Goal: Task Accomplishment & Management: Manage account settings

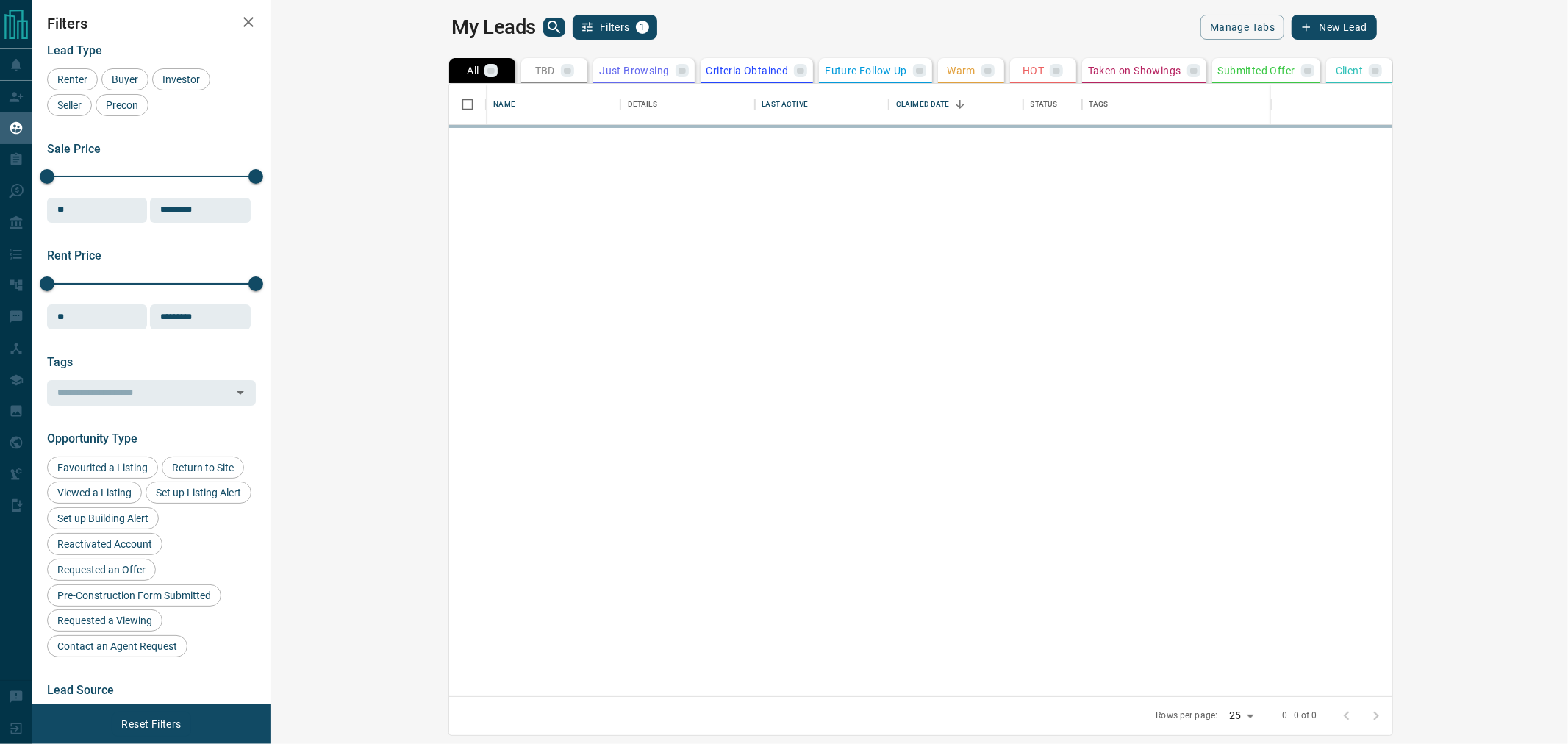
scroll to position [599, 1277]
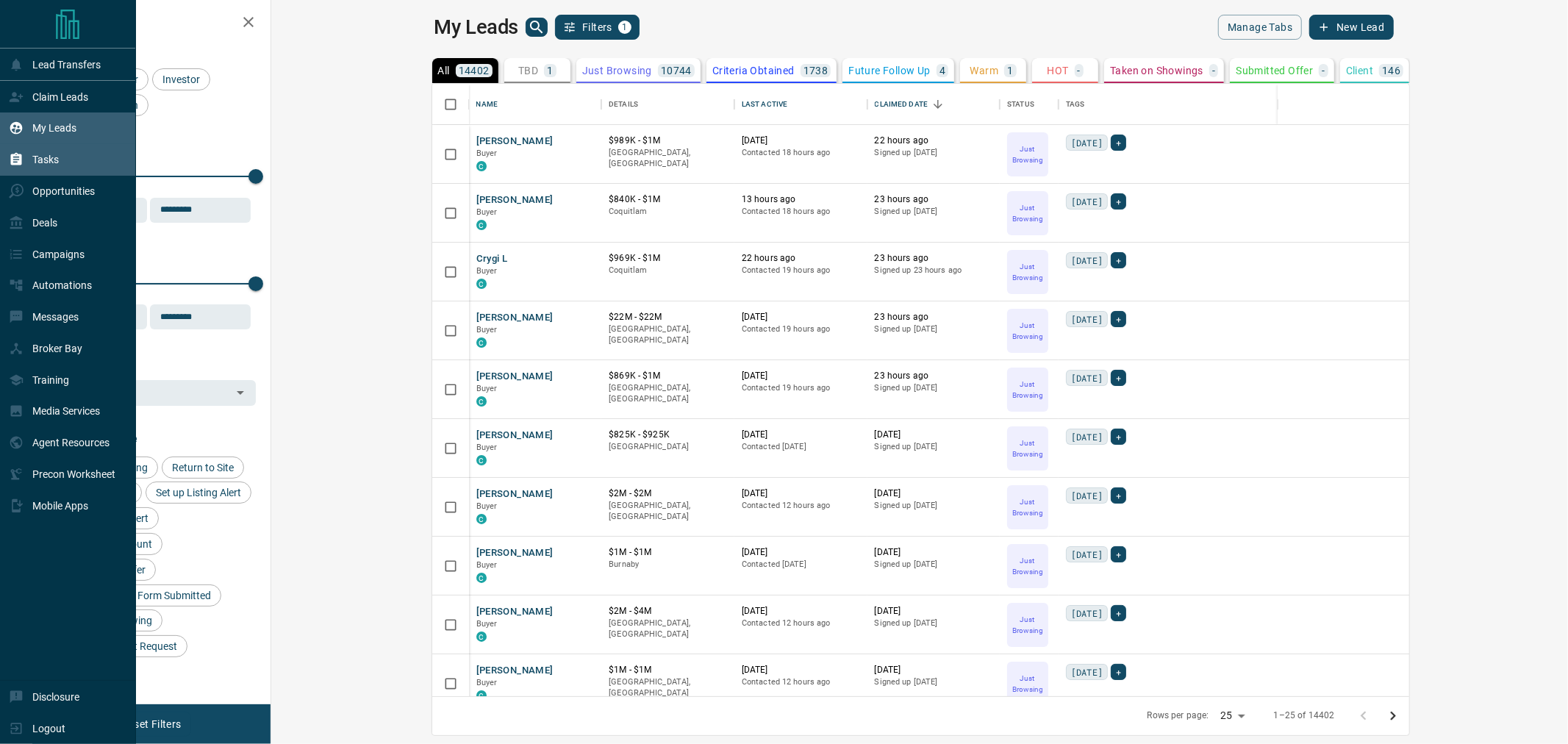
click at [46, 155] on p "Tasks" at bounding box center [46, 160] width 27 height 12
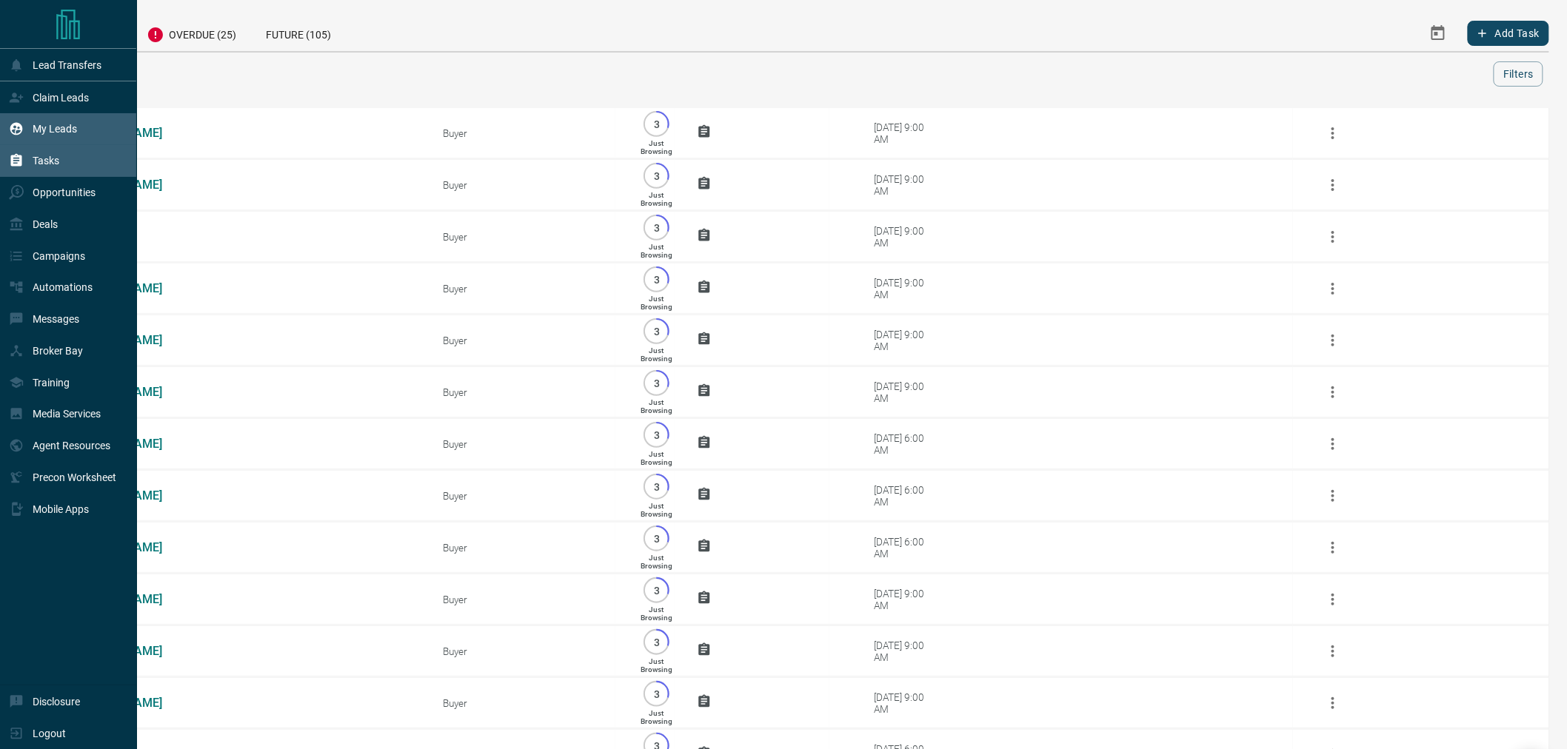
click at [63, 135] on p "My Leads" at bounding box center [55, 129] width 44 height 12
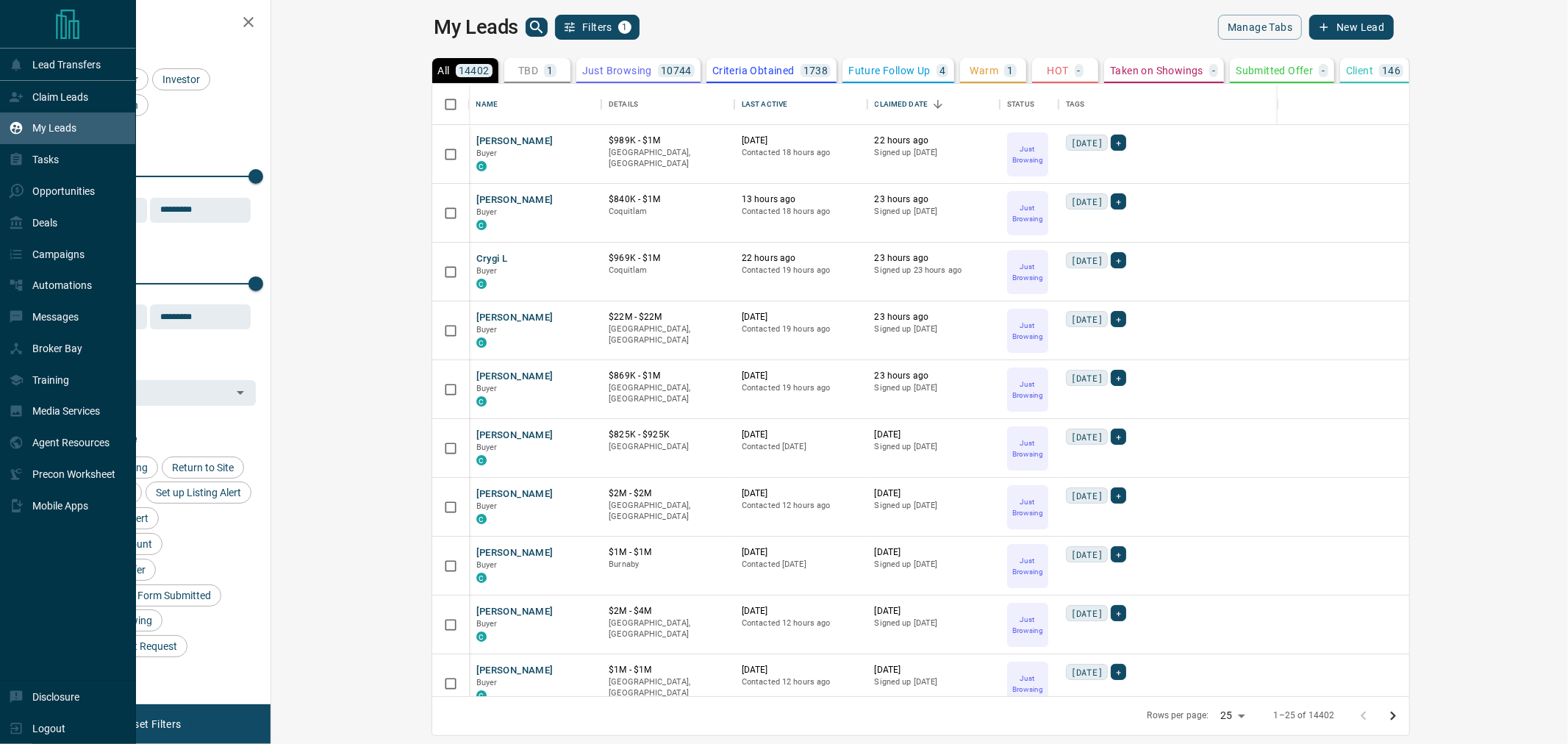
scroll to position [599, 1277]
click at [43, 170] on div "Tasks" at bounding box center [34, 160] width 50 height 24
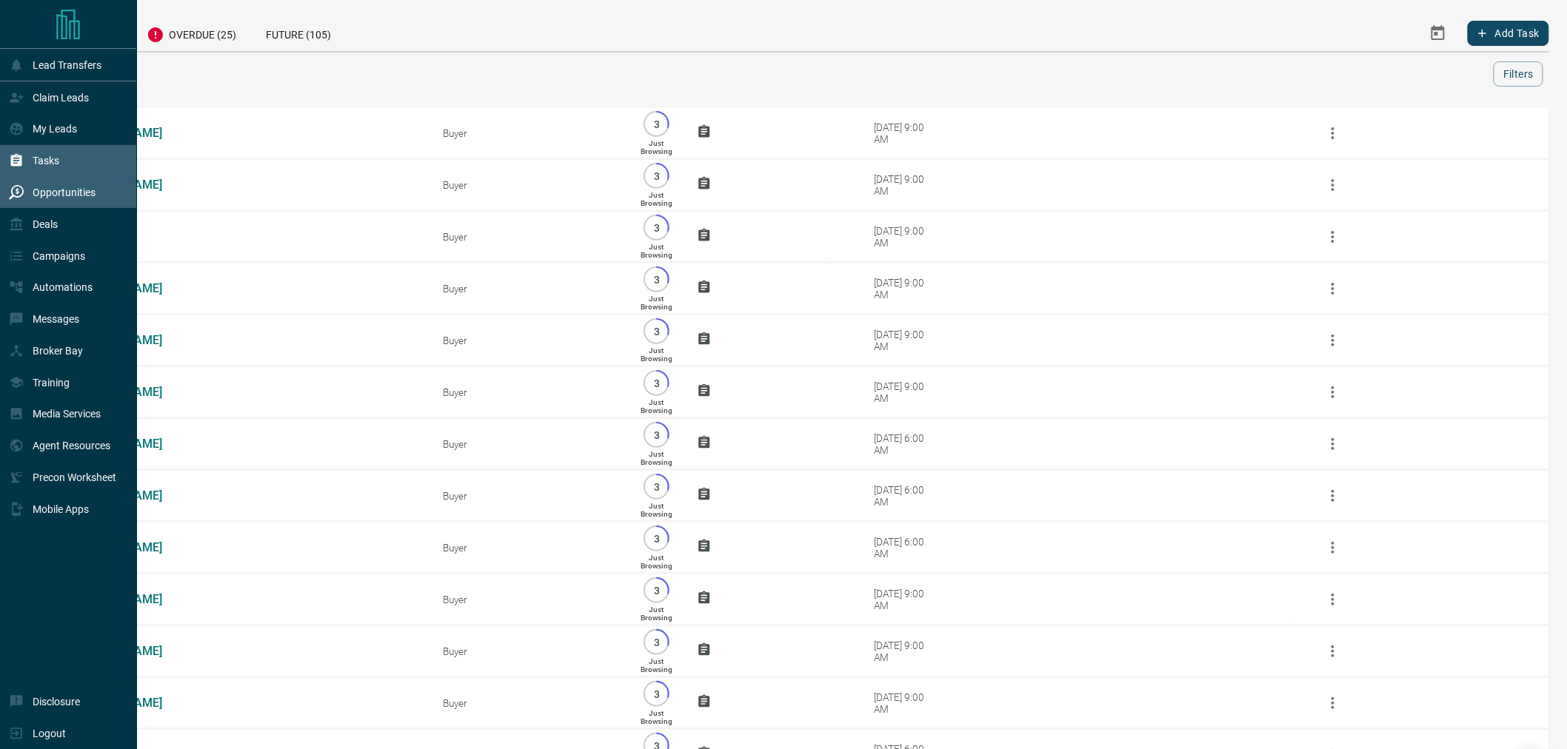
click at [36, 197] on p "Opportunities" at bounding box center [64, 193] width 63 height 12
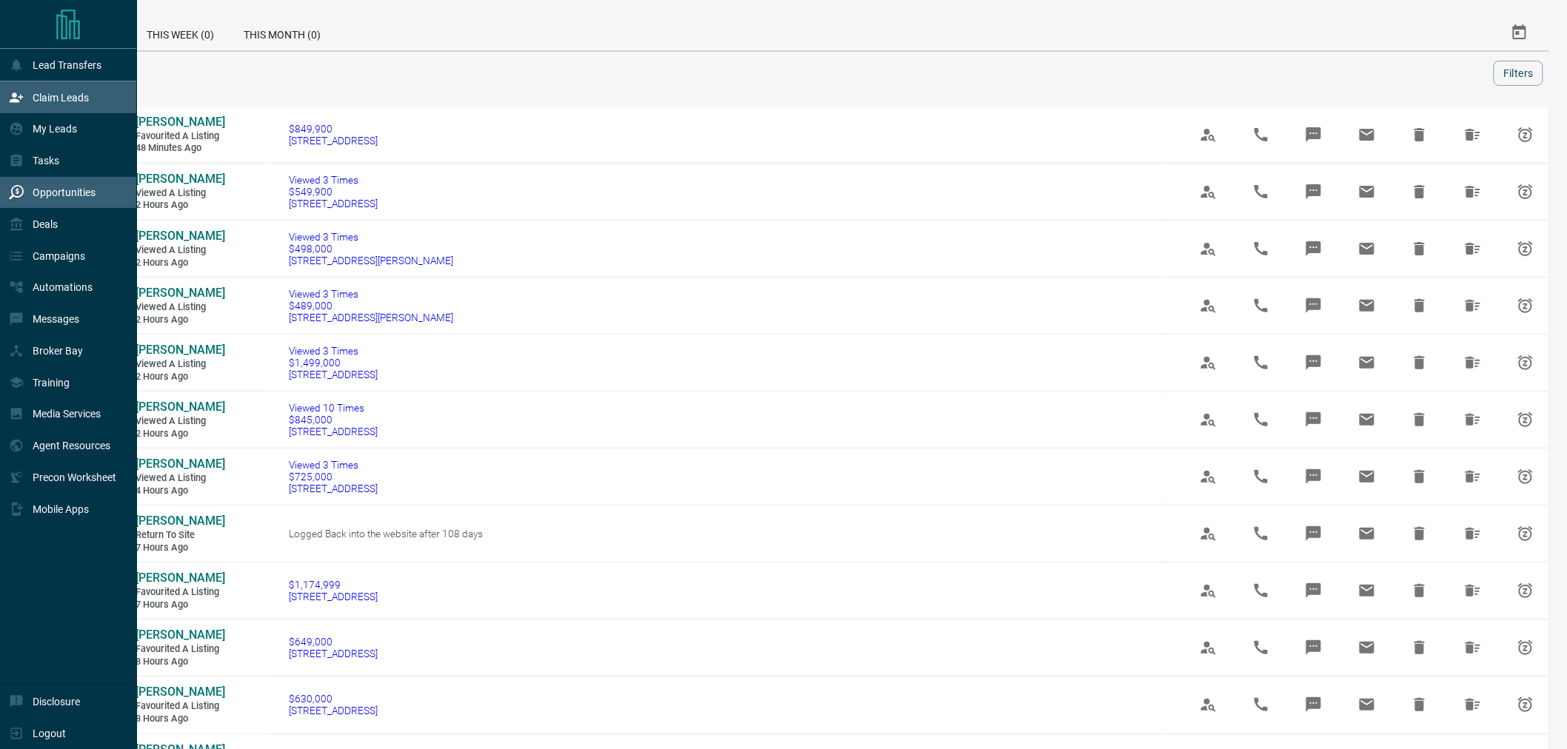
click at [44, 101] on p "Claim Leads" at bounding box center [61, 98] width 56 height 12
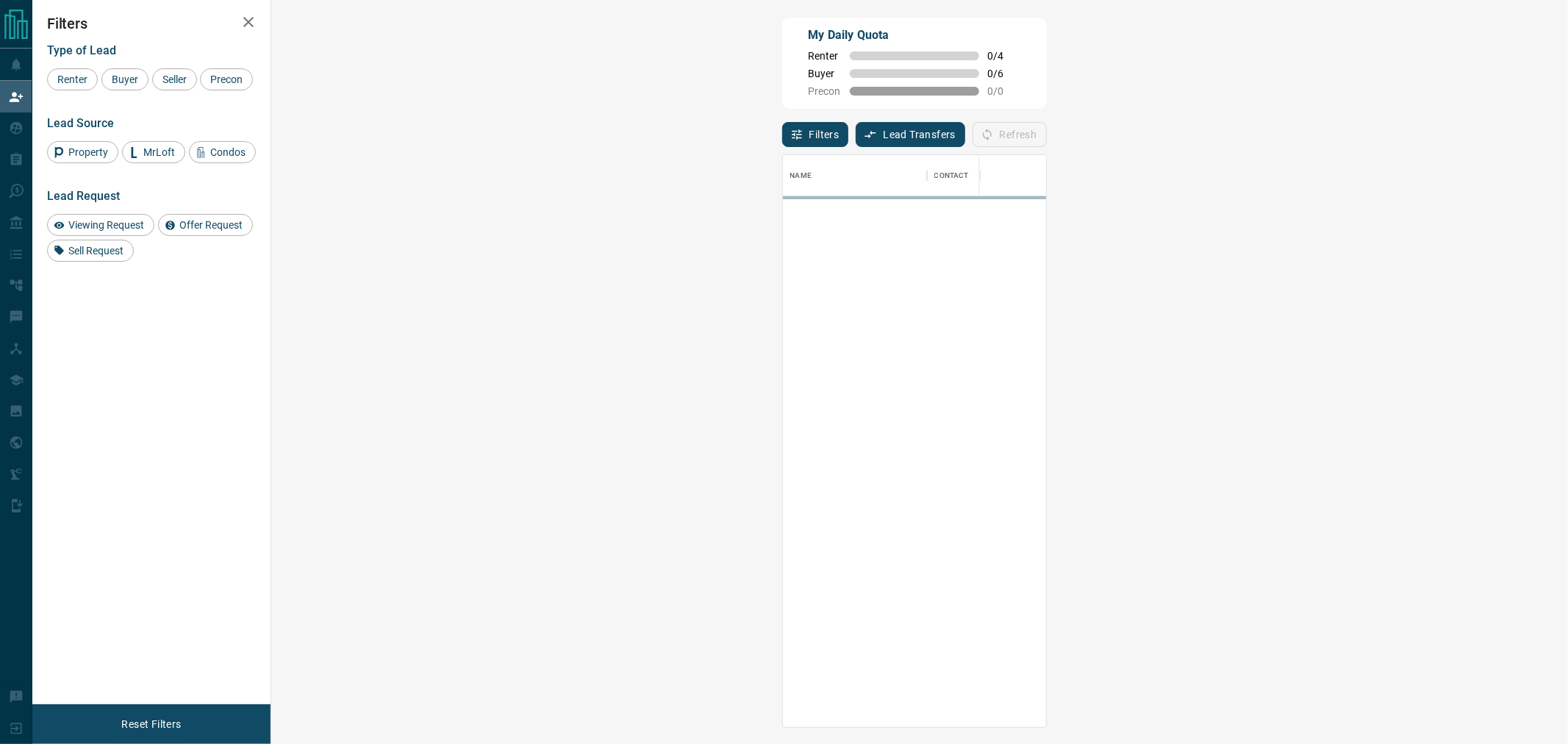
scroll to position [559, 1253]
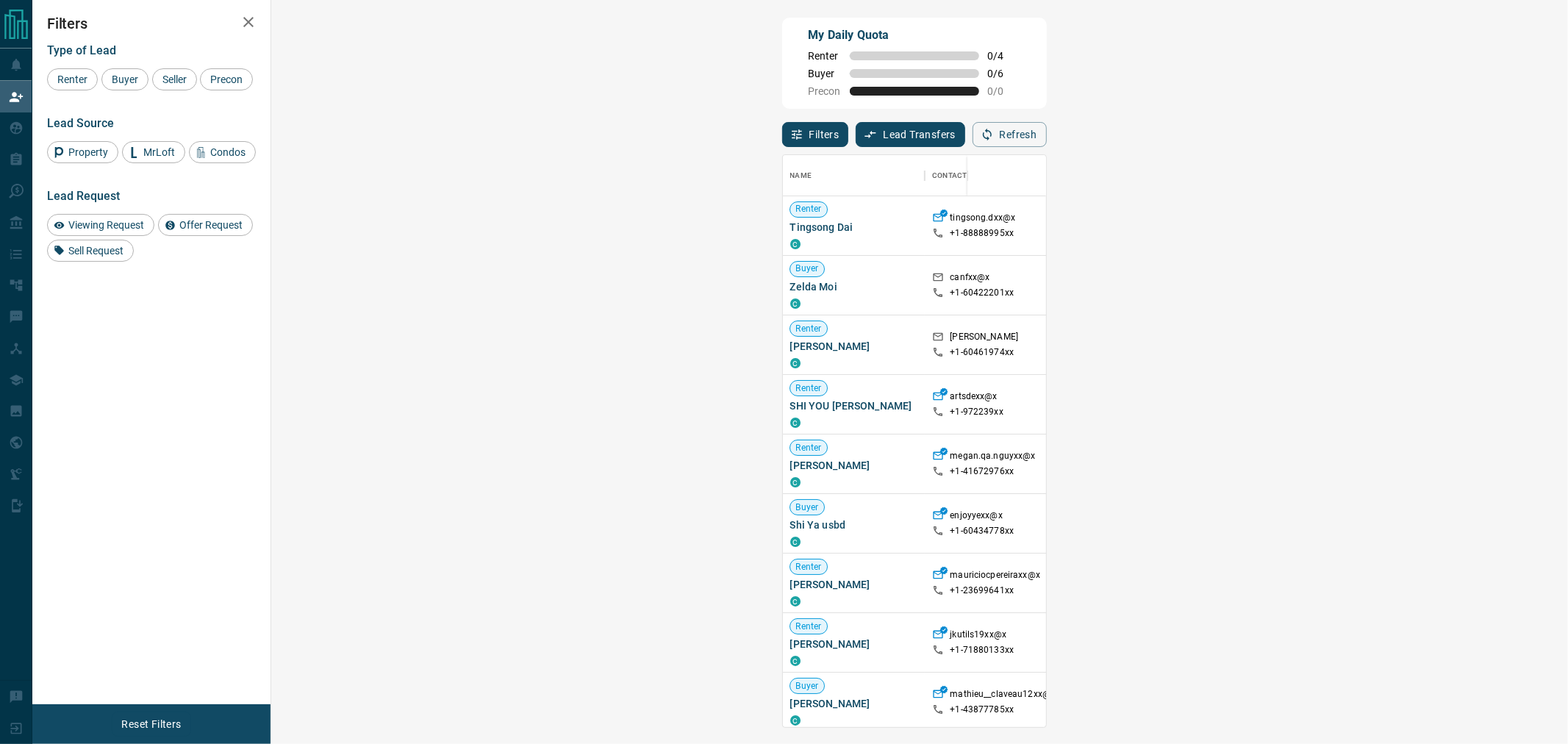
click at [783, 88] on div "My Daily Quota Renter 0 / 4 Buyer 0 / 6 Precon 0 / 0" at bounding box center [915, 64] width 265 height 91
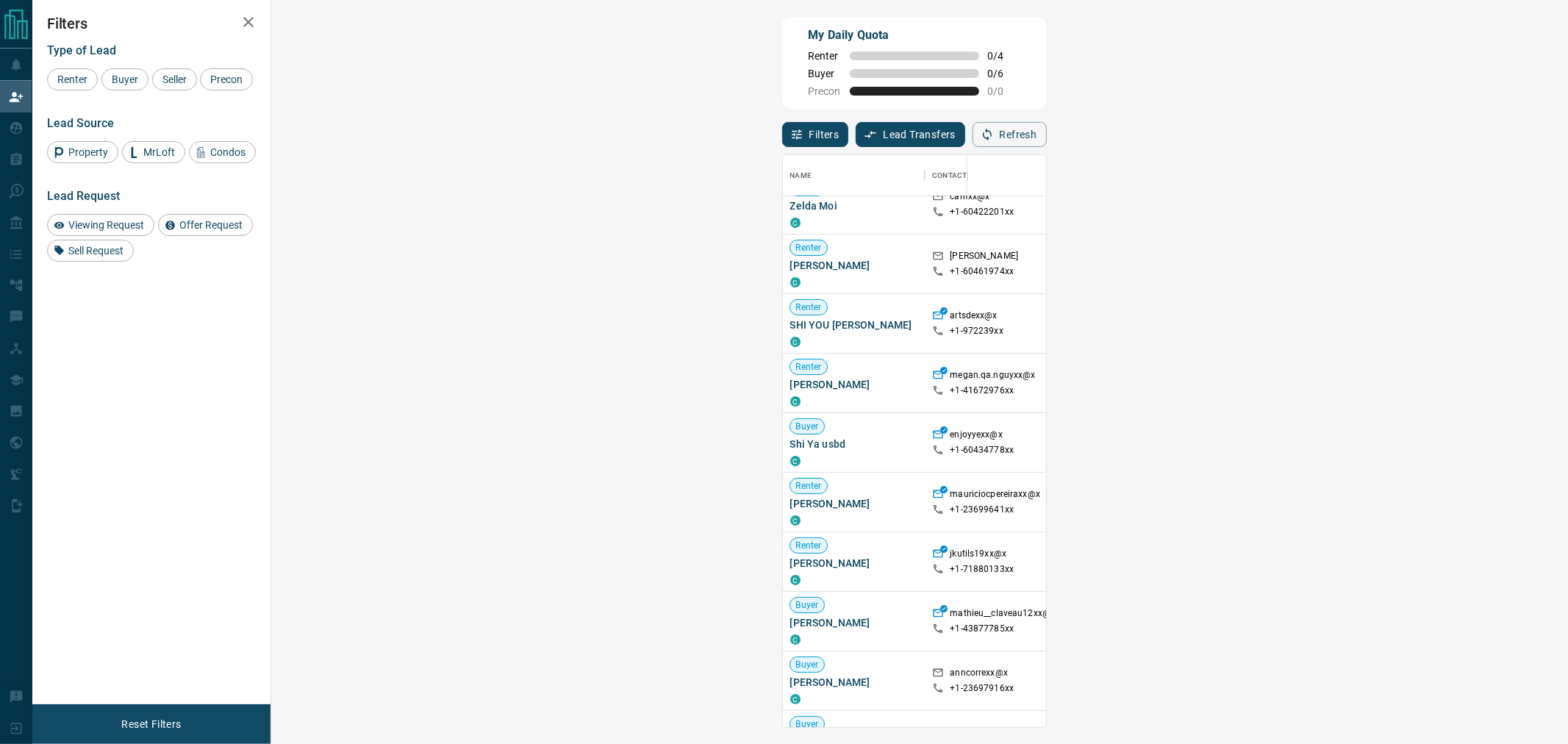
scroll to position [0, 0]
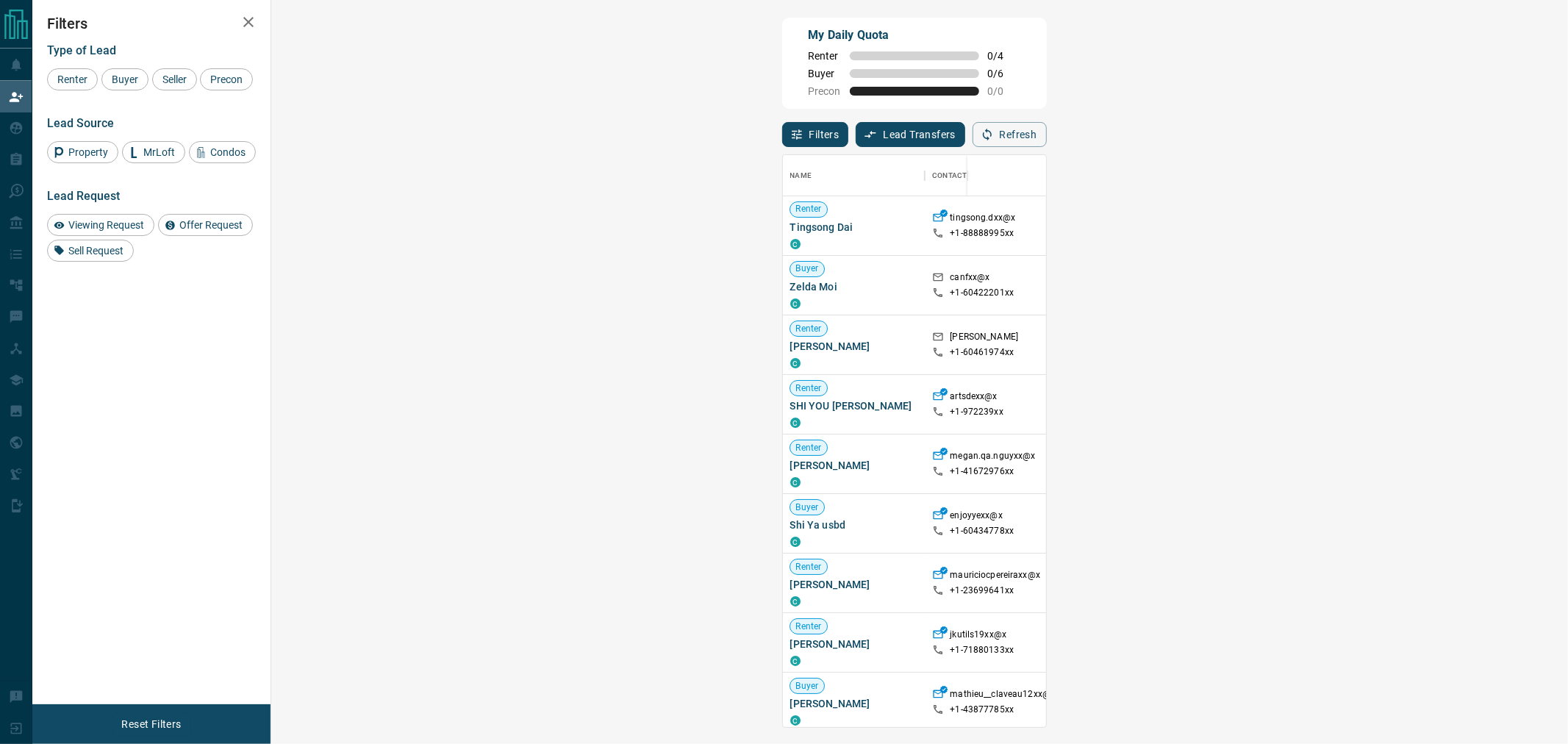
click at [1047, 140] on div "Filters Lead Transfers 0 Refresh" at bounding box center [915, 128] width 265 height 39
click at [994, 138] on icon "button" at bounding box center [987, 134] width 13 height 13
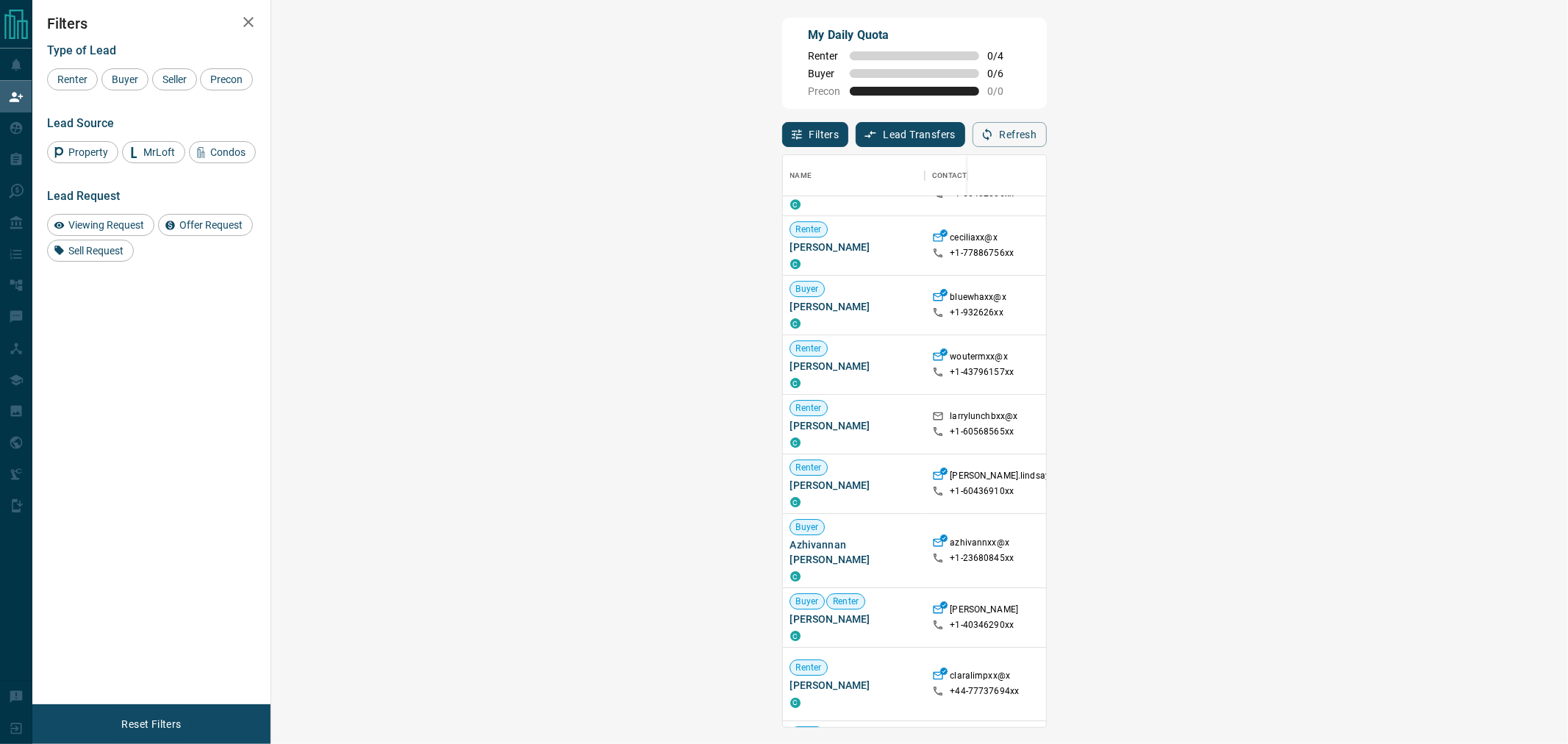
scroll to position [2389, 0]
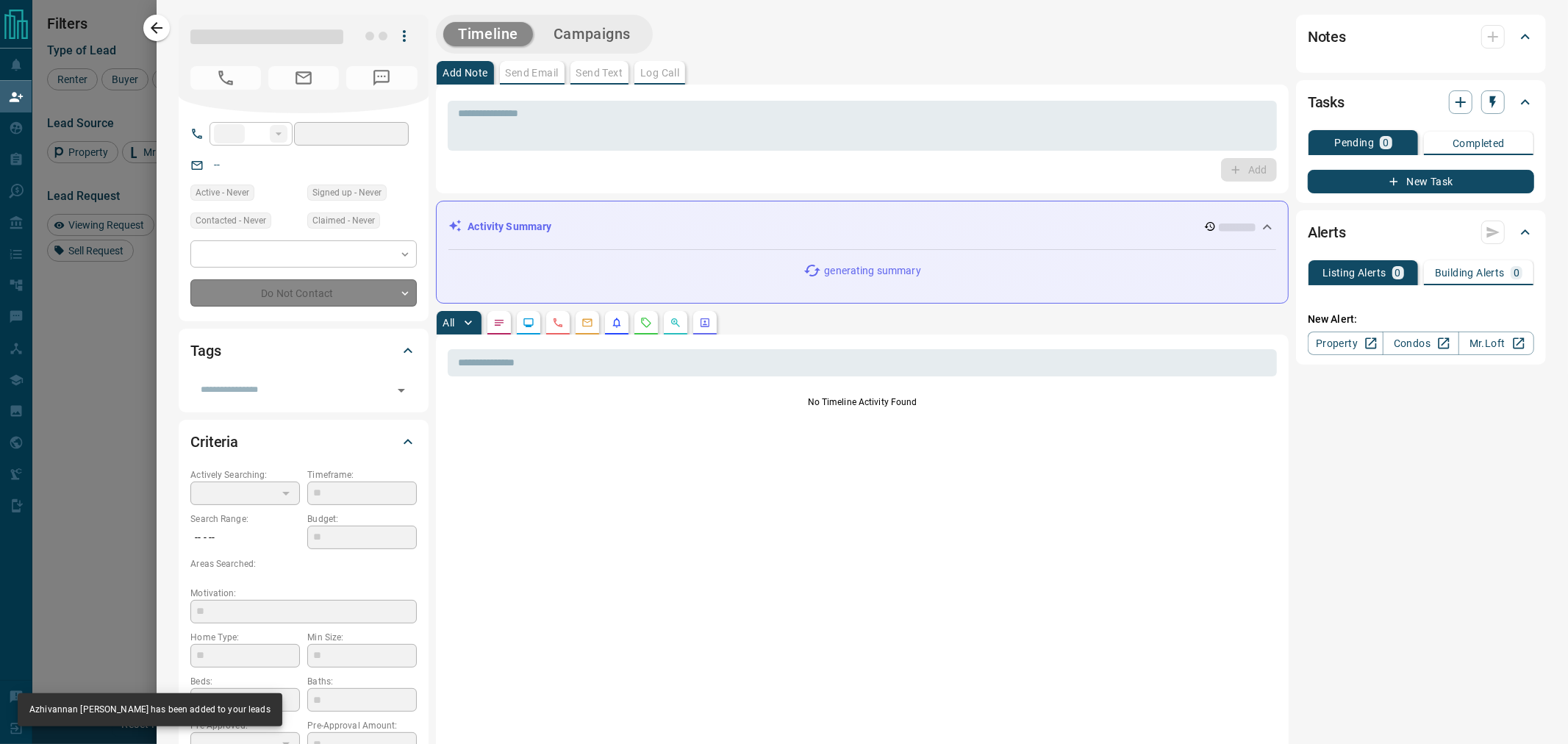
type input "**"
type input "**********"
type input "**"
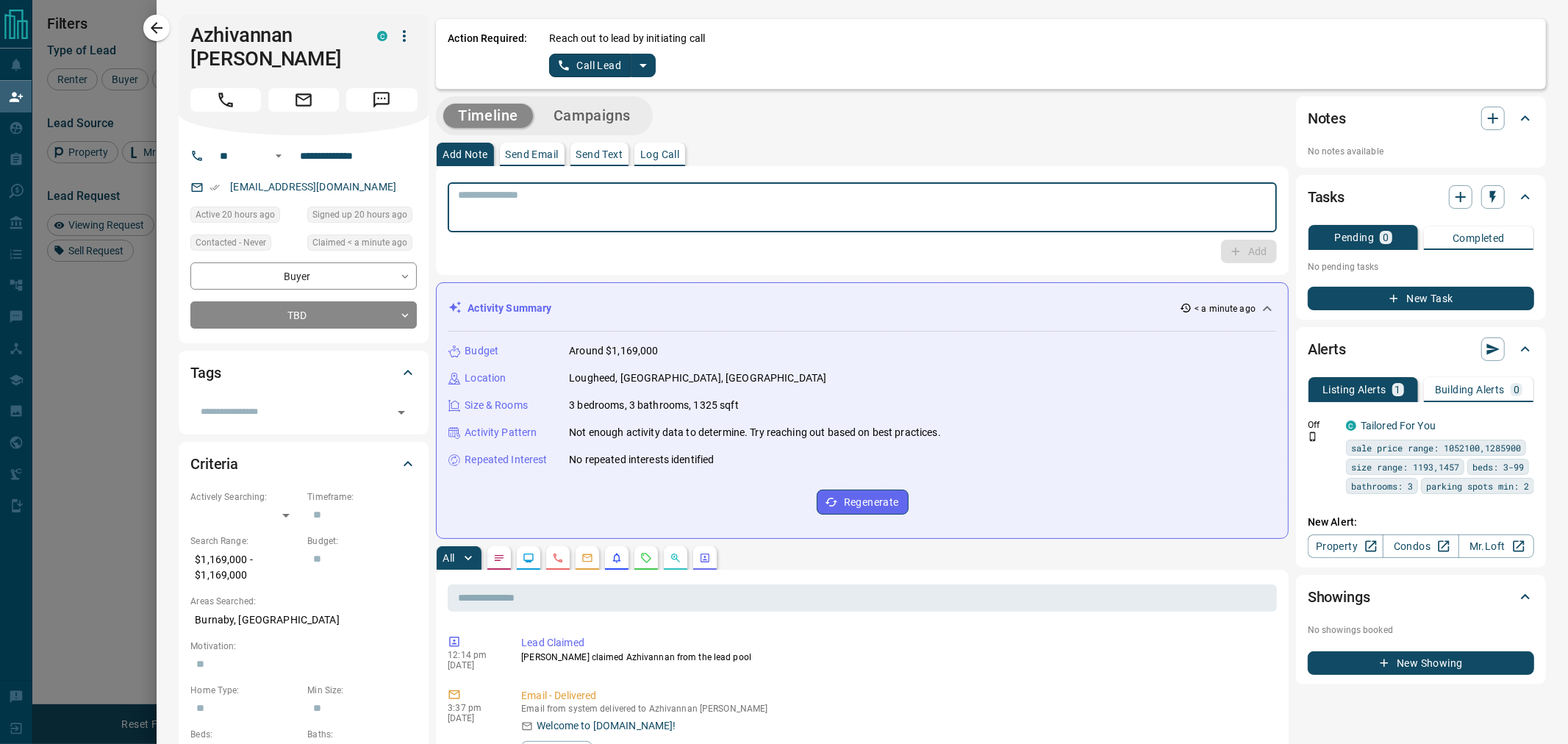
click at [687, 205] on textarea at bounding box center [862, 208] width 808 height 38
paste textarea "**********"
type textarea "**********"
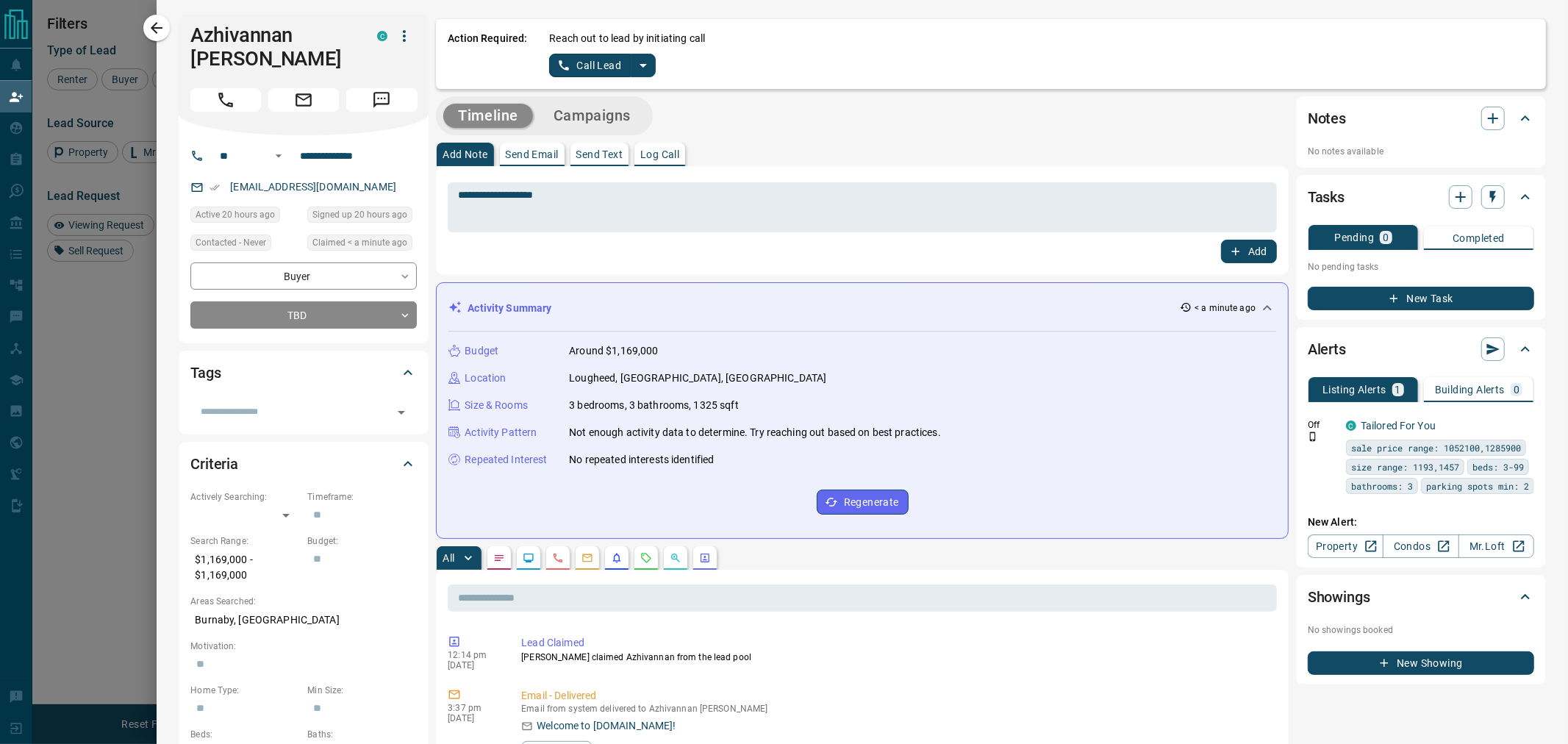
click at [1263, 265] on div "**********" at bounding box center [862, 221] width 853 height 109
click at [1246, 254] on button "Add" at bounding box center [1249, 251] width 56 height 24
click at [295, 310] on body "Lead Transfers Claim Leads My Leads Tasks Opportunities Deals Campaigns Automat…" at bounding box center [784, 312] width 1568 height 625
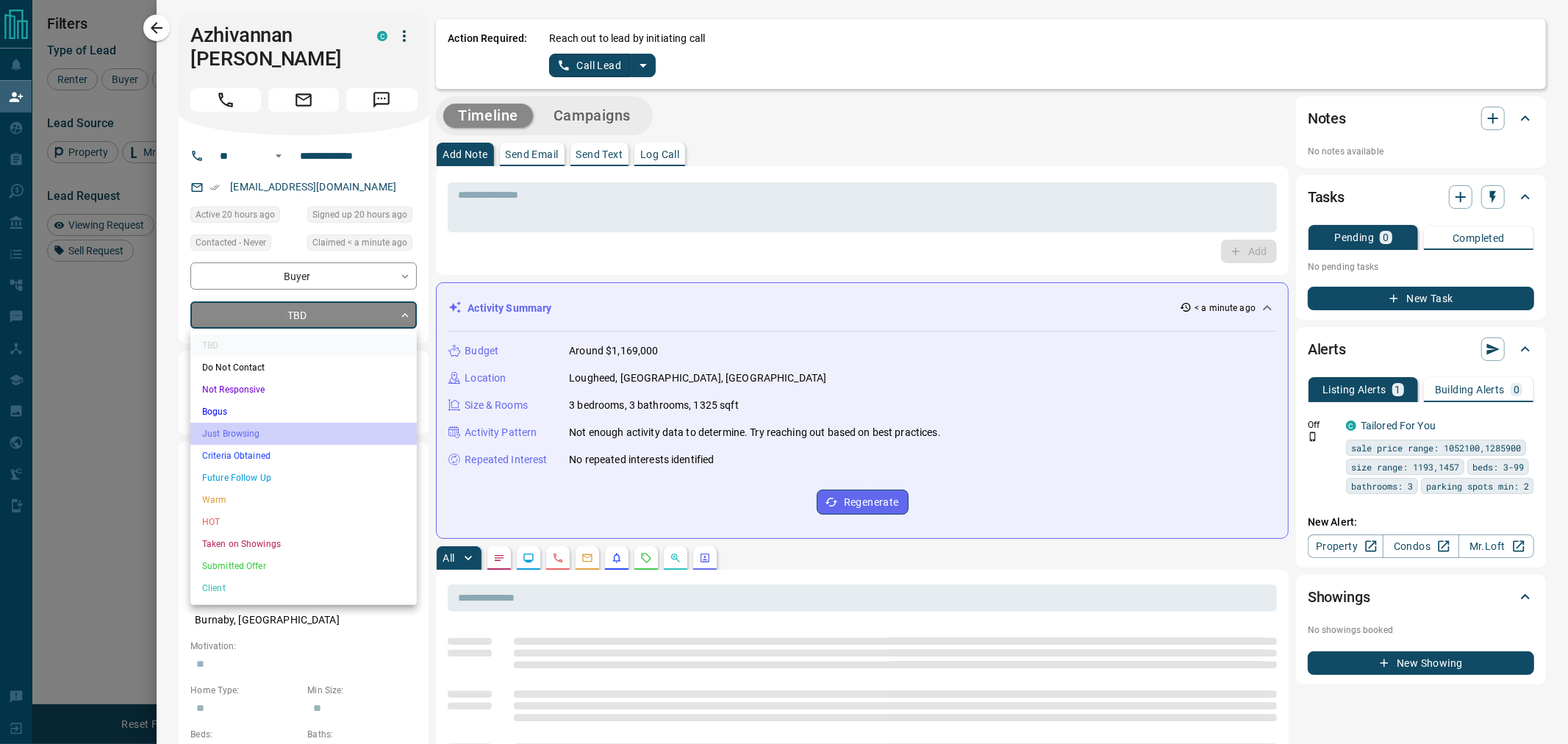
click at [259, 434] on li "Just Browsing" at bounding box center [304, 434] width 226 height 22
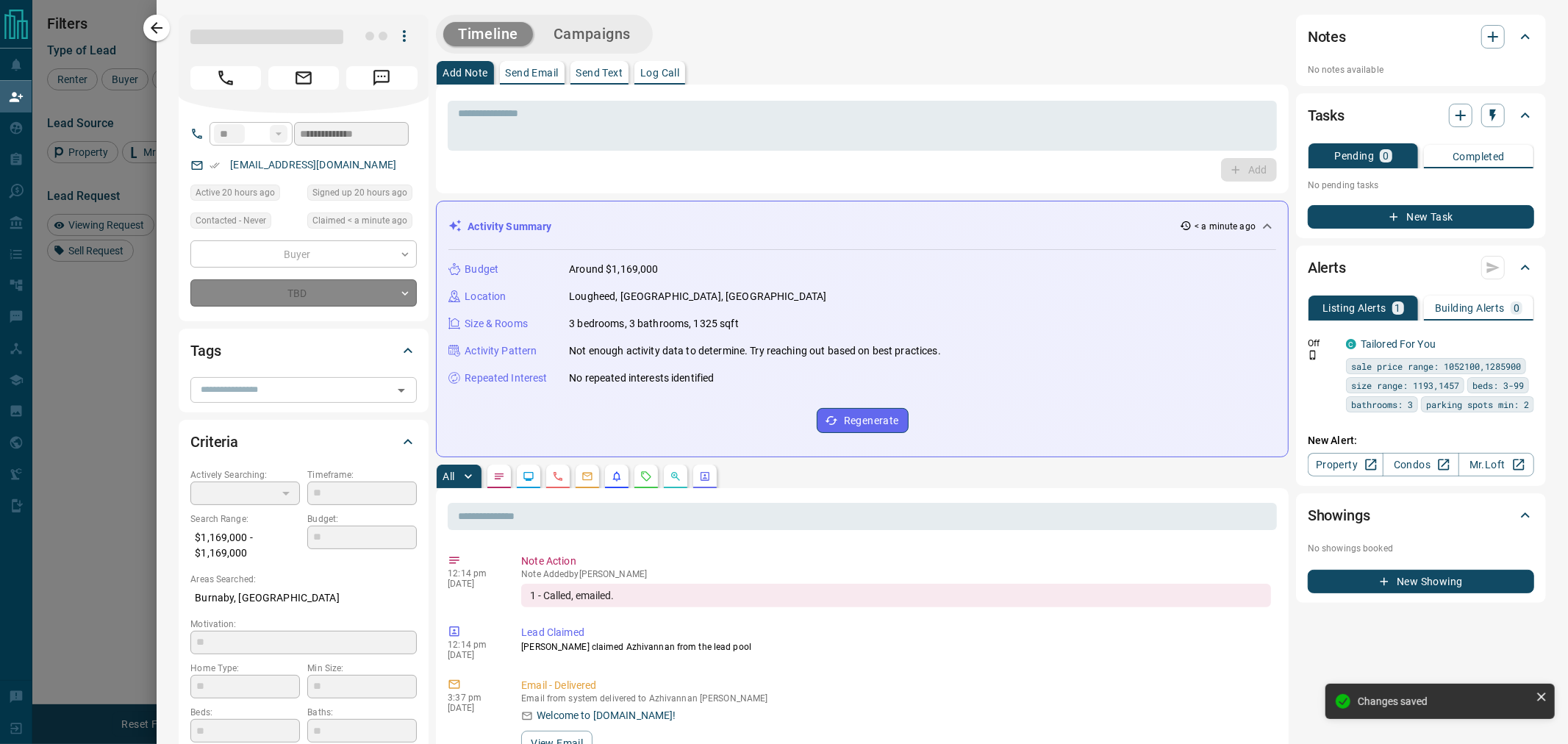
type input "*"
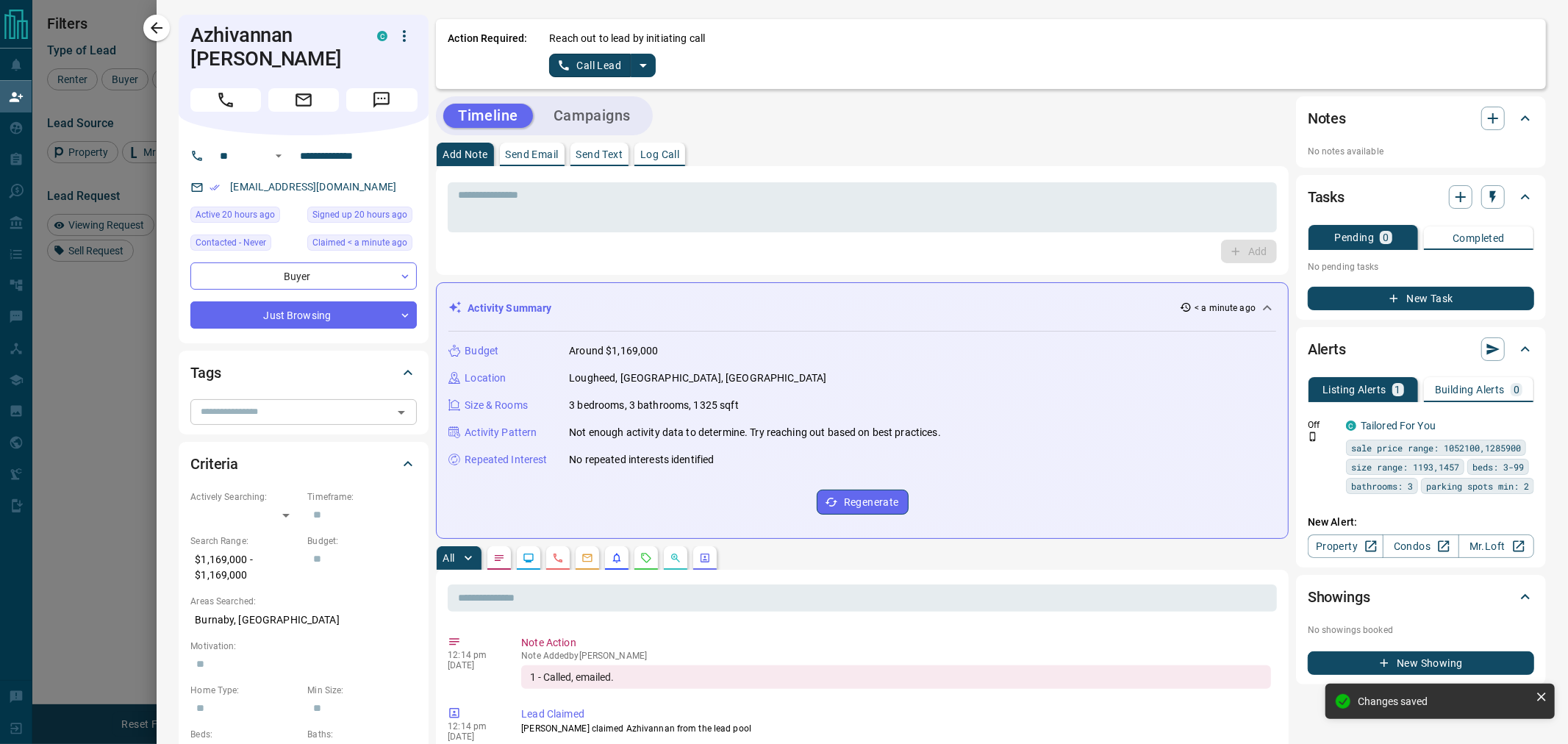
click at [265, 399] on div "​" at bounding box center [304, 411] width 226 height 25
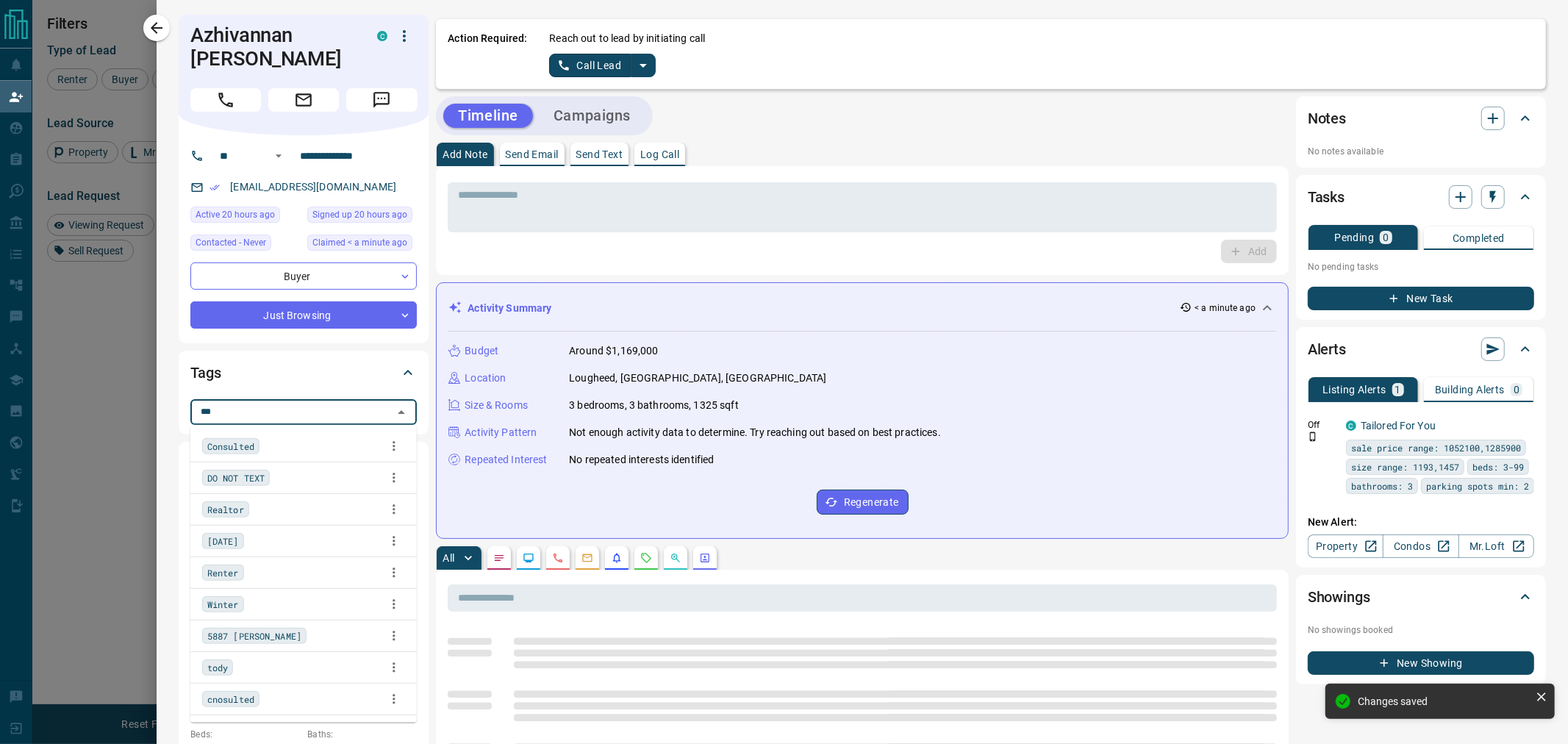
type input "****"
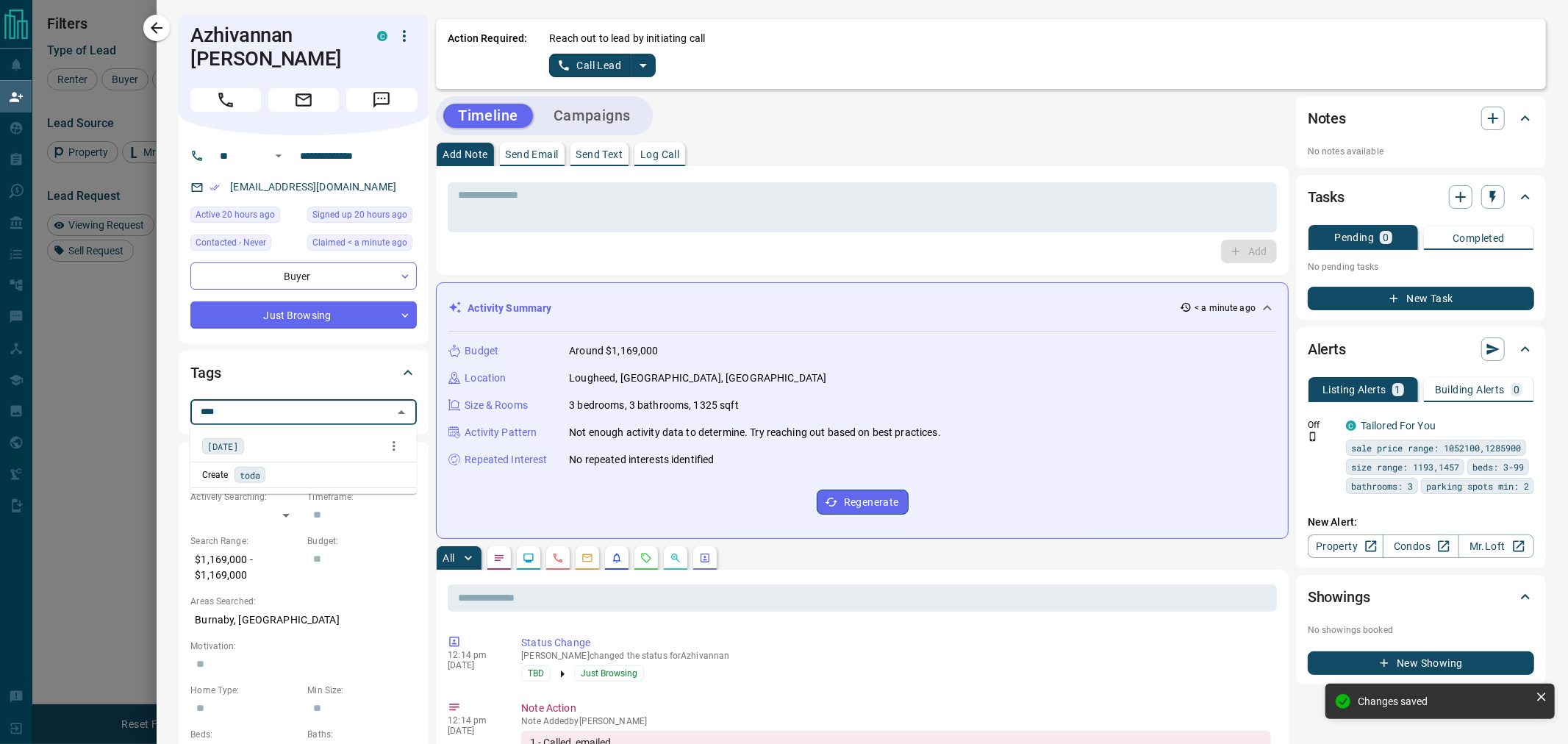
click at [250, 438] on div "[DATE]" at bounding box center [304, 446] width 203 height 22
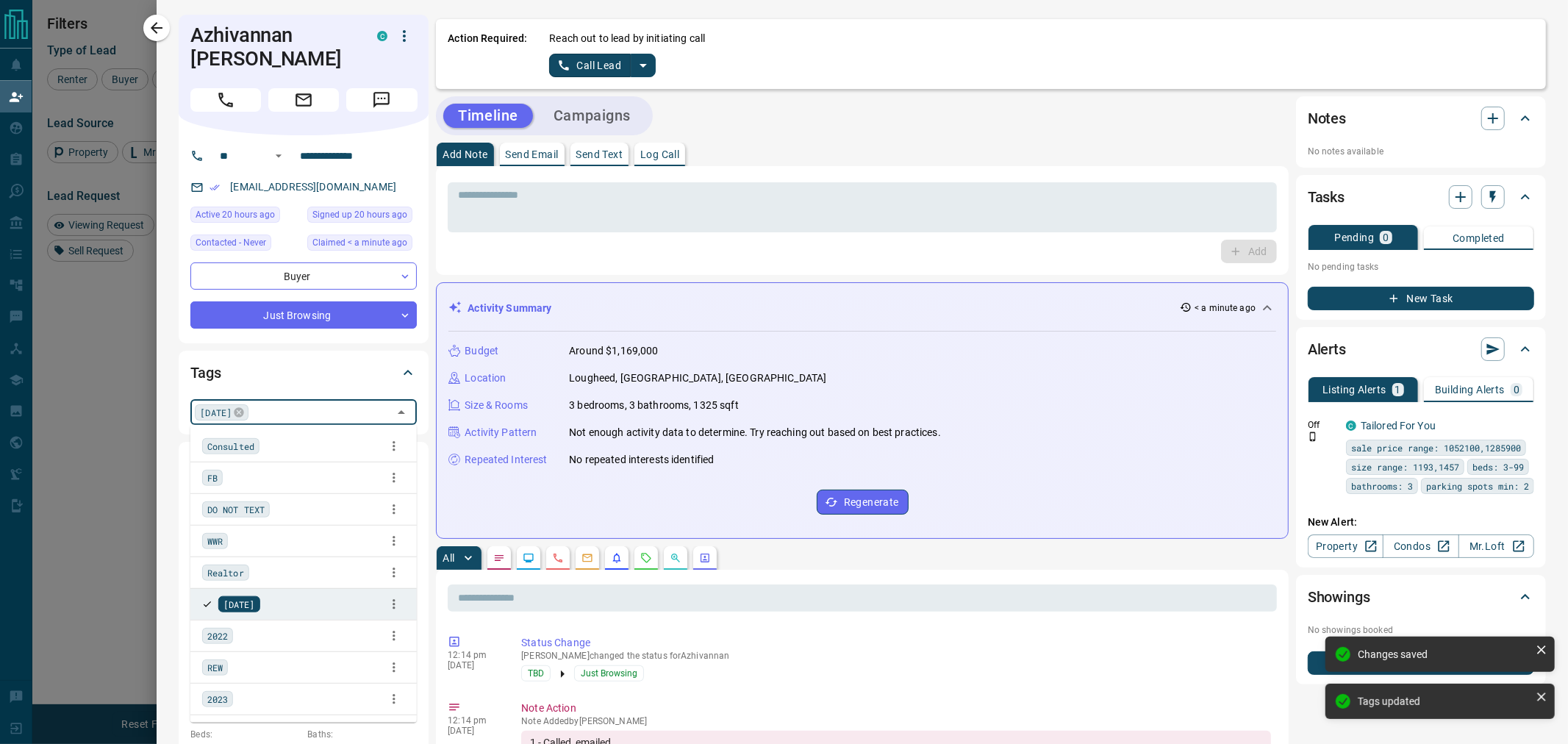
click at [630, 265] on div "* ​ Add" at bounding box center [862, 221] width 853 height 109
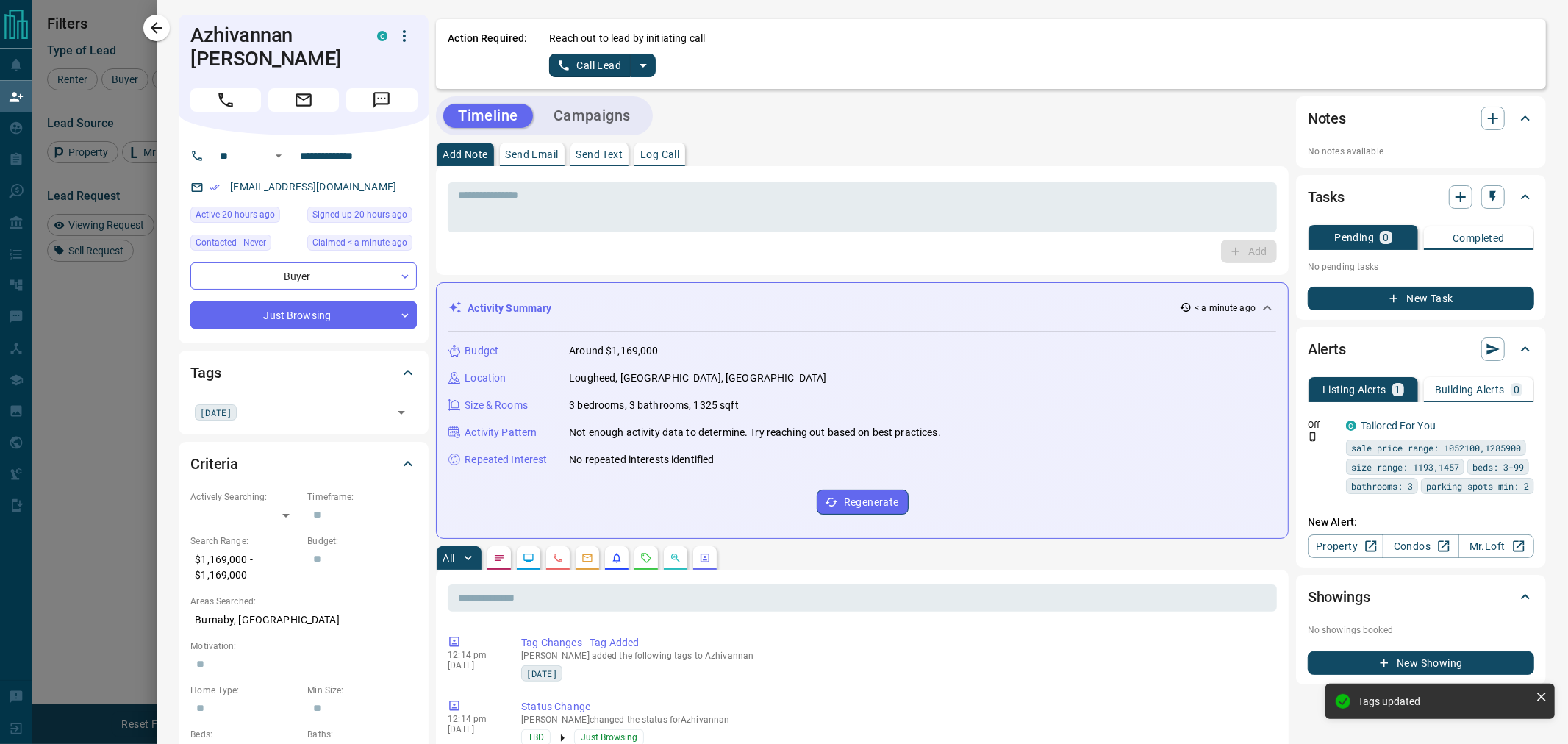
click at [1431, 306] on button "New Task" at bounding box center [1421, 299] width 226 height 24
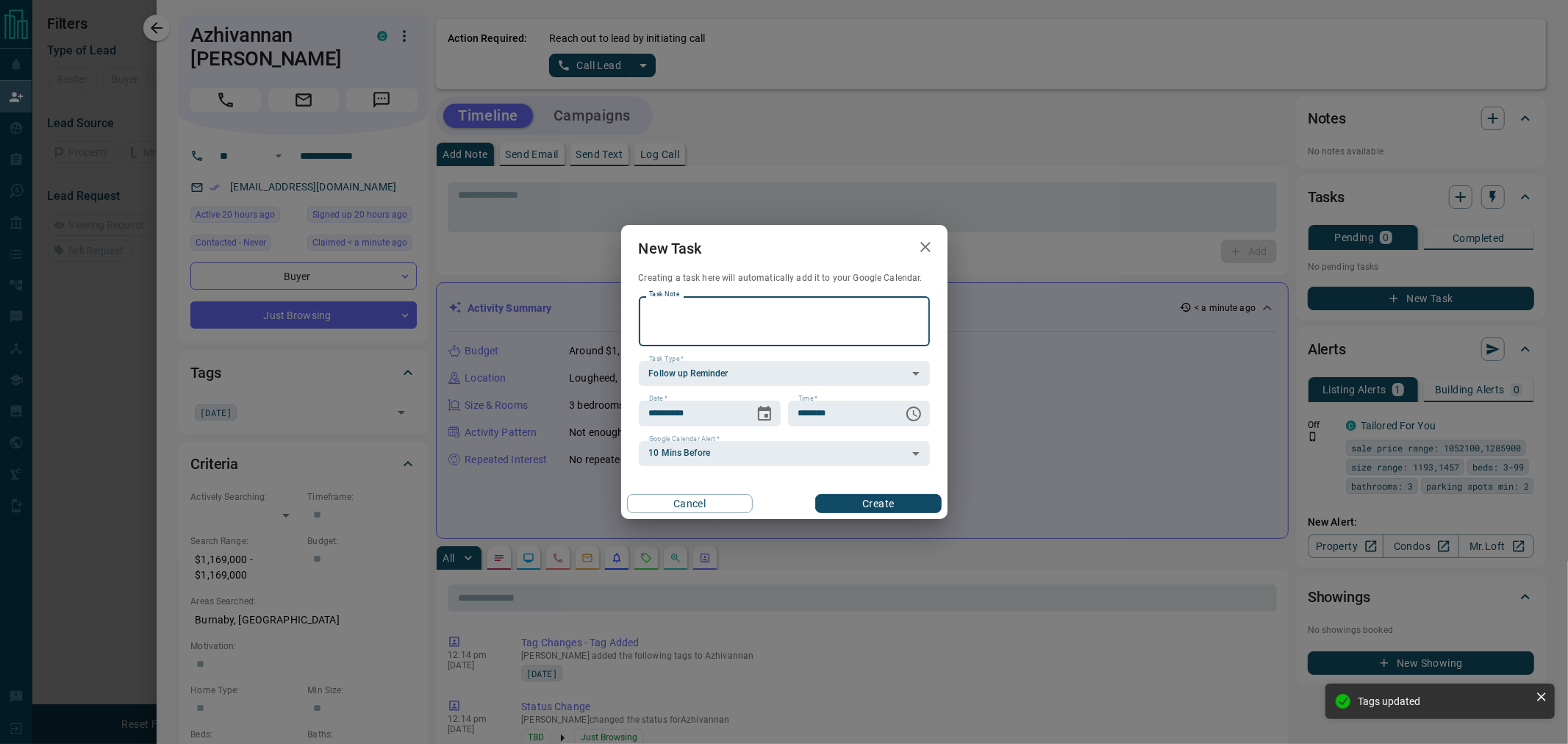
scroll to position [88, 1253]
type textarea "**********"
click at [745, 410] on div "**********" at bounding box center [709, 413] width 142 height 25
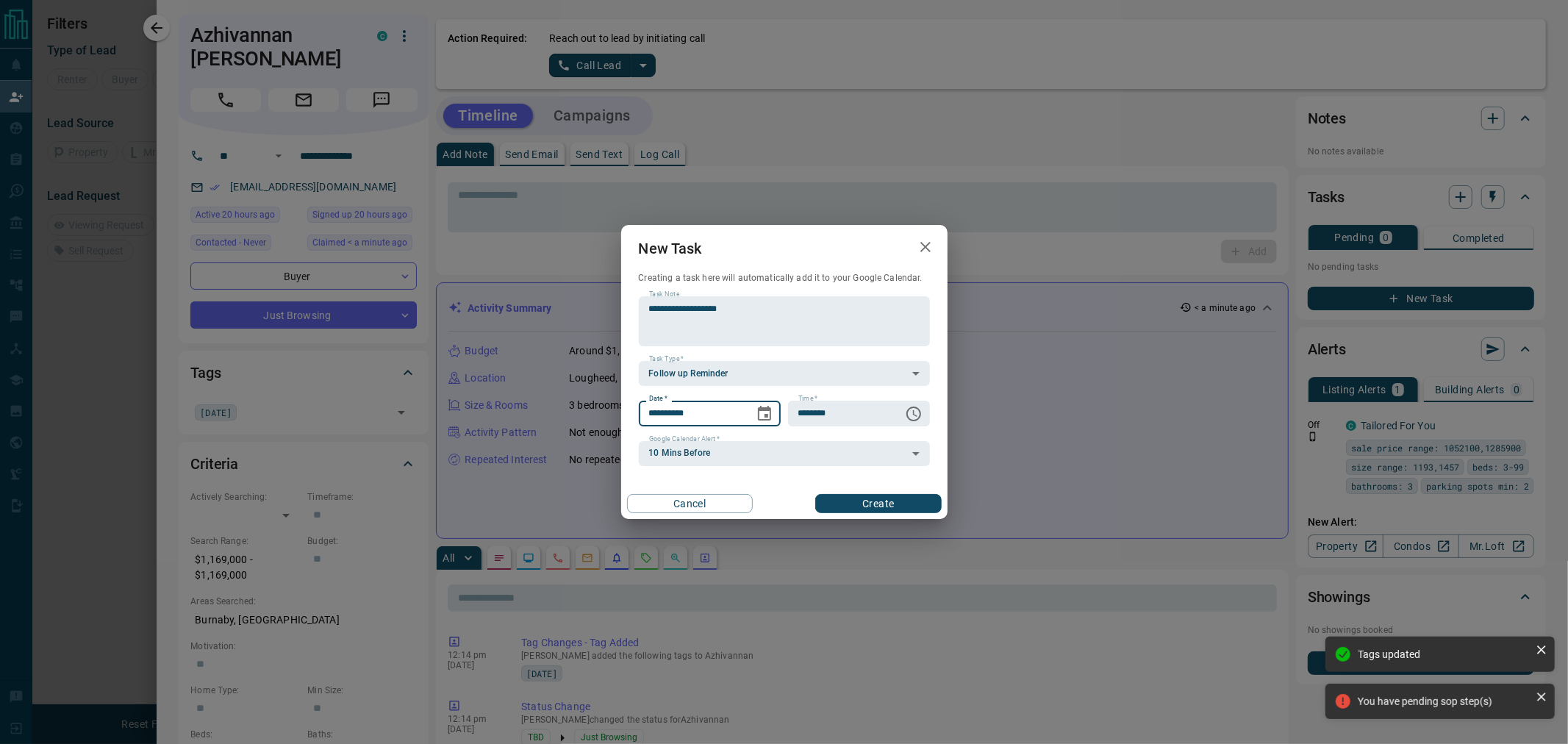
click at [767, 416] on icon "Choose date, selected date is Sep 13, 2025" at bounding box center [764, 413] width 13 height 15
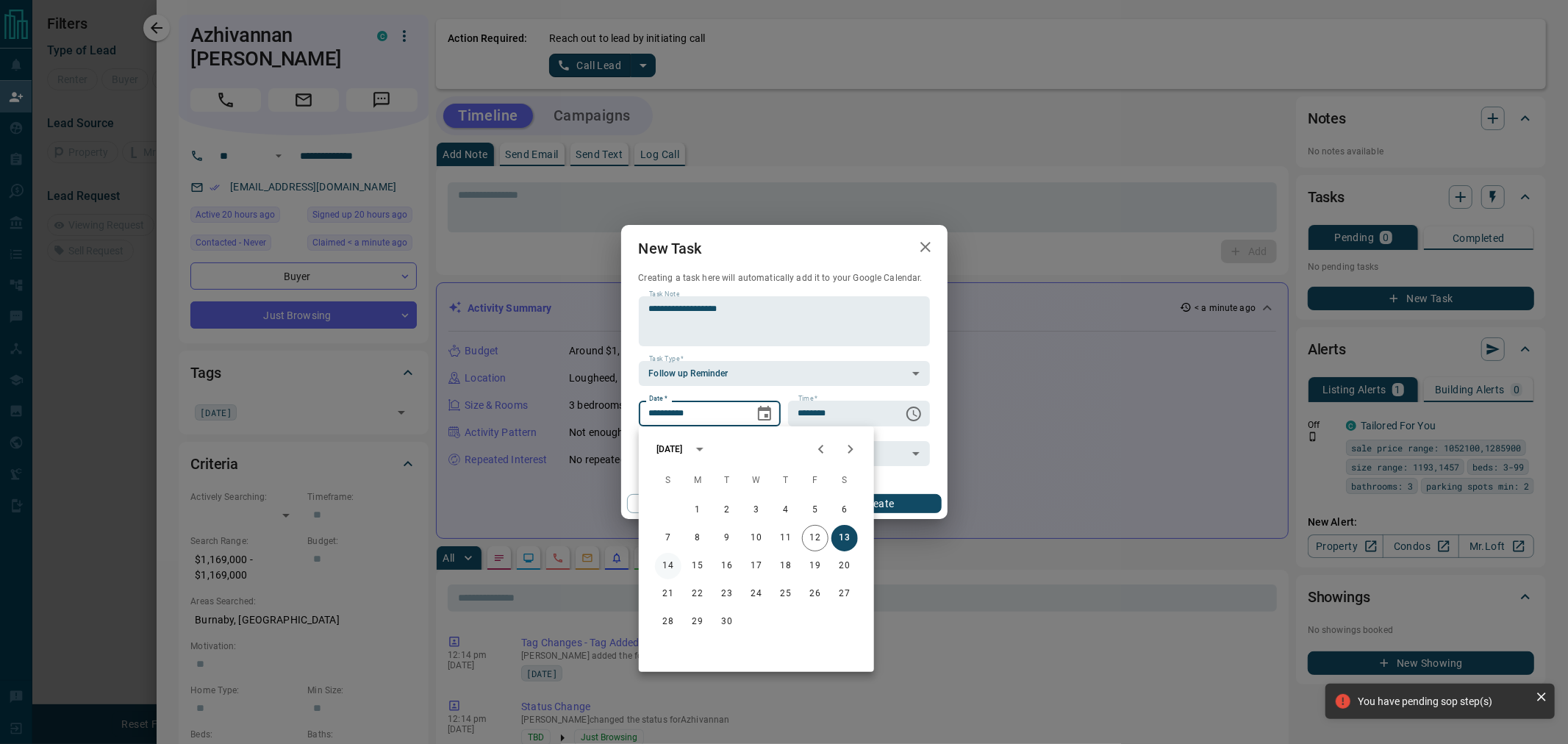
click at [673, 565] on button "14" at bounding box center [668, 566] width 27 height 27
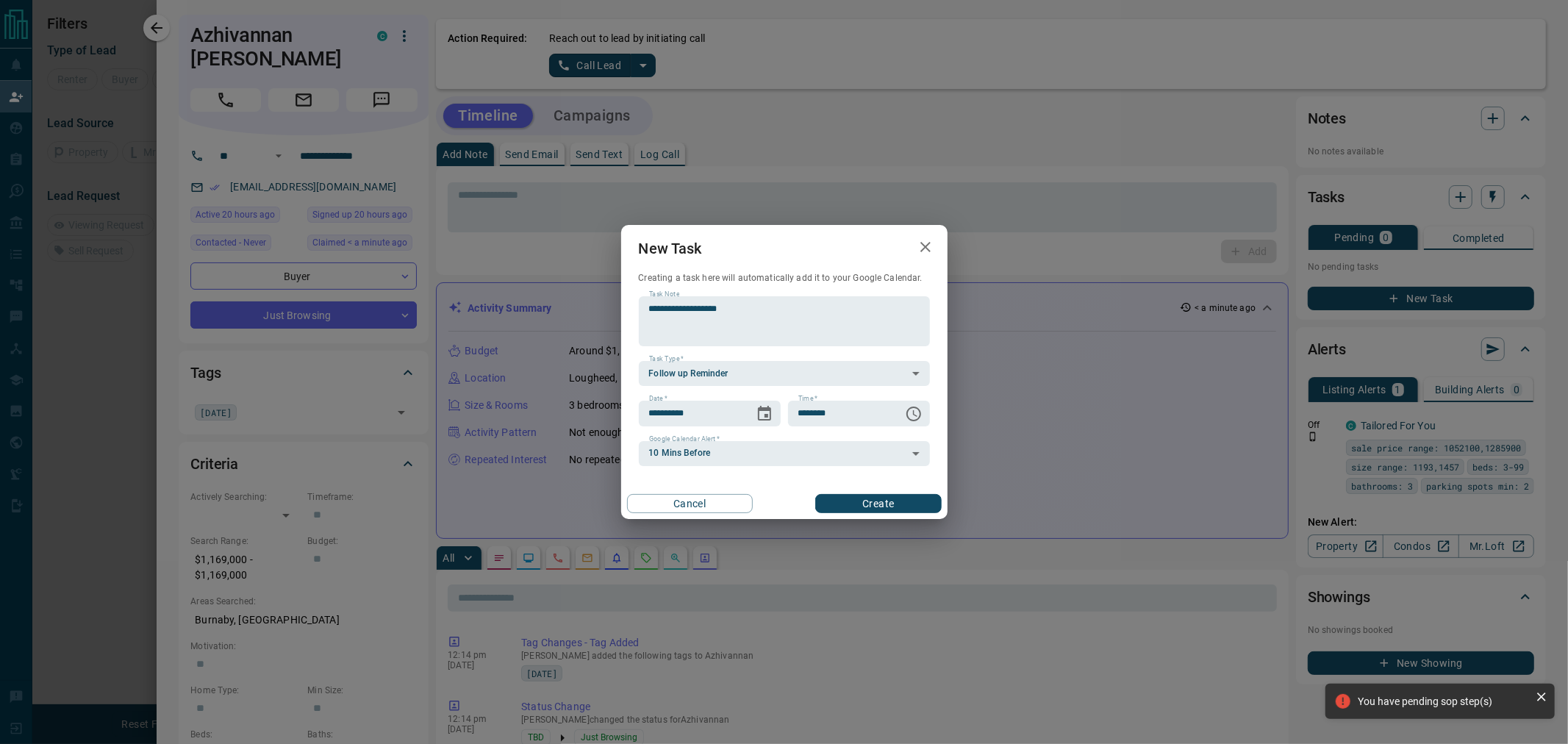
type input "**********"
click at [876, 512] on button "Create" at bounding box center [878, 504] width 126 height 19
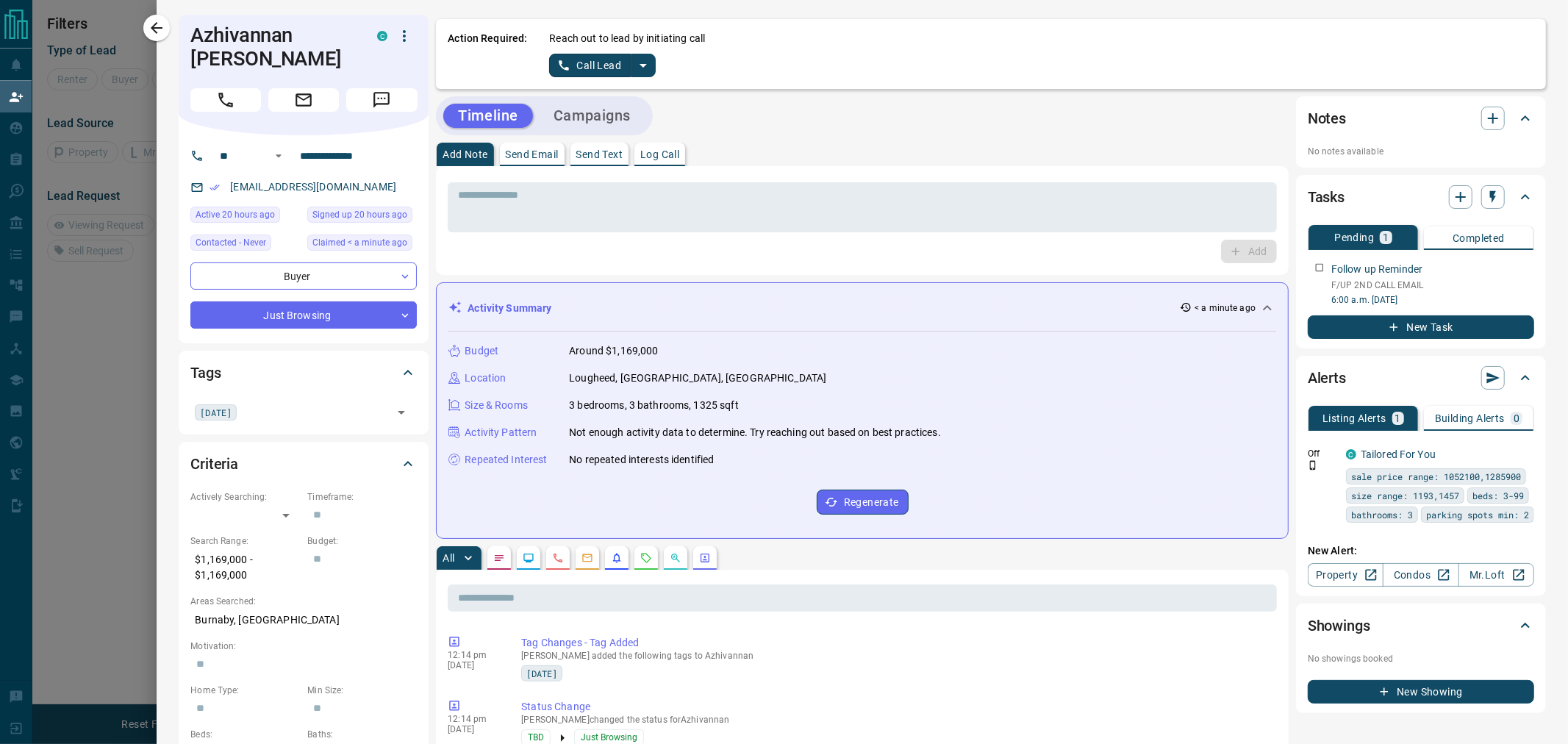
click at [593, 114] on button "Campaigns" at bounding box center [592, 115] width 106 height 24
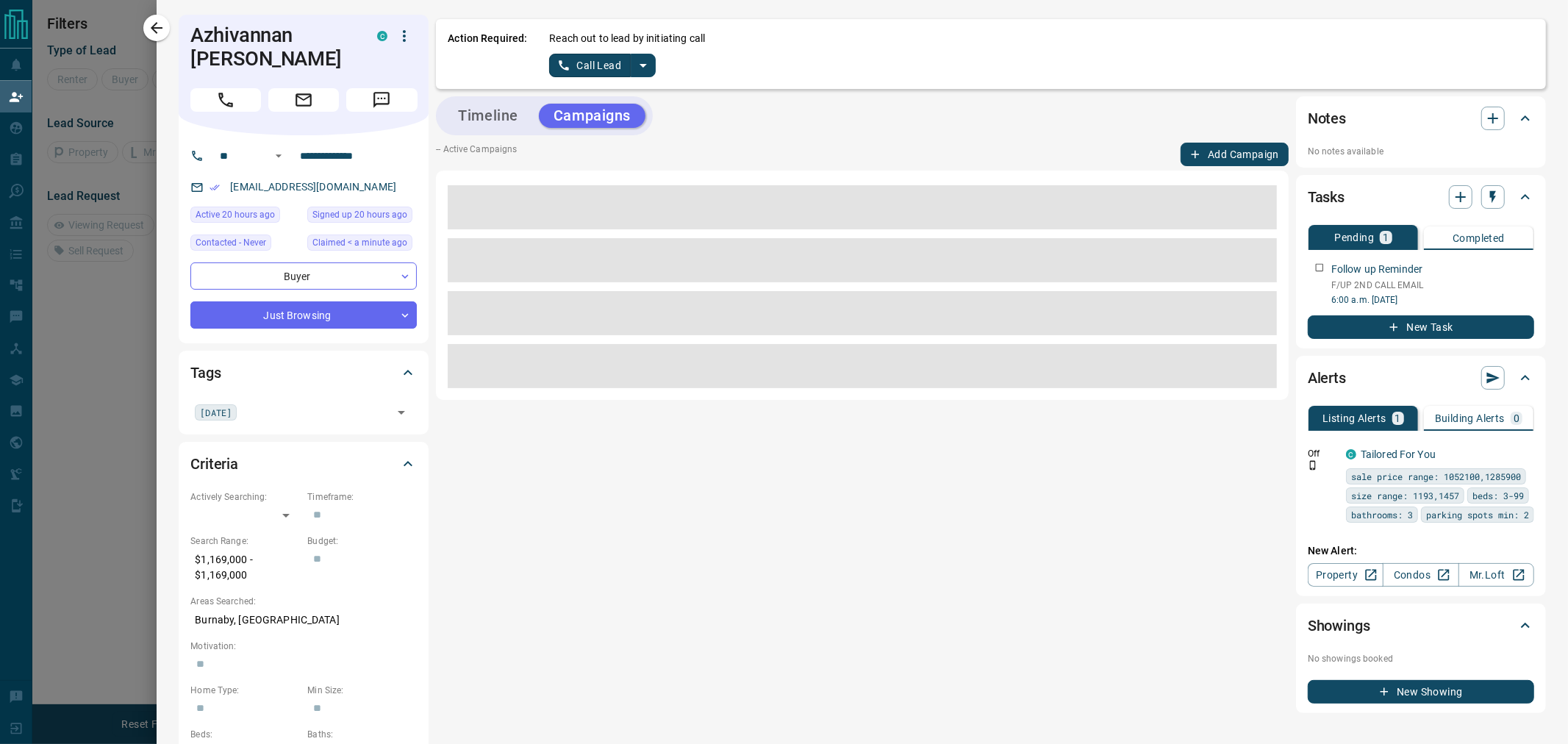
click at [1197, 156] on button "Add Campaign" at bounding box center [1234, 155] width 108 height 24
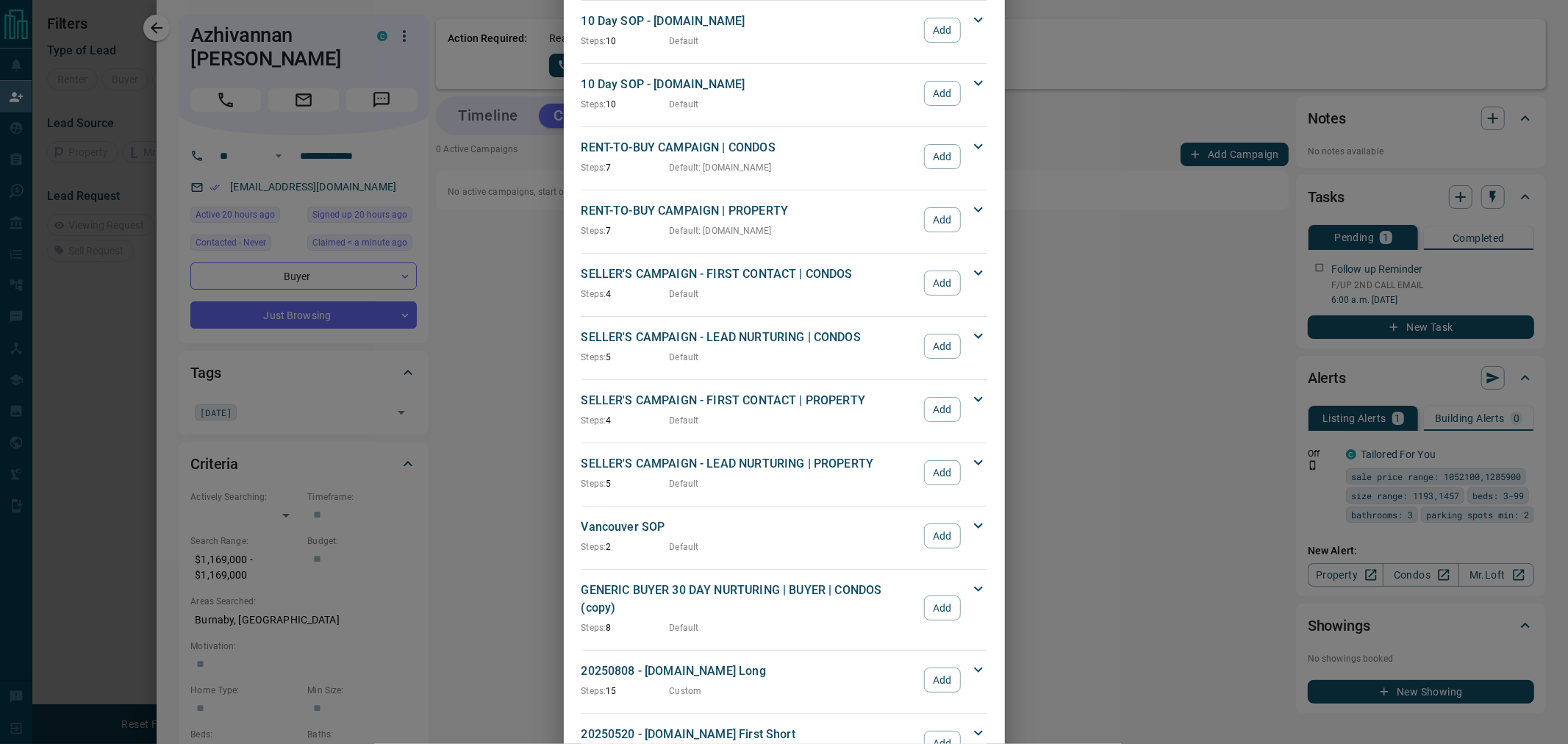
scroll to position [1224, 0]
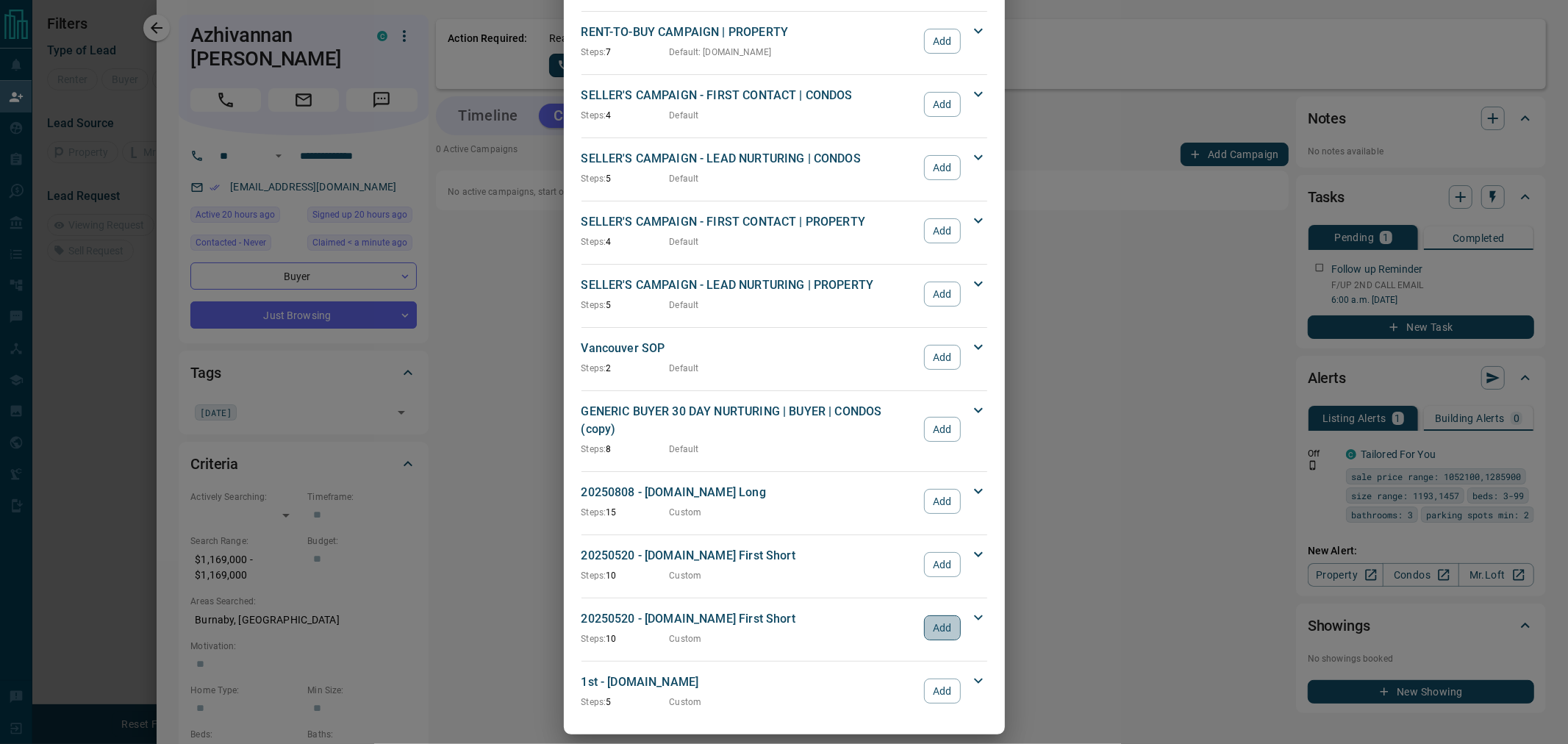
click at [942, 616] on button "Add" at bounding box center [942, 628] width 36 height 25
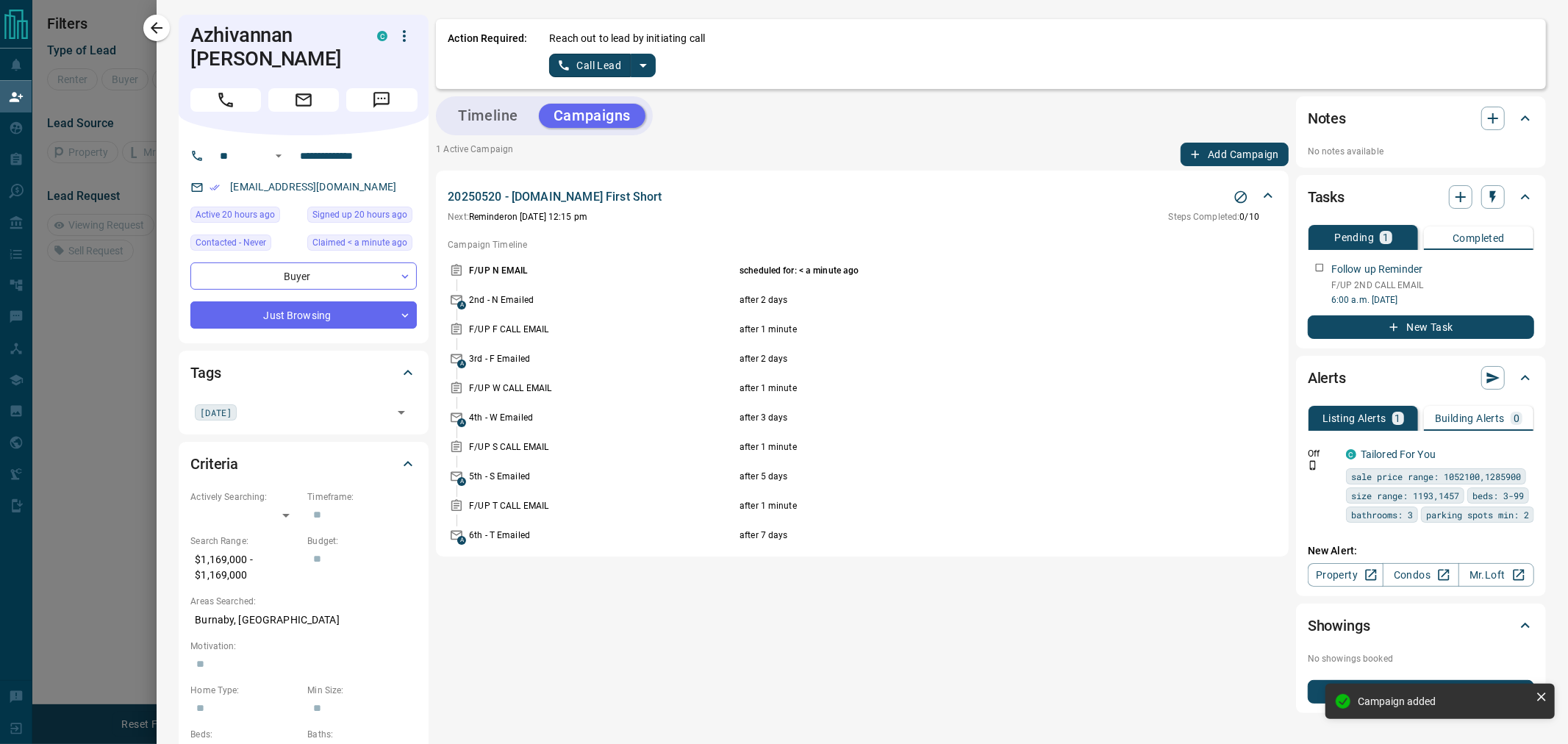
click at [644, 73] on icon "split button" at bounding box center [643, 66] width 18 height 18
click at [609, 112] on li "Log Manual Call" at bounding box center [602, 115] width 89 height 22
click at [599, 70] on button "Log Manual Call" at bounding box center [598, 66] width 97 height 24
click at [601, 65] on button "No" at bounding box center [592, 65] width 26 height 23
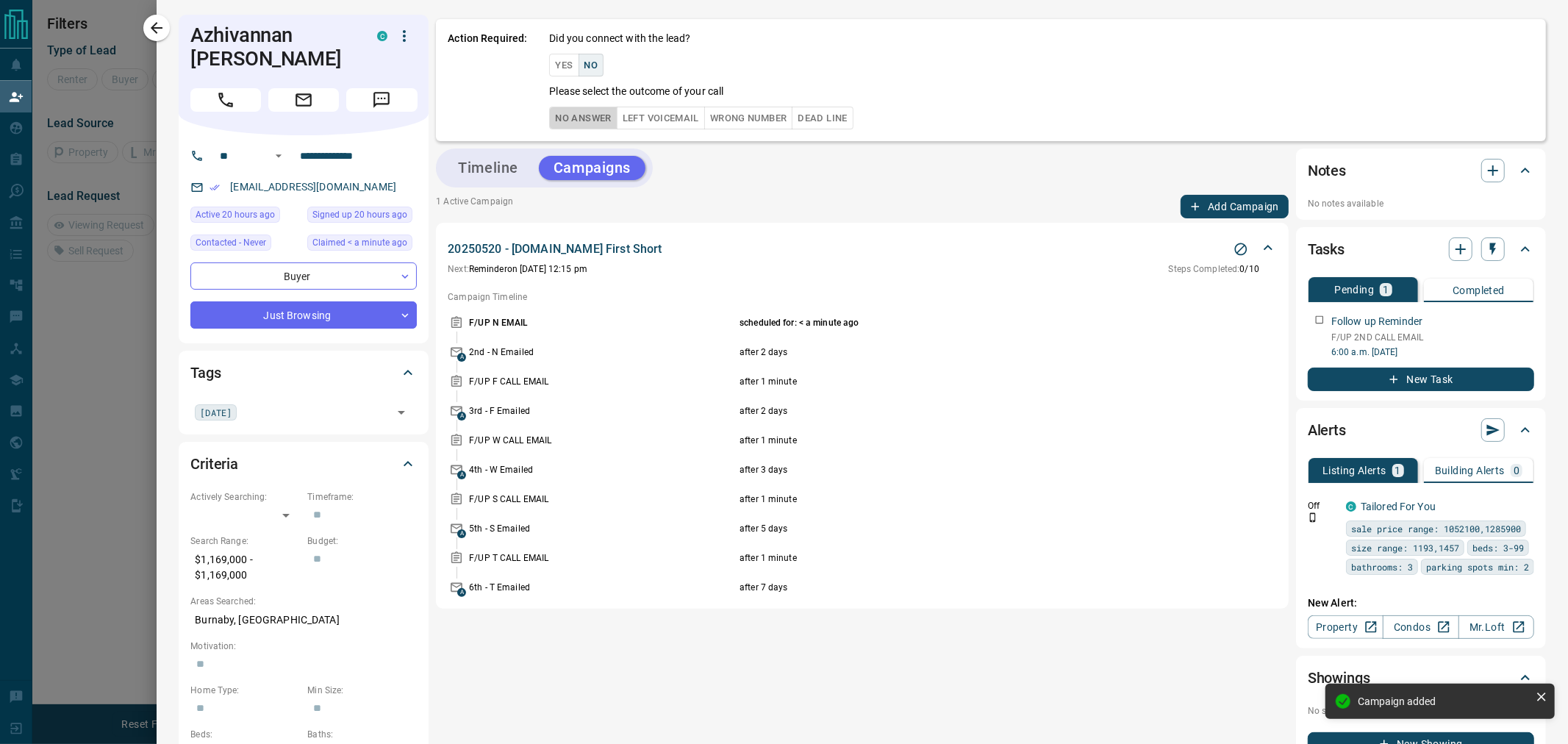
click at [601, 125] on button "No Answer" at bounding box center [583, 117] width 68 height 23
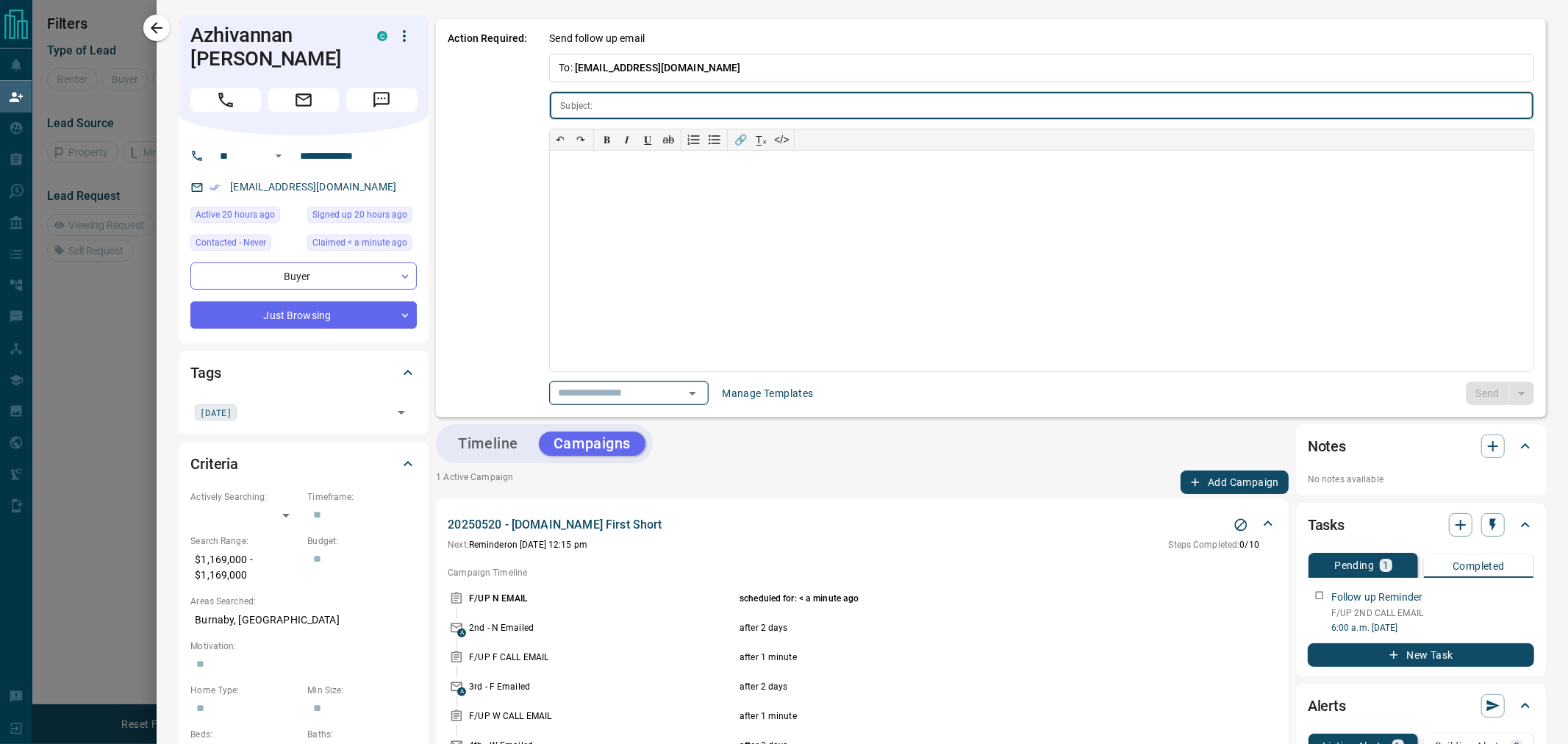
type input "**********"
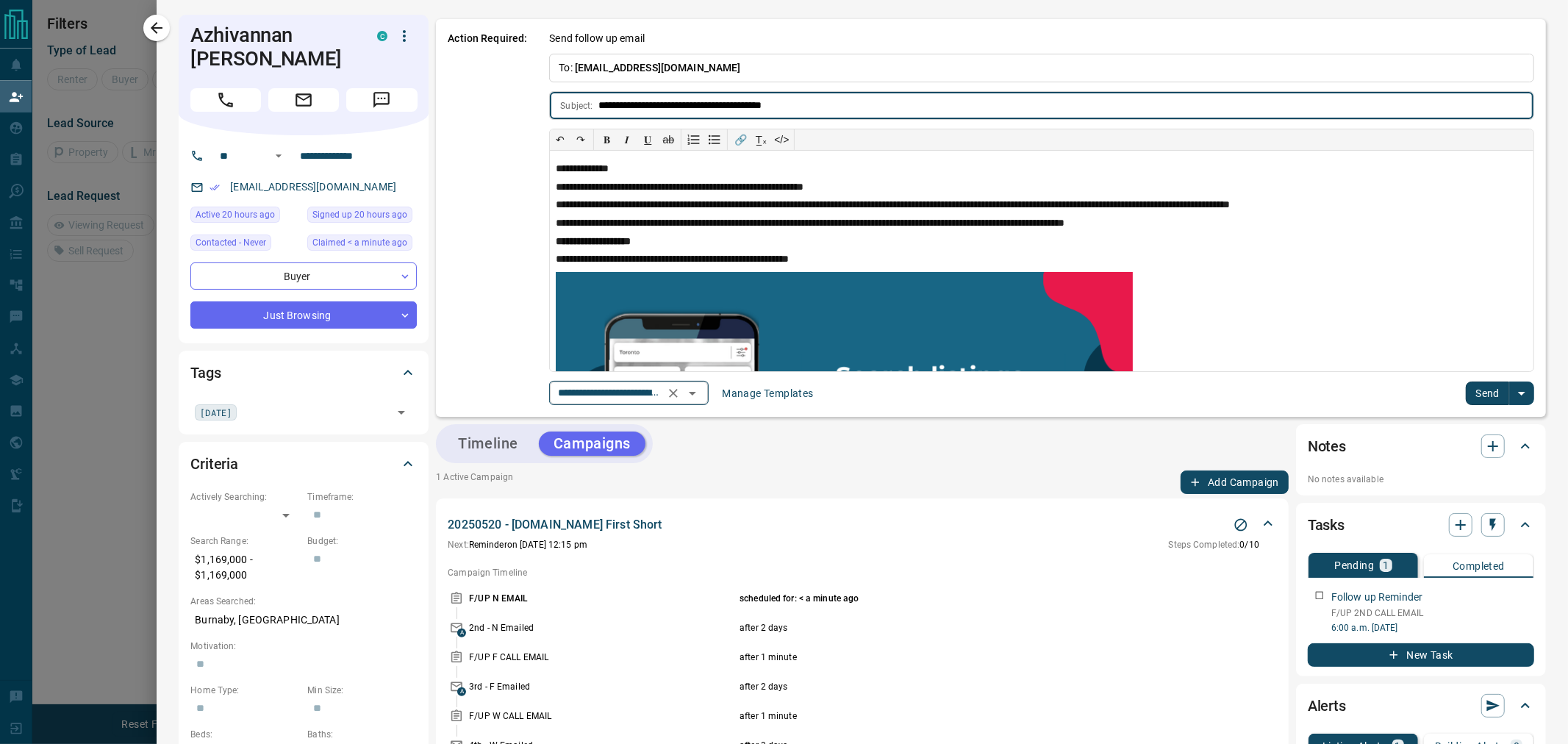
click at [567, 390] on input "**********" at bounding box center [608, 393] width 112 height 19
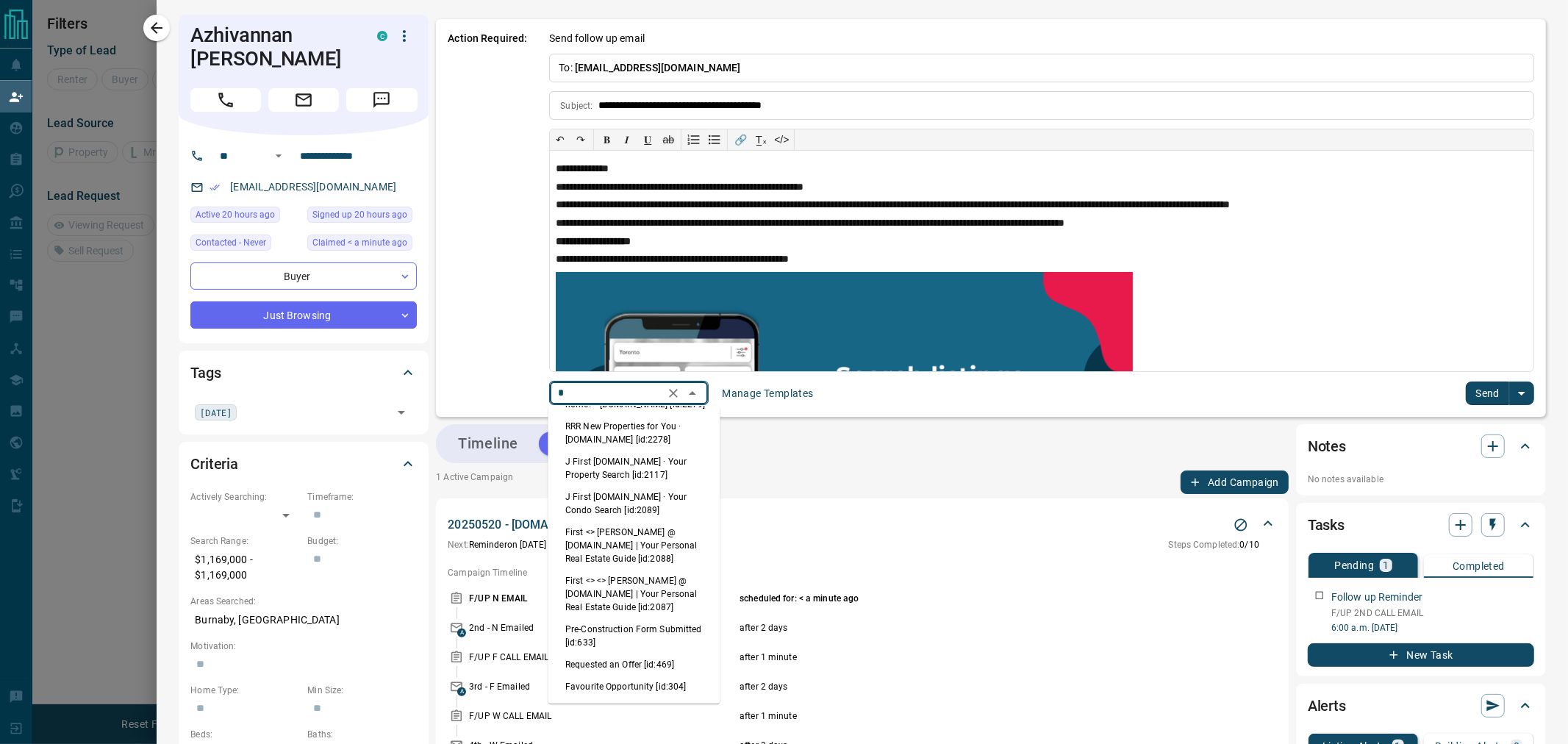
scroll to position [0, 0]
click at [593, 594] on li "First <> <> [PERSON_NAME] @ [DOMAIN_NAME] | Your Personal Real Estate Guide [id…" at bounding box center [634, 590] width 172 height 49
type input "*****"
type input "**********"
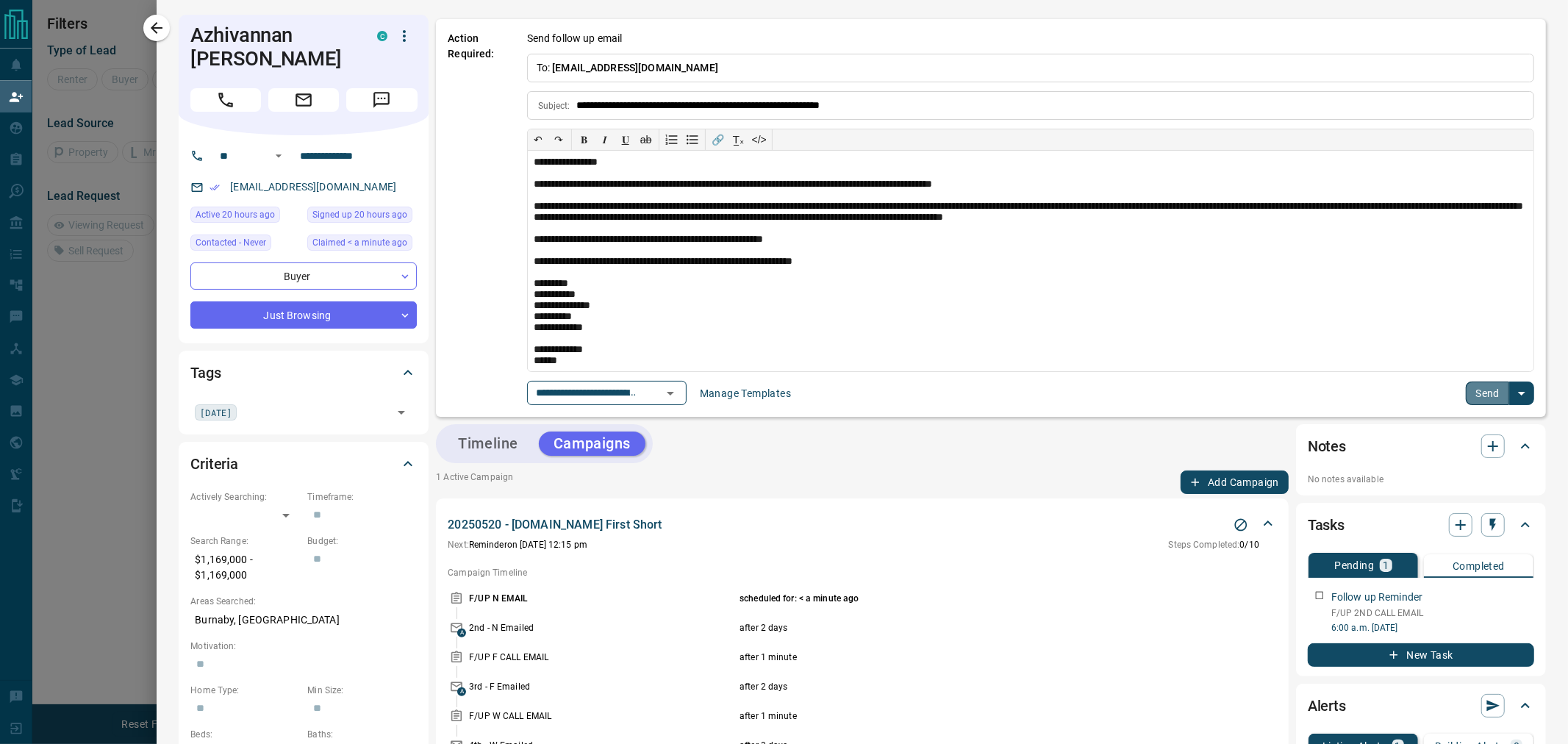
click at [1474, 388] on button "Send" at bounding box center [1488, 393] width 44 height 24
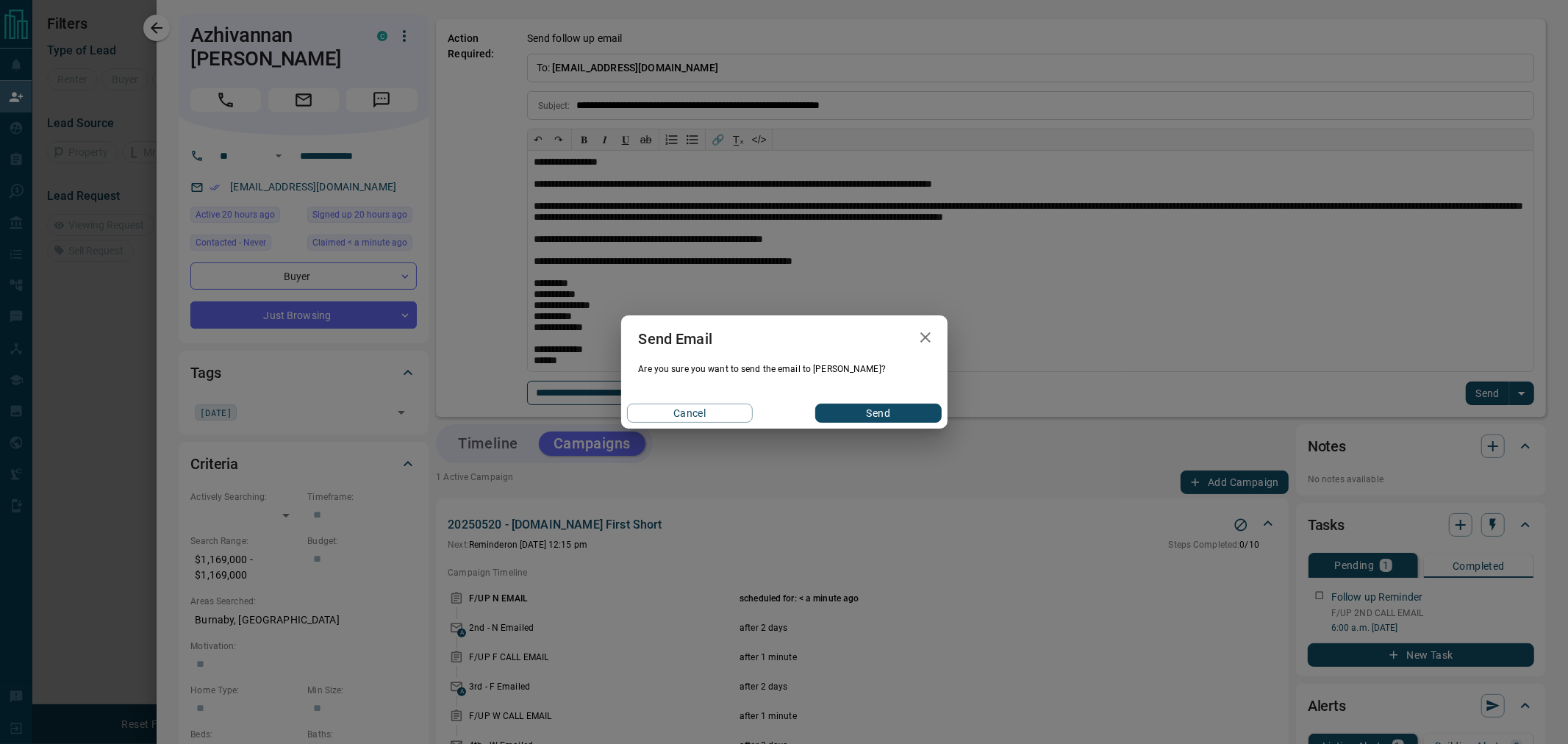
click at [917, 419] on button "Send" at bounding box center [878, 413] width 126 height 19
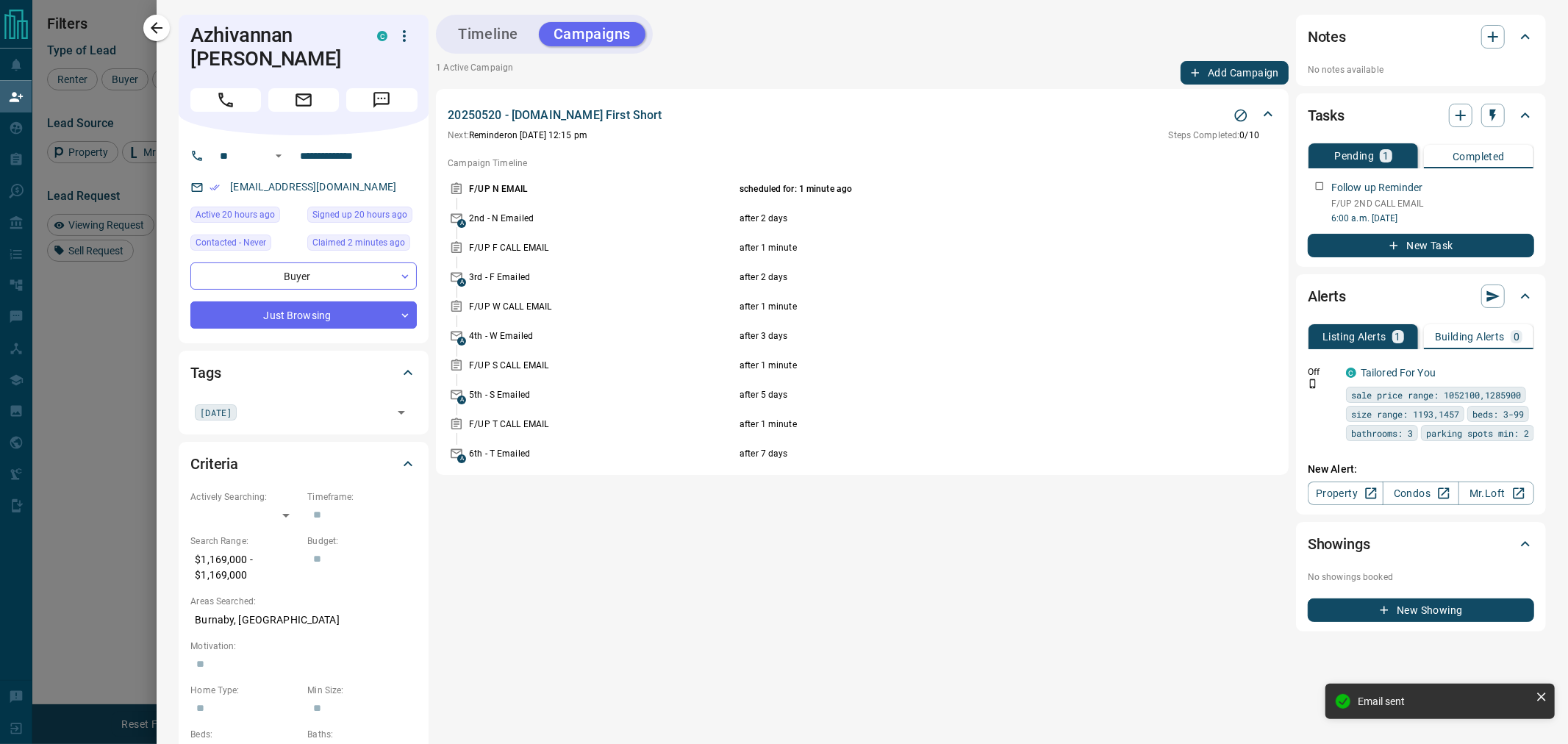
scroll to position [559, 1253]
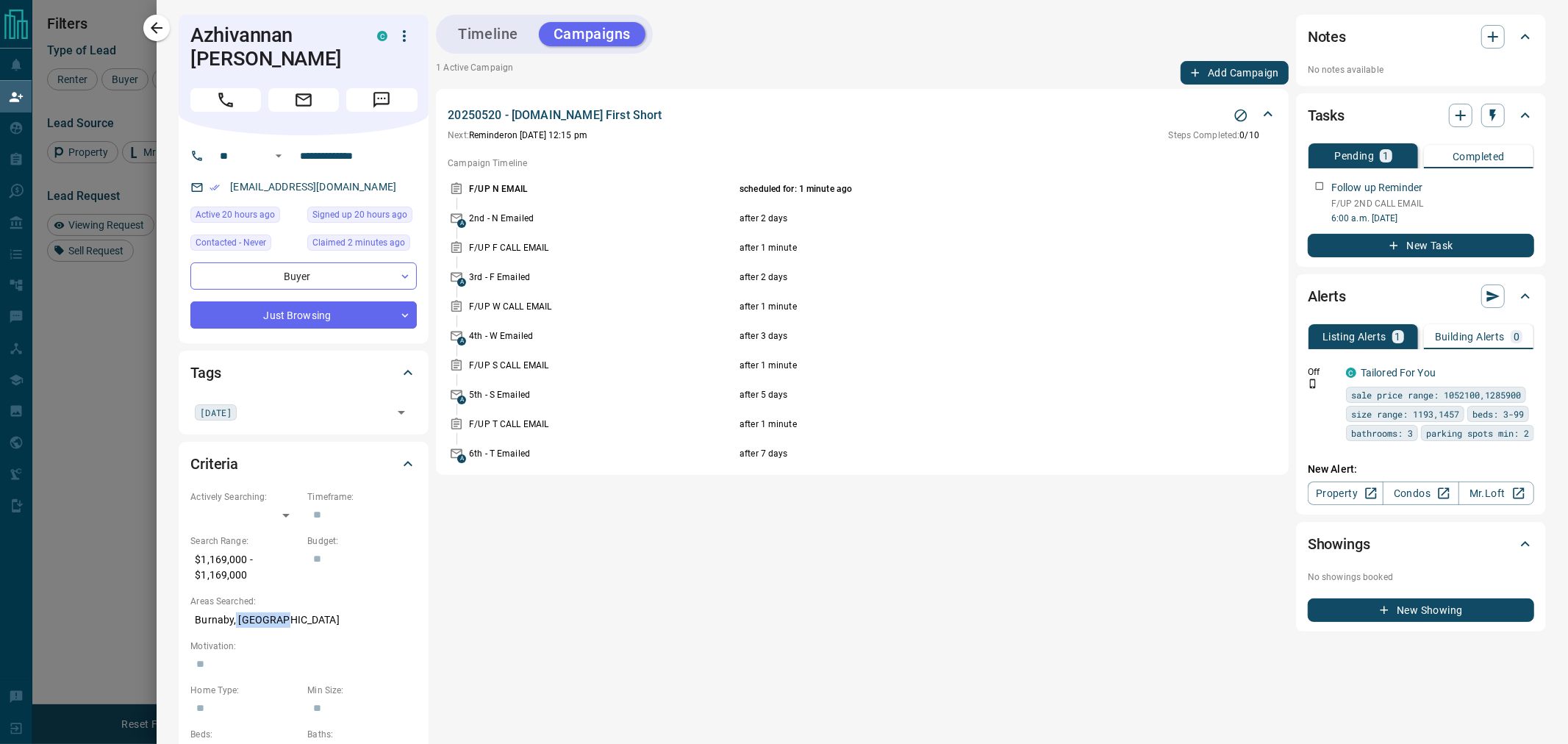
drag, startPoint x: 282, startPoint y: 616, endPoint x: 235, endPoint y: 611, distance: 47.3
click at [233, 619] on p "Burnaby, [GEOGRAPHIC_DATA]" at bounding box center [304, 620] width 226 height 24
copy p "Lougheed"
click at [482, 28] on button "Timeline" at bounding box center [488, 34] width 89 height 24
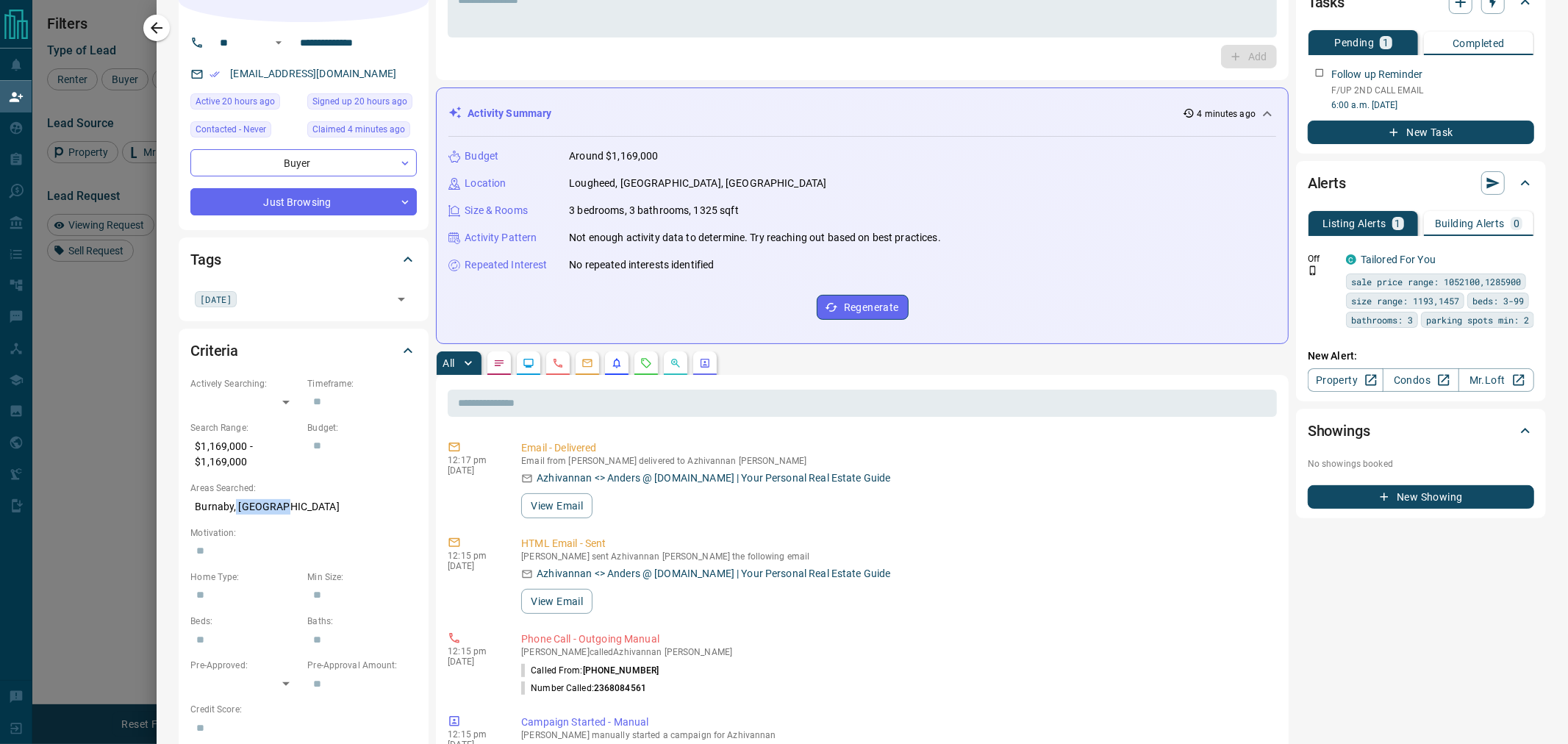
scroll to position [0, 0]
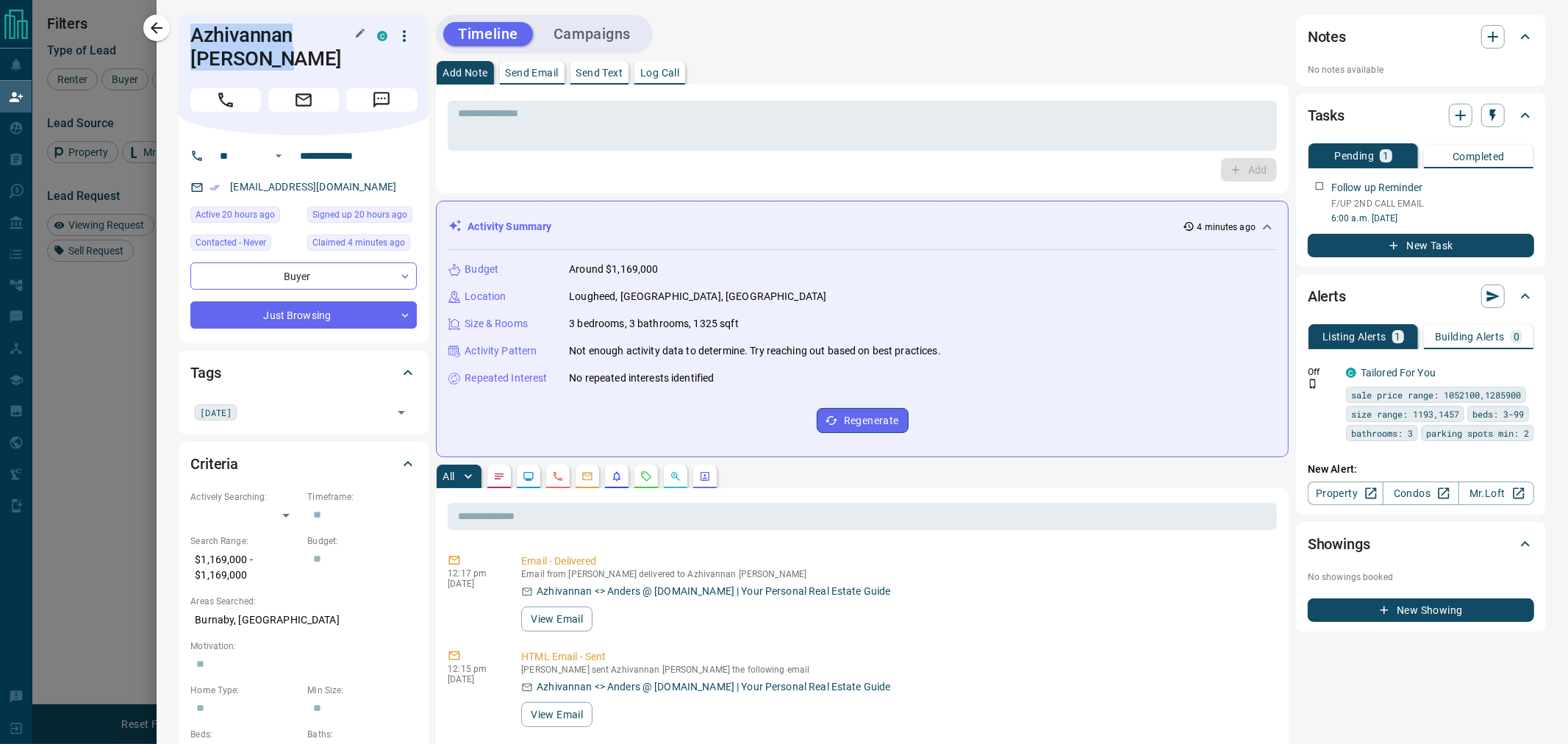
drag, startPoint x: 291, startPoint y: 65, endPoint x: 190, endPoint y: 36, distance: 105.1
click at [191, 36] on h1 "Azhivannan [PERSON_NAME]" at bounding box center [273, 47] width 165 height 47
copy h1 "Azhivannan [PERSON_NAME]"
click at [152, 30] on icon "button" at bounding box center [157, 28] width 18 height 18
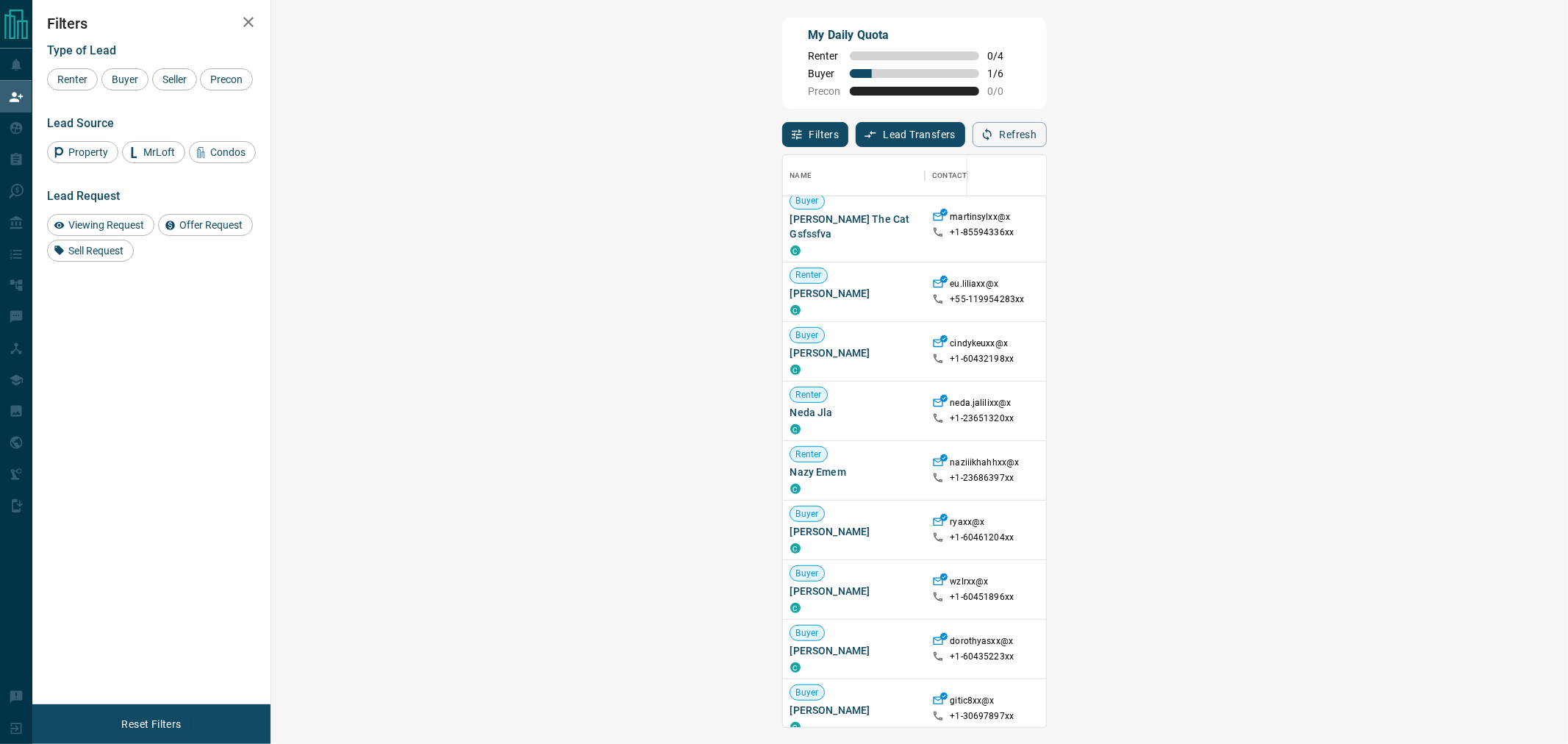
scroll to position [1629, 0]
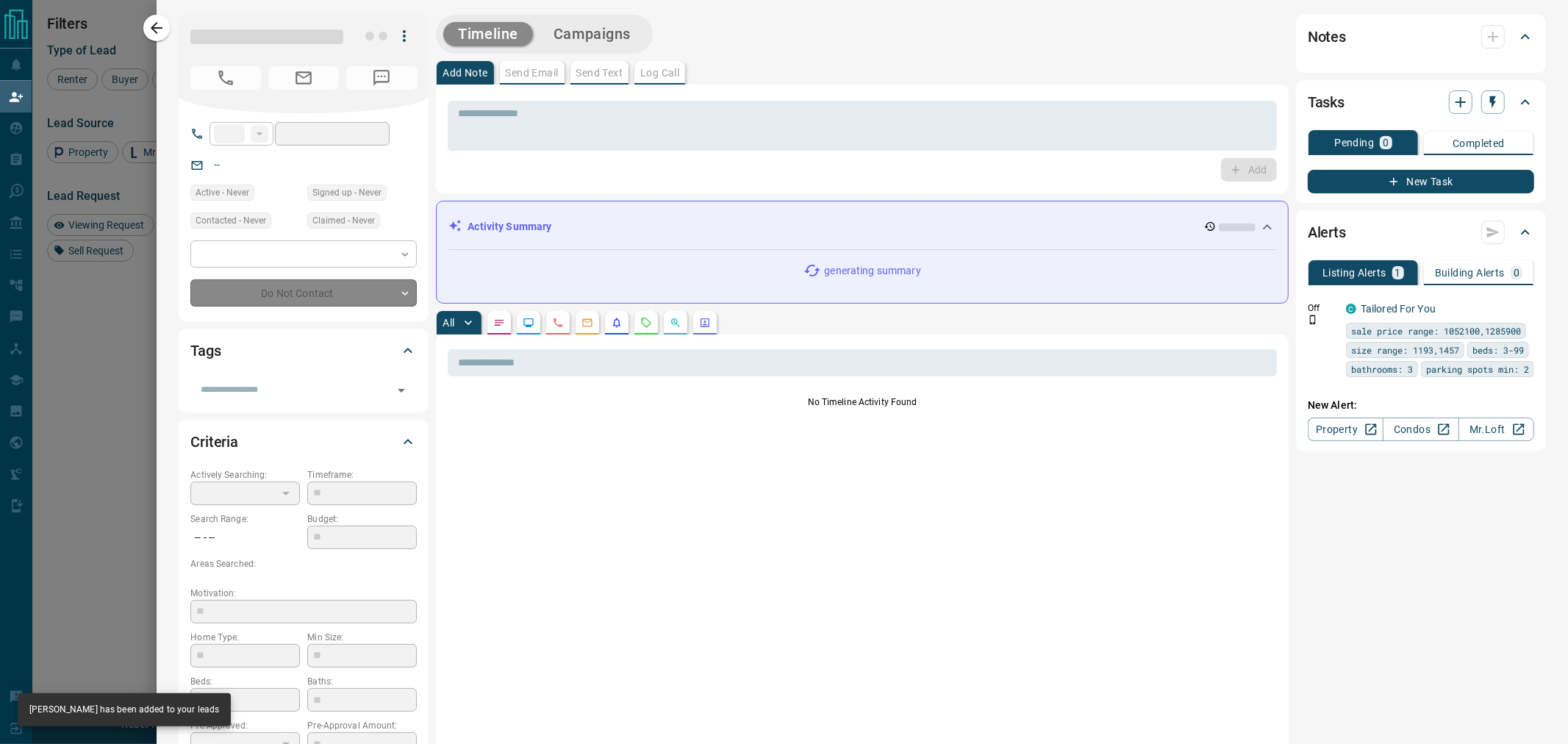
type input "**"
type input "**********"
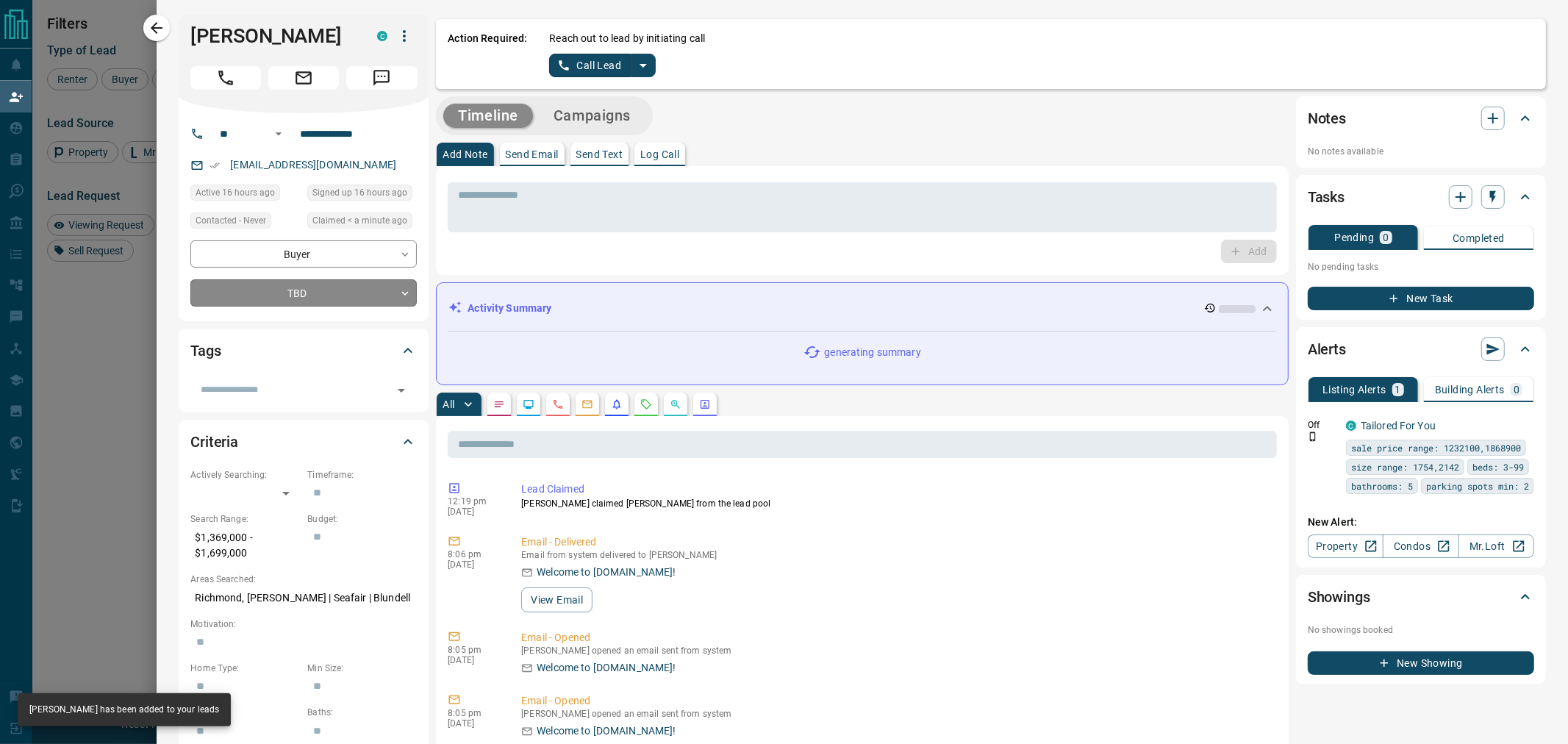
click at [304, 292] on body "Lead Transfers Claim Leads My Leads Tasks Opportunities Deals Campaigns Automat…" at bounding box center [784, 312] width 1568 height 625
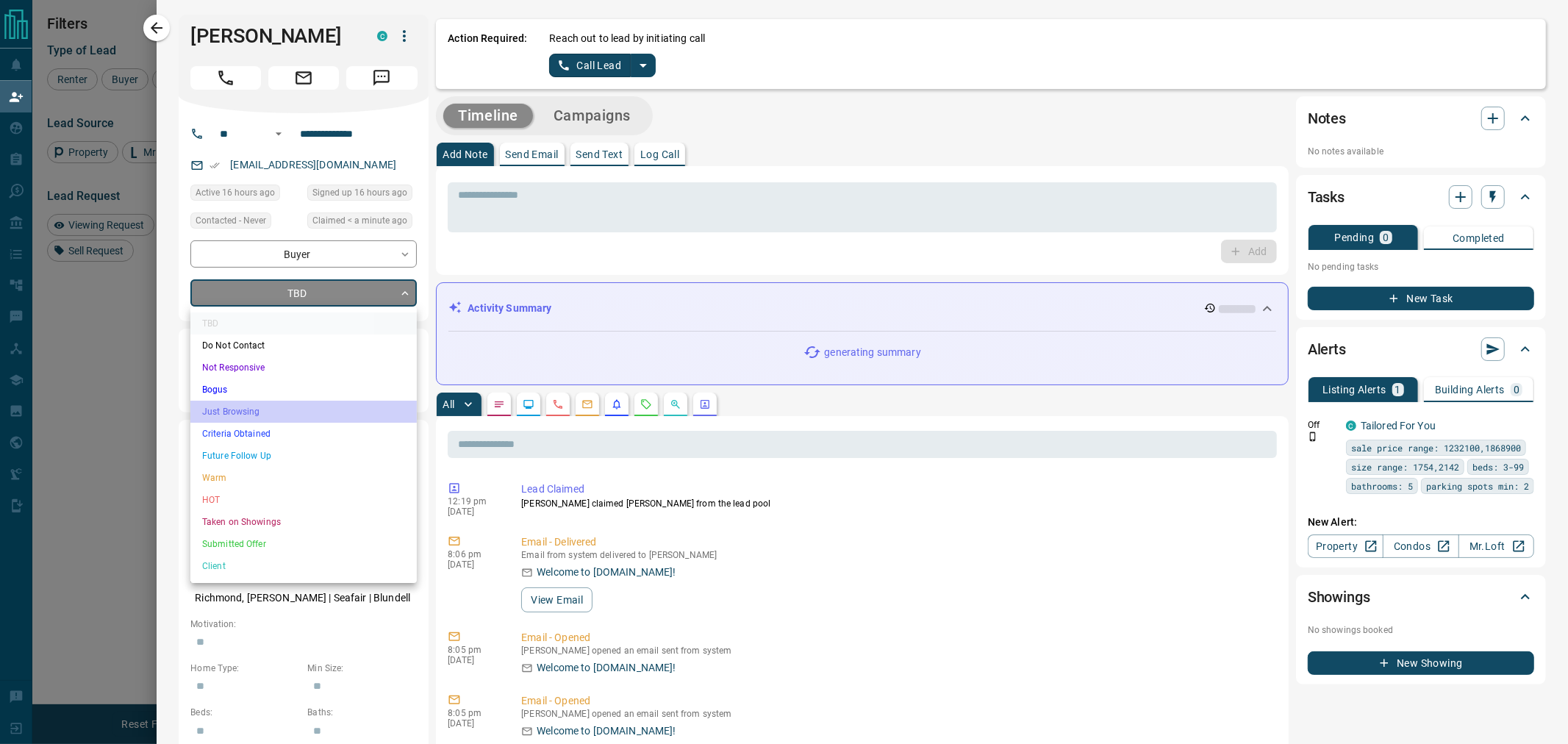
click at [266, 415] on li "Just Browsing" at bounding box center [304, 412] width 226 height 22
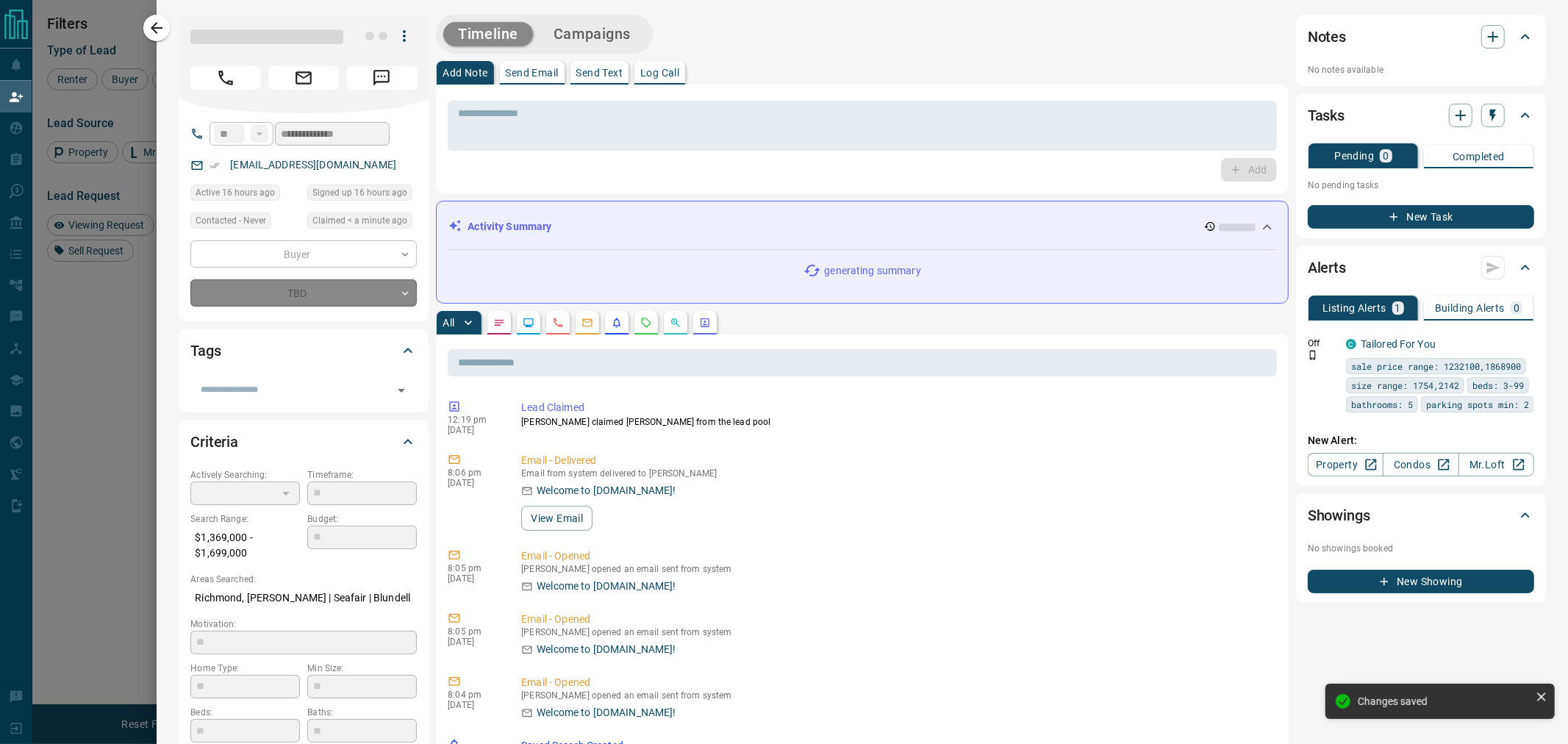
type input "*"
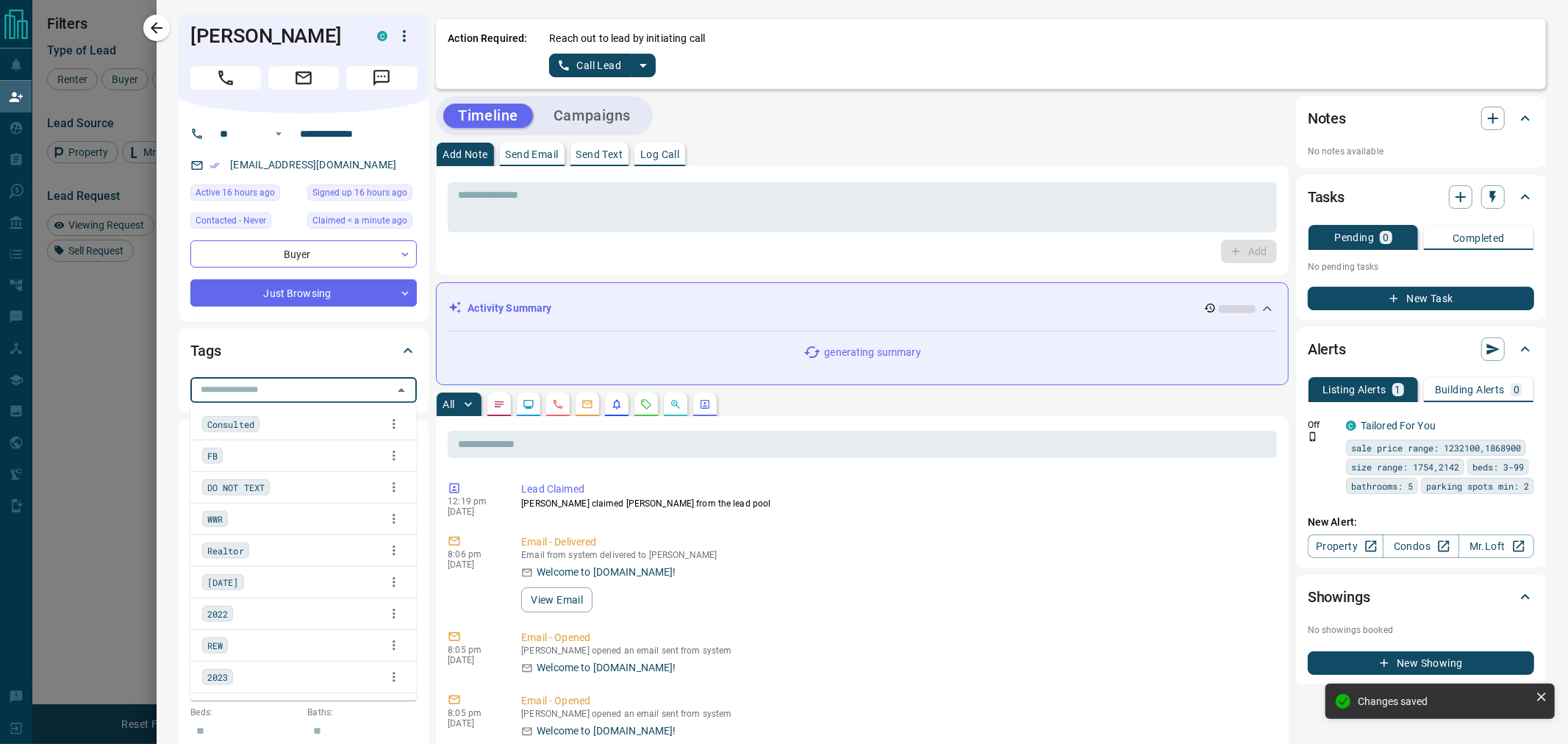
click at [245, 383] on input "text" at bounding box center [291, 389] width 194 height 16
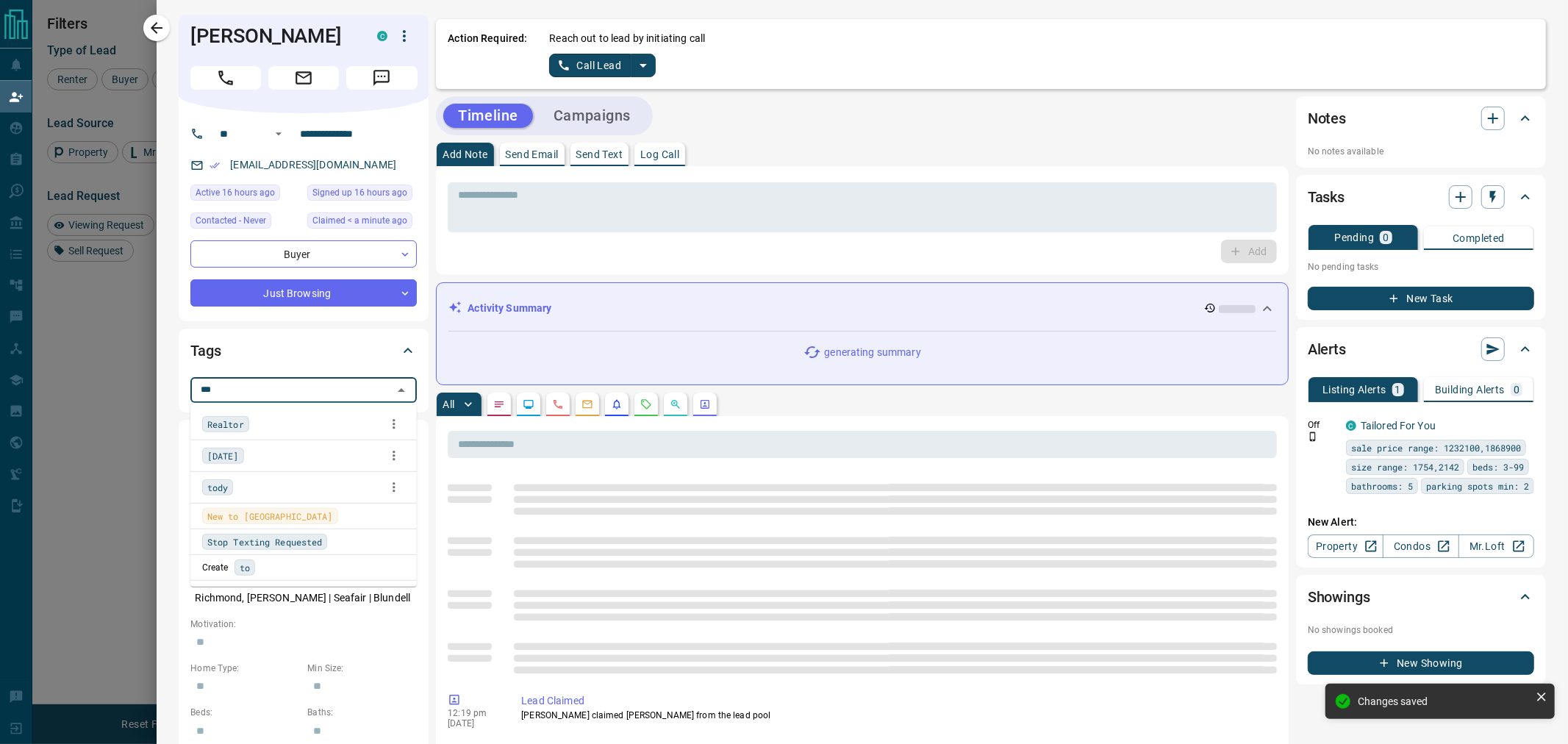
type input "****"
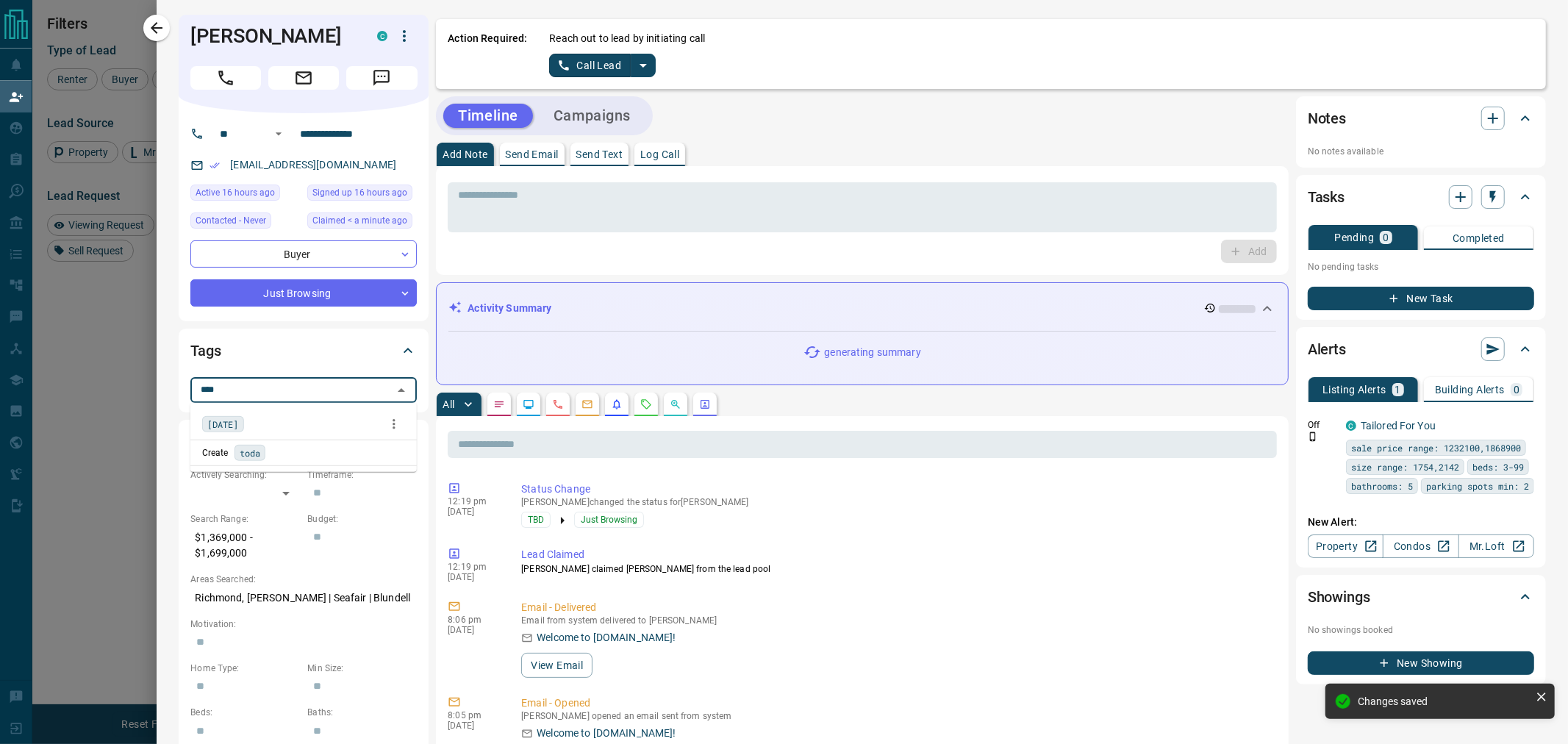
click at [225, 431] on span "[DATE]" at bounding box center [223, 424] width 32 height 15
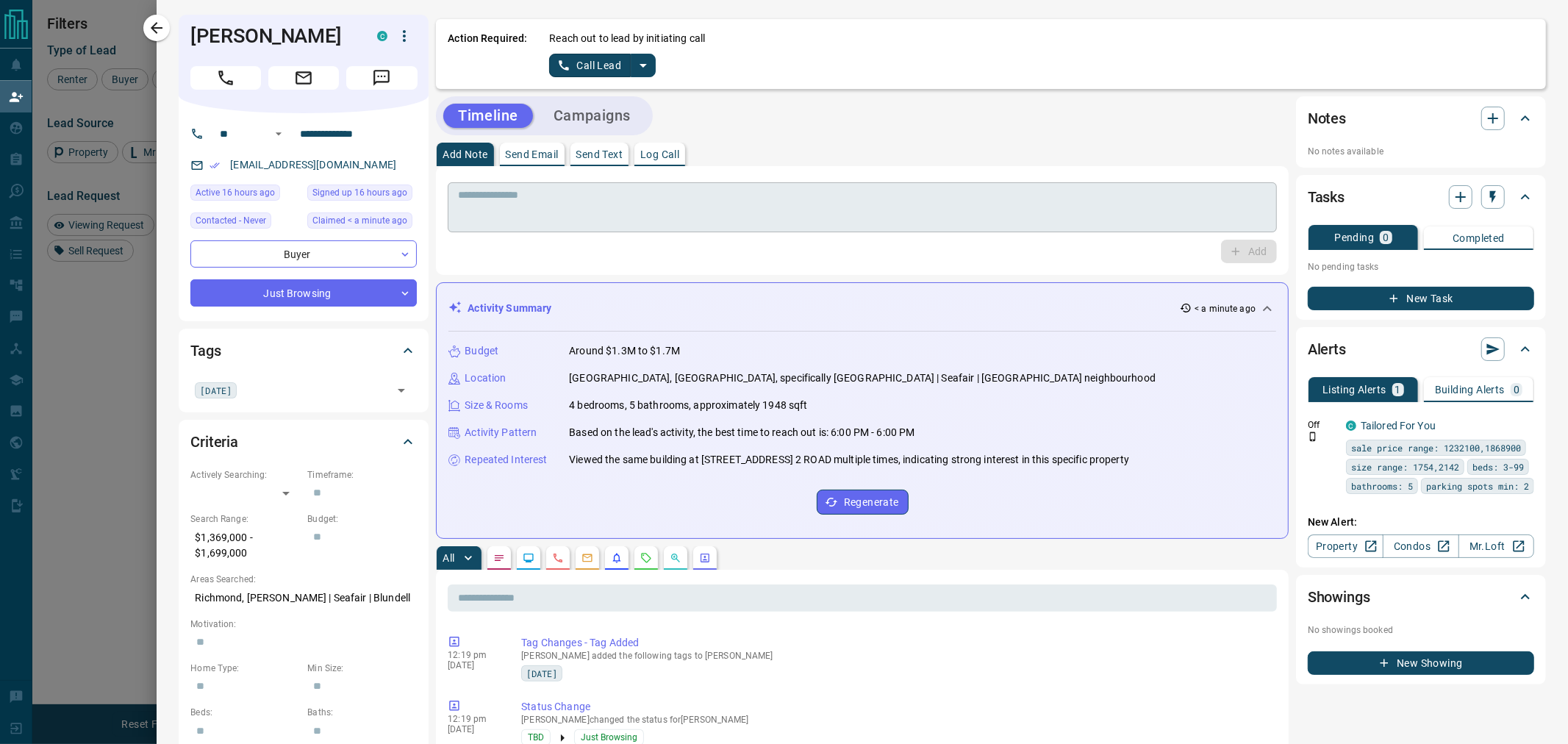
click at [622, 220] on textarea at bounding box center [862, 208] width 808 height 38
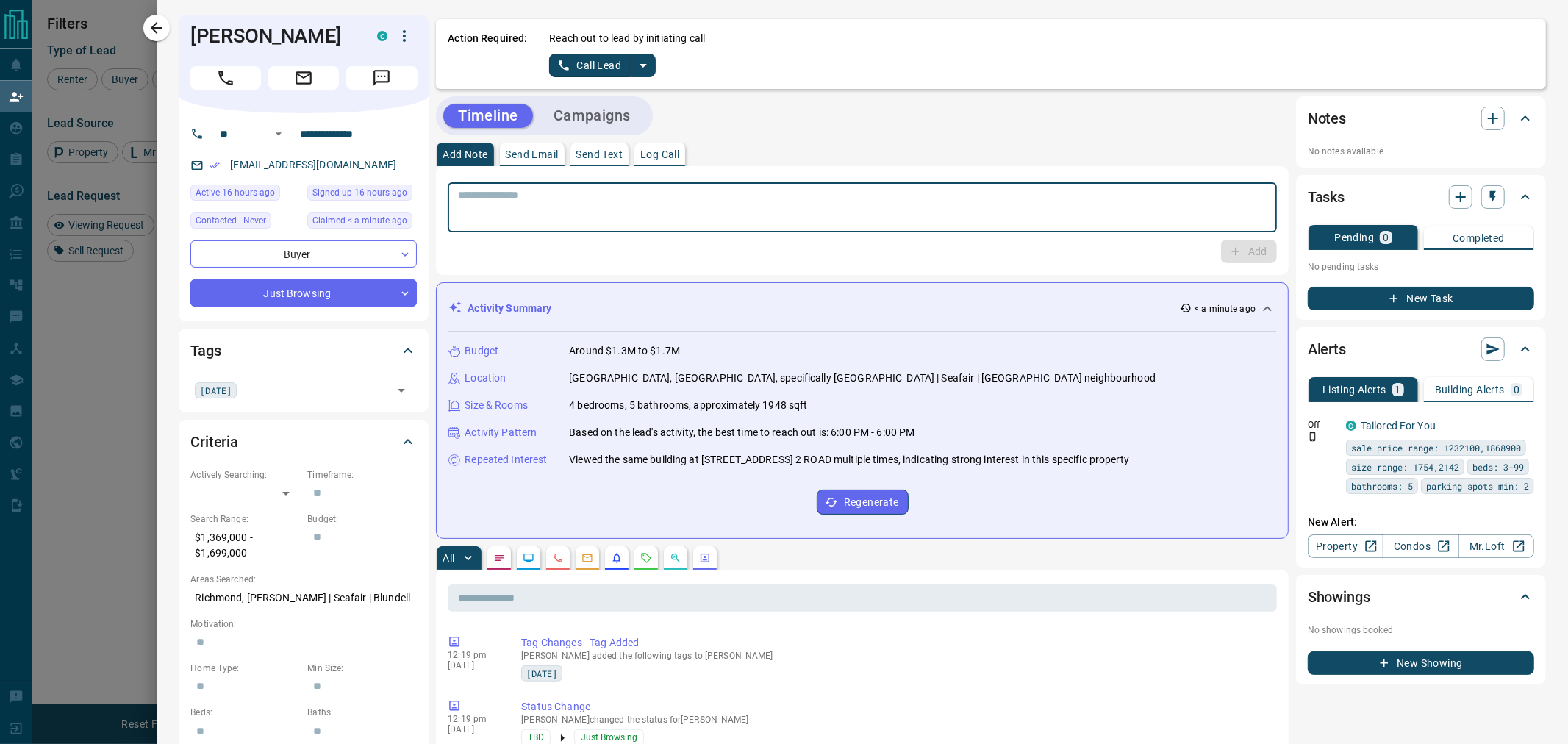
paste textarea "**********"
type textarea "**********"
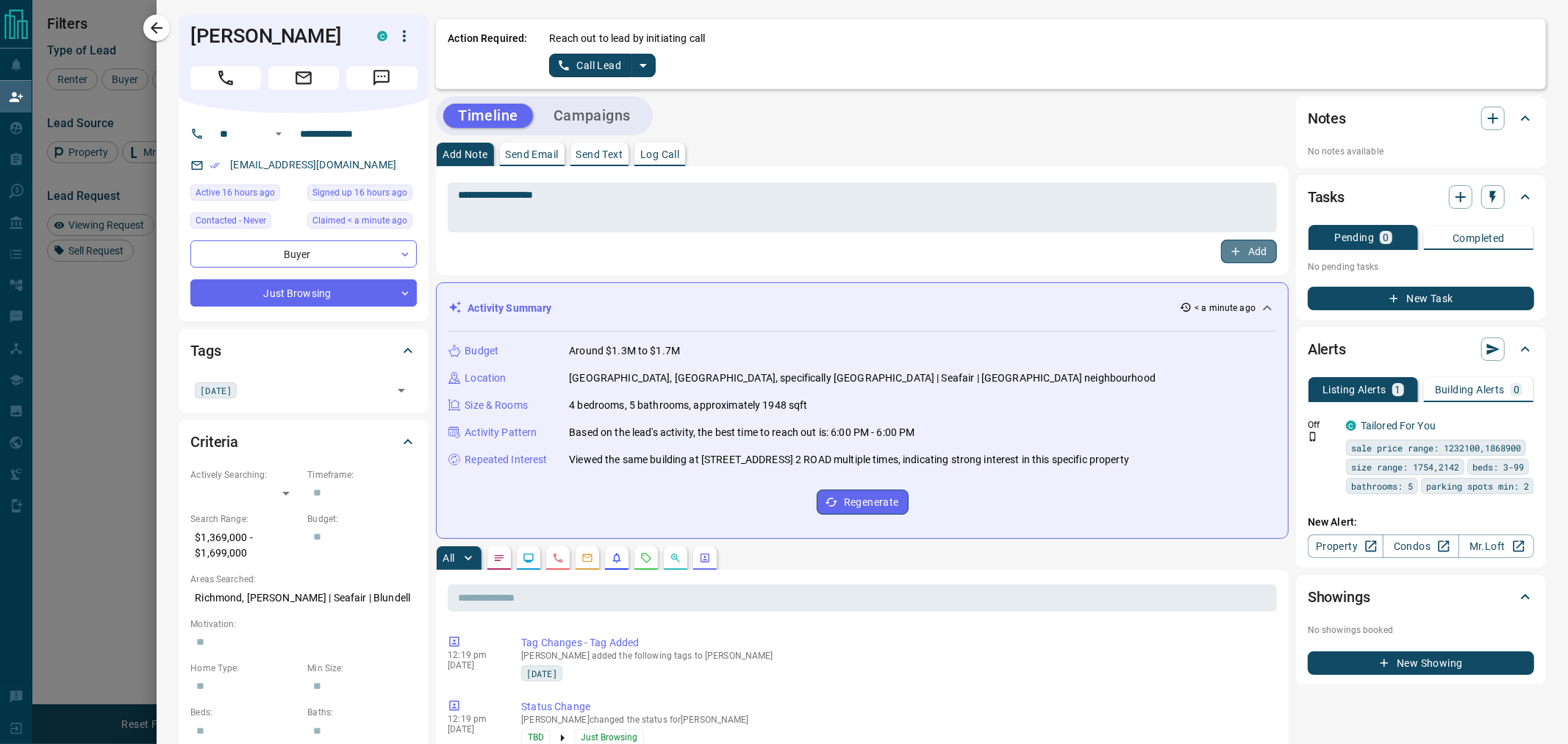
click at [1237, 253] on button "Add" at bounding box center [1249, 251] width 56 height 24
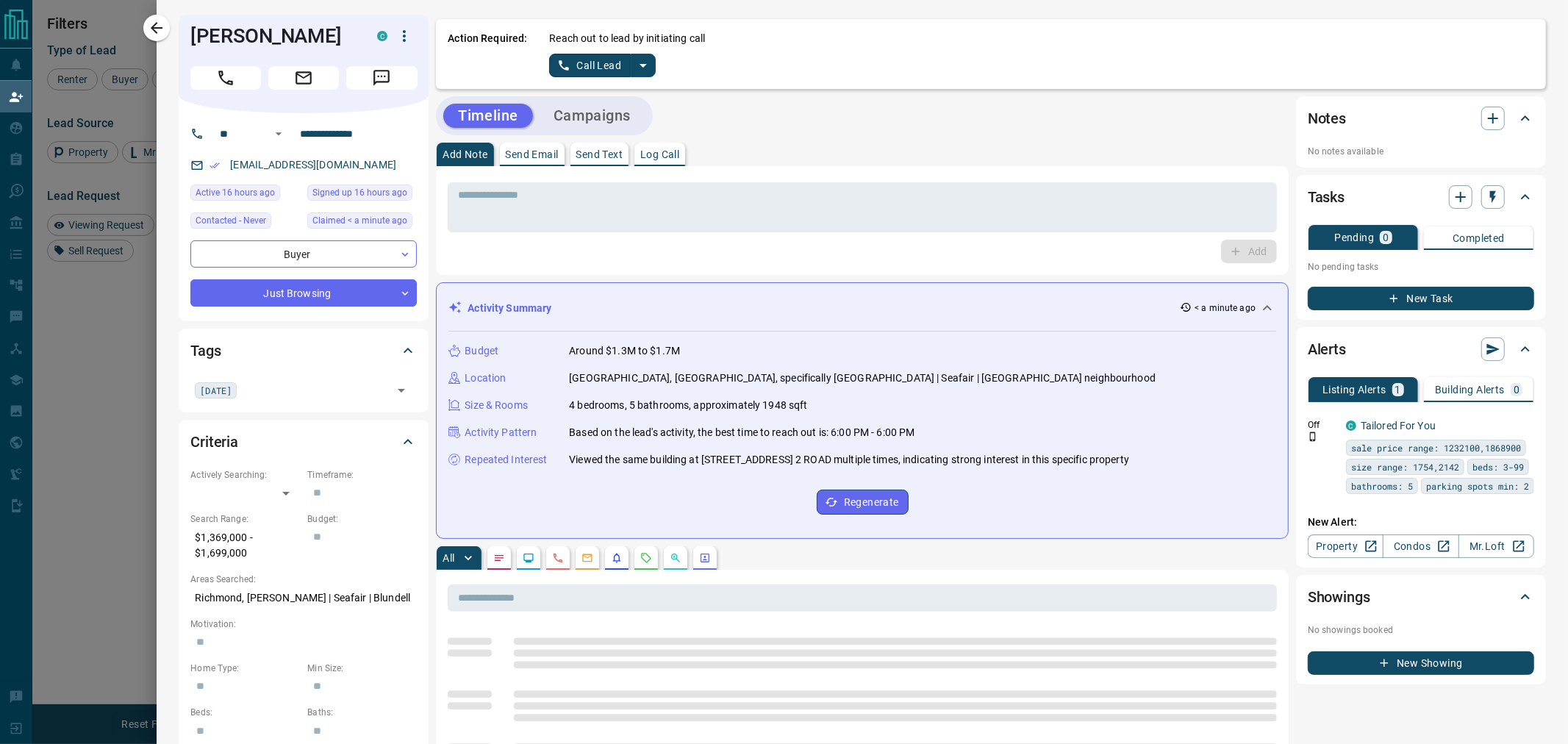
click at [1405, 296] on button "New Task" at bounding box center [1421, 299] width 226 height 24
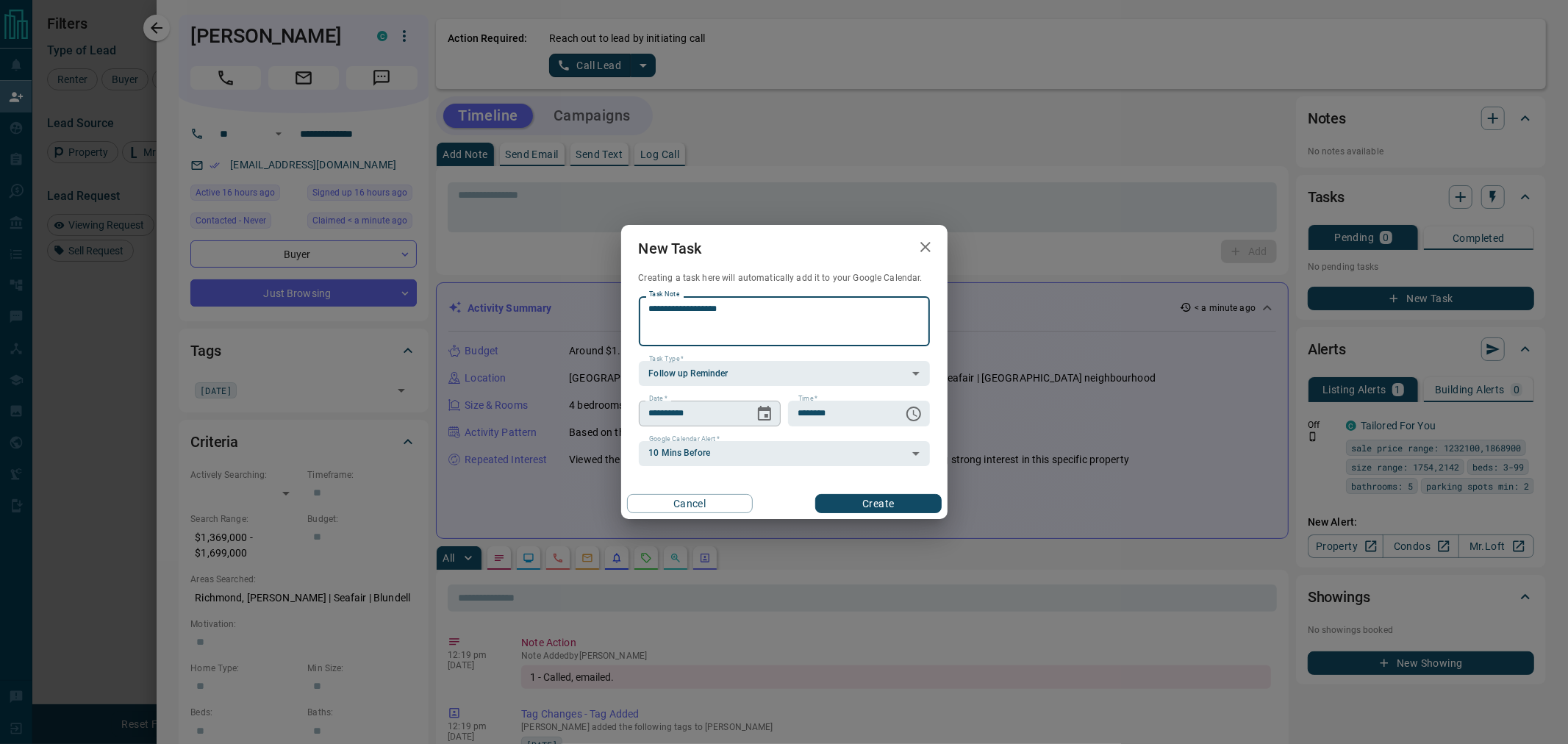
type textarea "**********"
click at [762, 420] on icon "Choose date, selected date is Sep 13, 2025" at bounding box center [764, 413] width 13 height 15
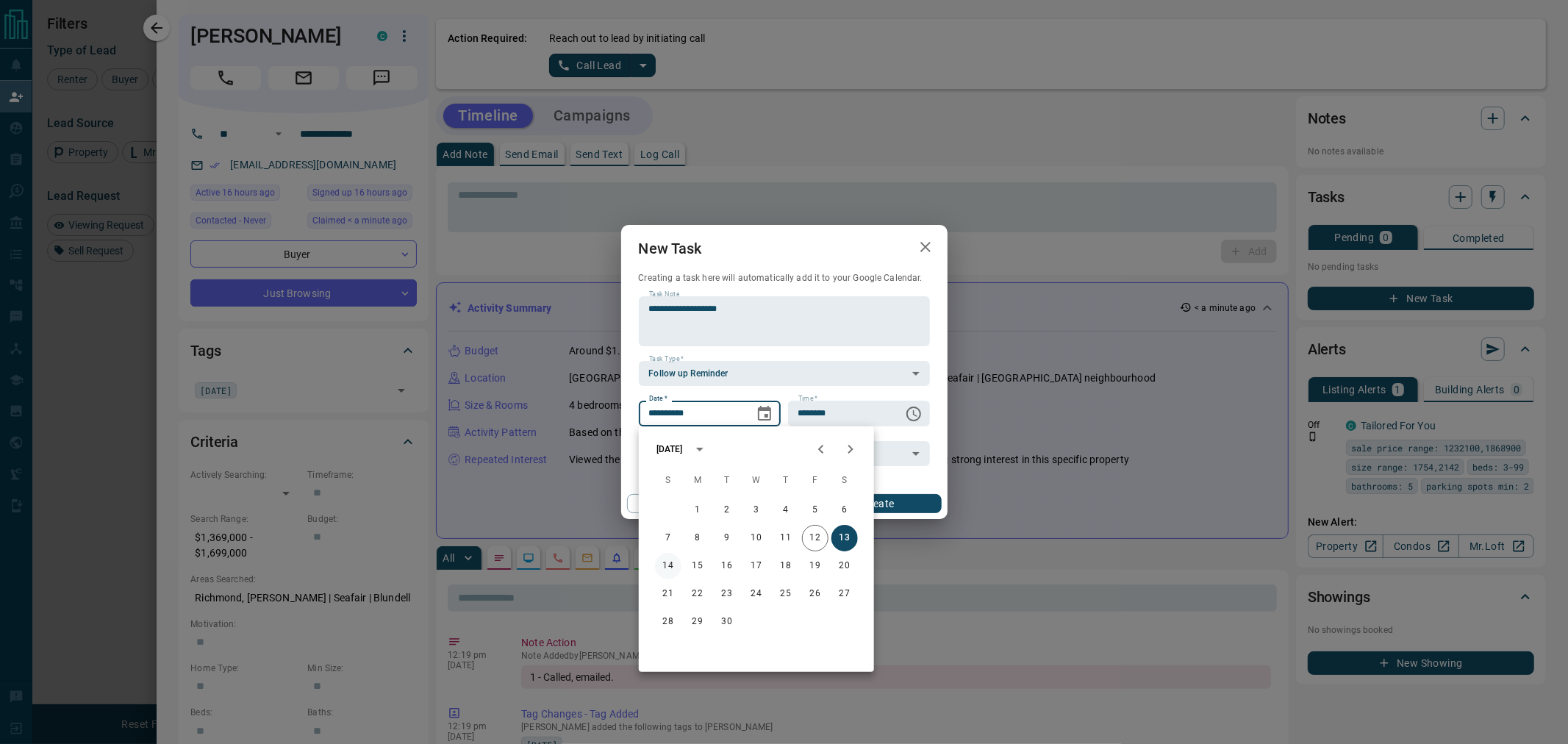
click at [675, 565] on button "14" at bounding box center [668, 566] width 27 height 27
type input "**********"
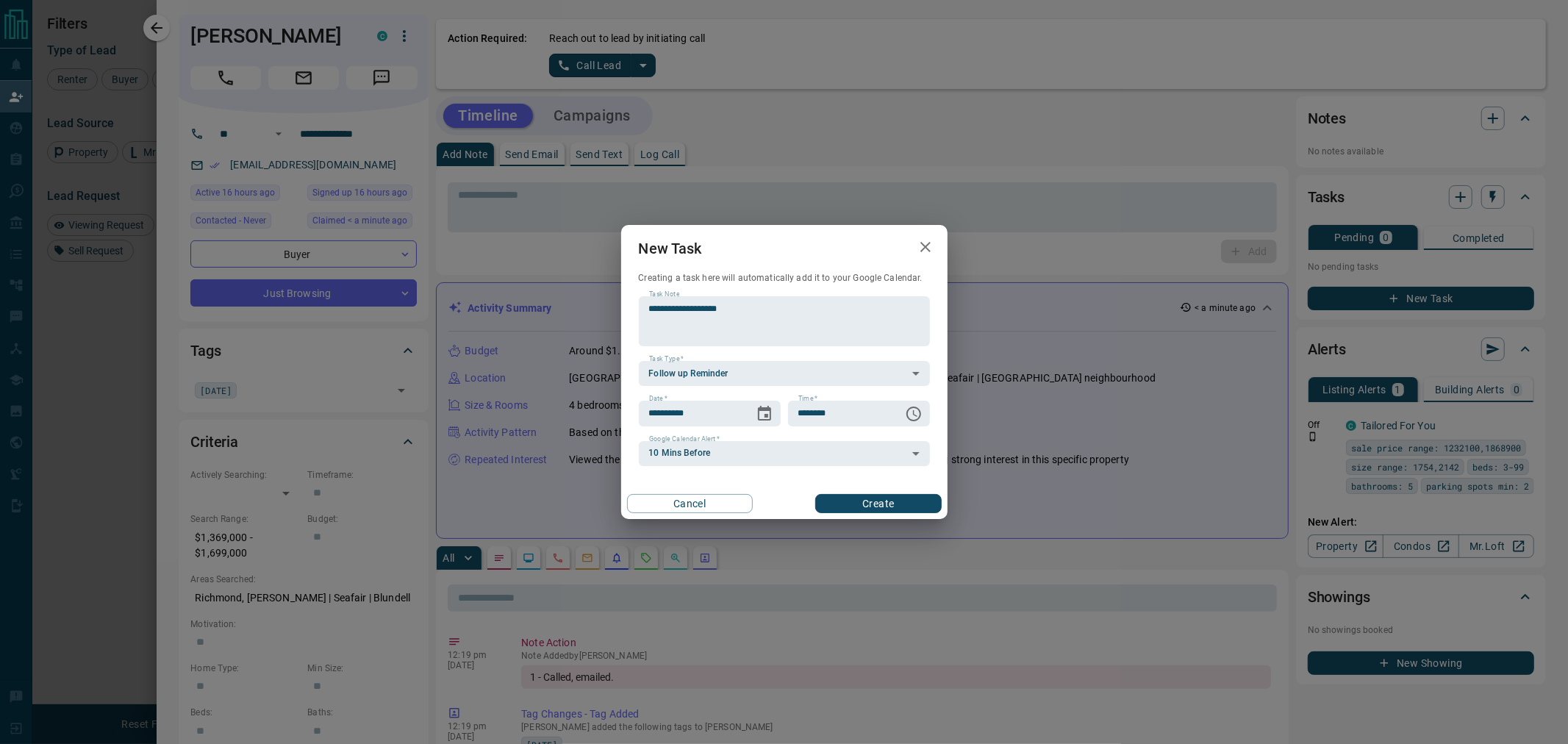
click at [871, 503] on button "Create" at bounding box center [878, 504] width 126 height 19
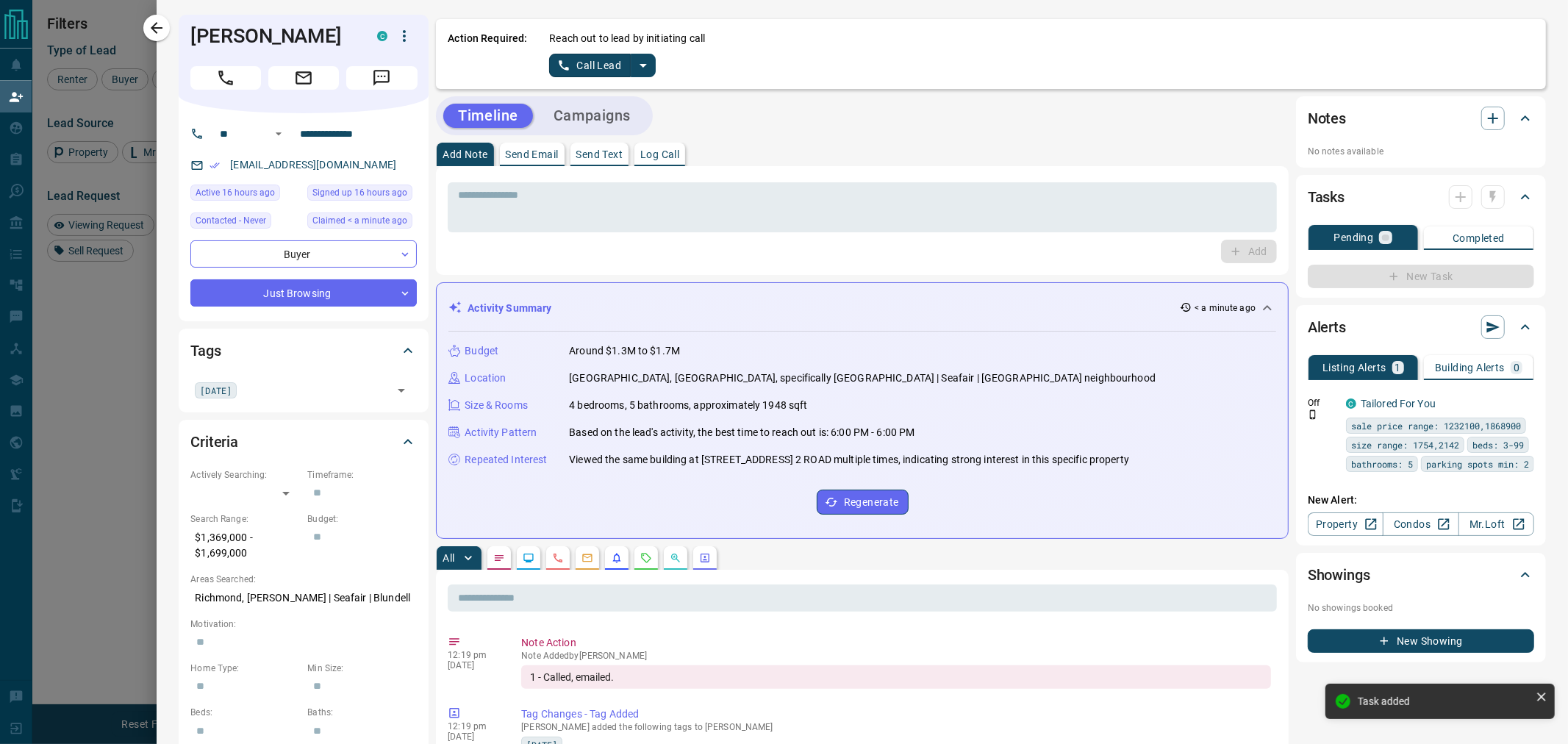
click at [608, 119] on button "Campaigns" at bounding box center [592, 115] width 106 height 24
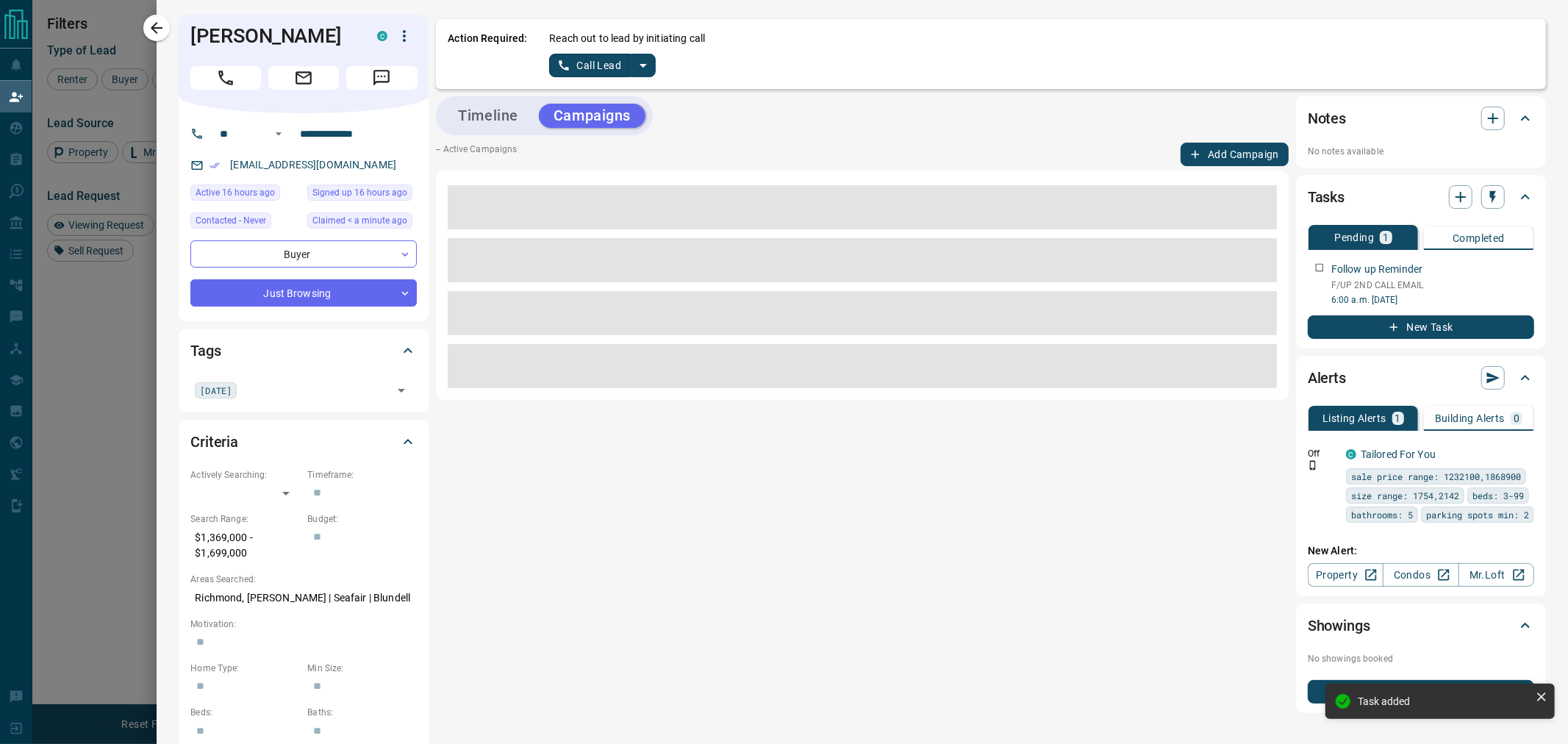
click at [1222, 146] on button "Add Campaign" at bounding box center [1234, 155] width 108 height 24
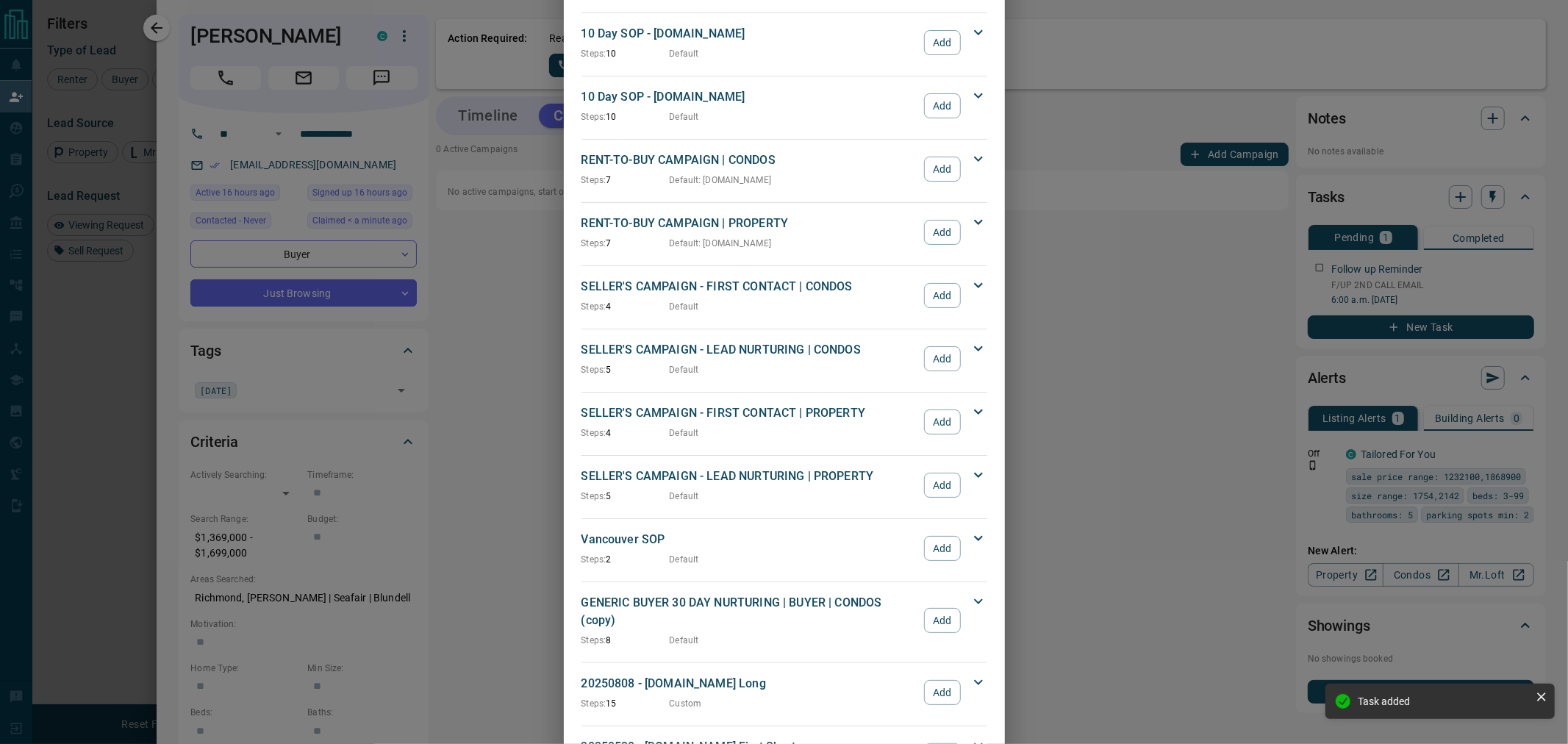
scroll to position [1062, 0]
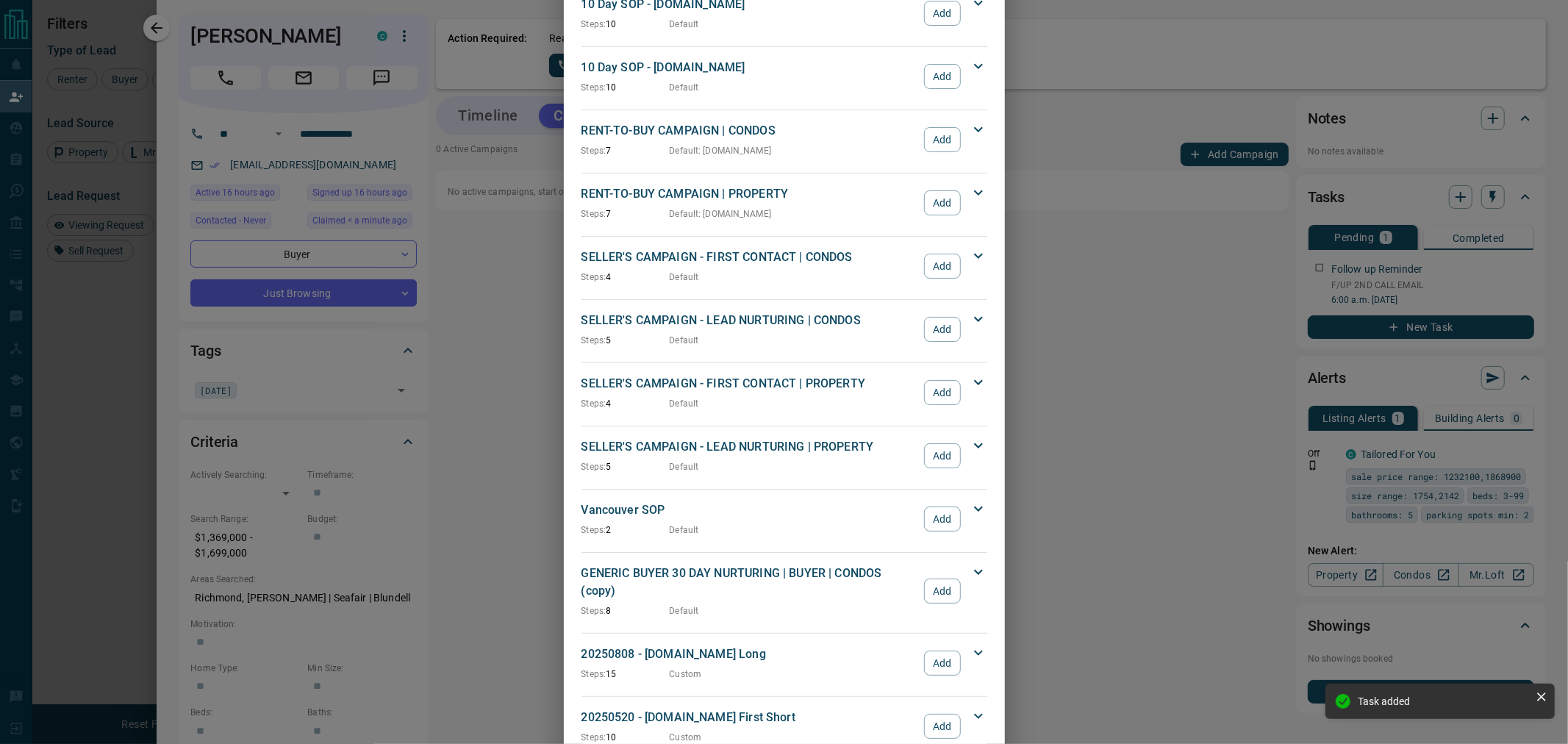
drag, startPoint x: 935, startPoint y: 653, endPoint x: 863, endPoint y: 646, distance: 72.3
click at [863, 646] on div "20250808 - [DOMAIN_NAME] Long Steps: 15 Custom Add" at bounding box center [776, 664] width 388 height 36
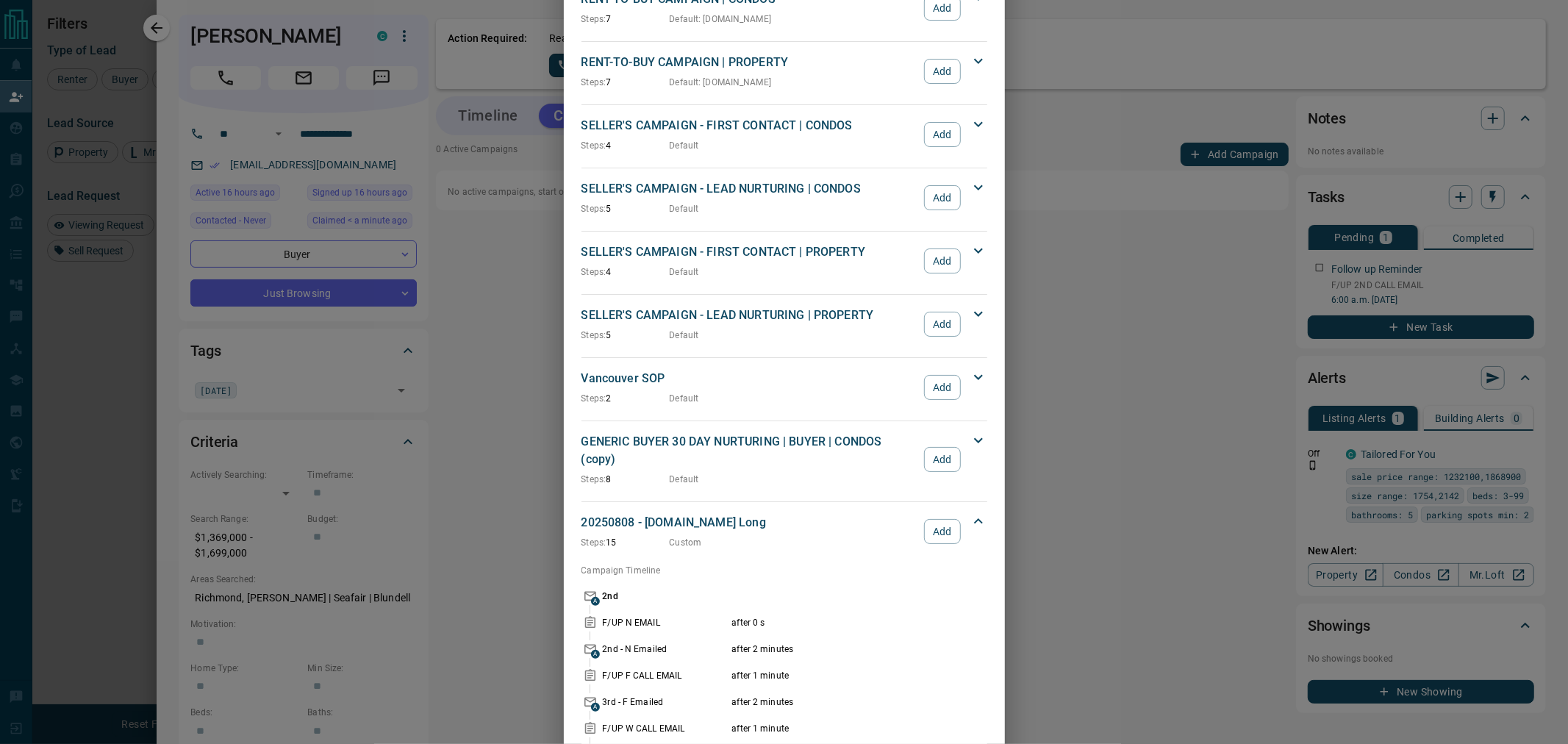
scroll to position [1471, 0]
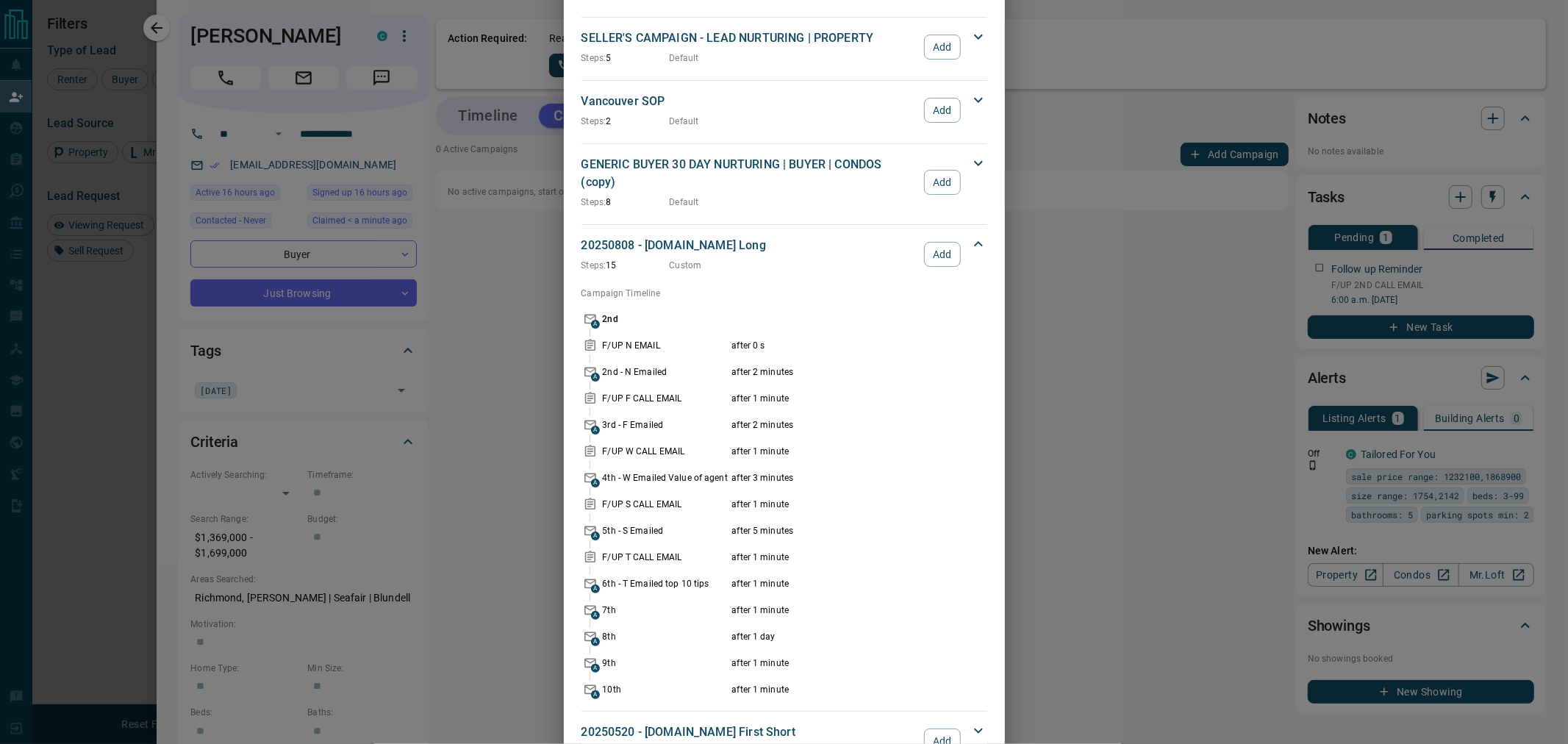
click at [856, 239] on div "20250808 - [DOMAIN_NAME] Long Steps: 15 Custom" at bounding box center [750, 254] width 336 height 36
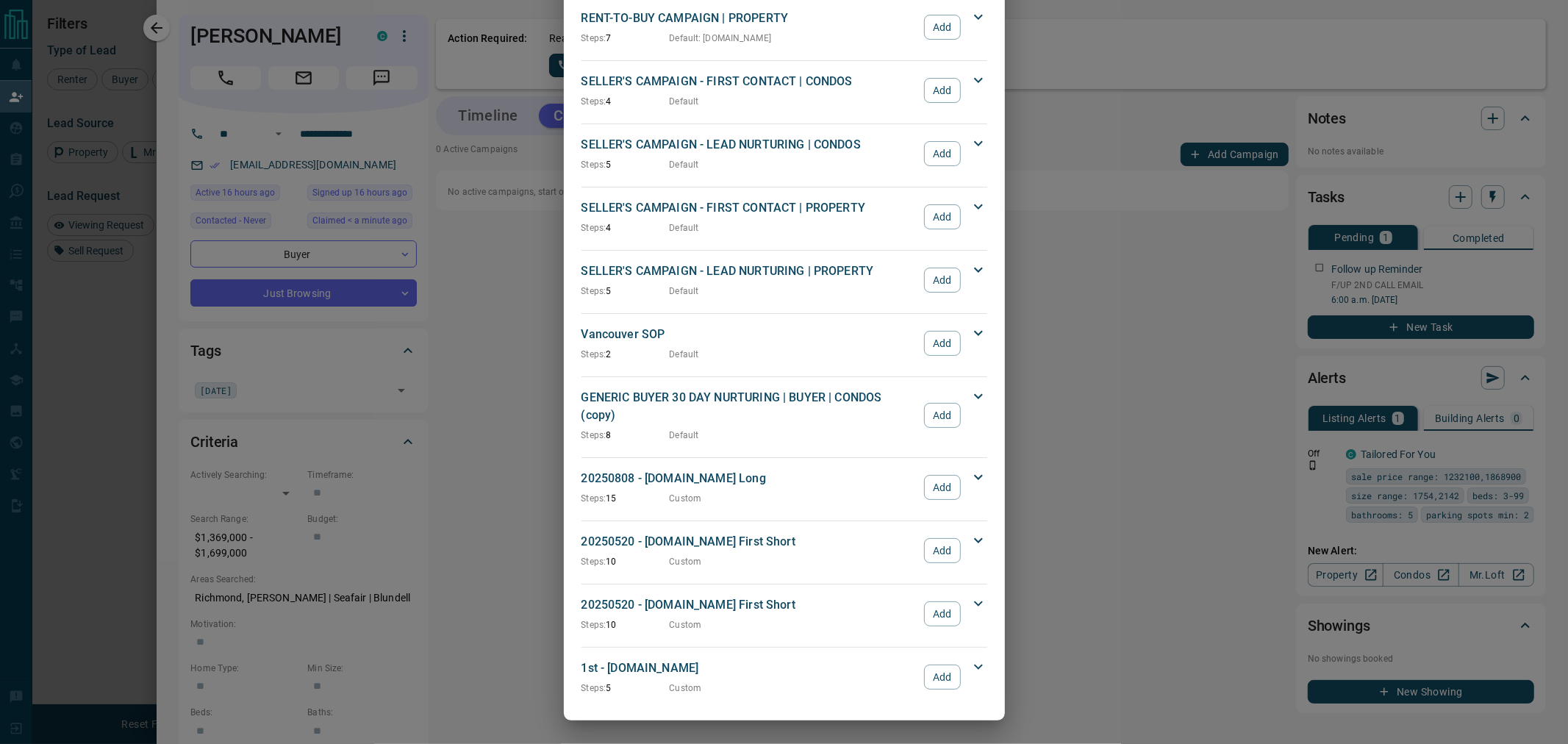
scroll to position [1224, 0]
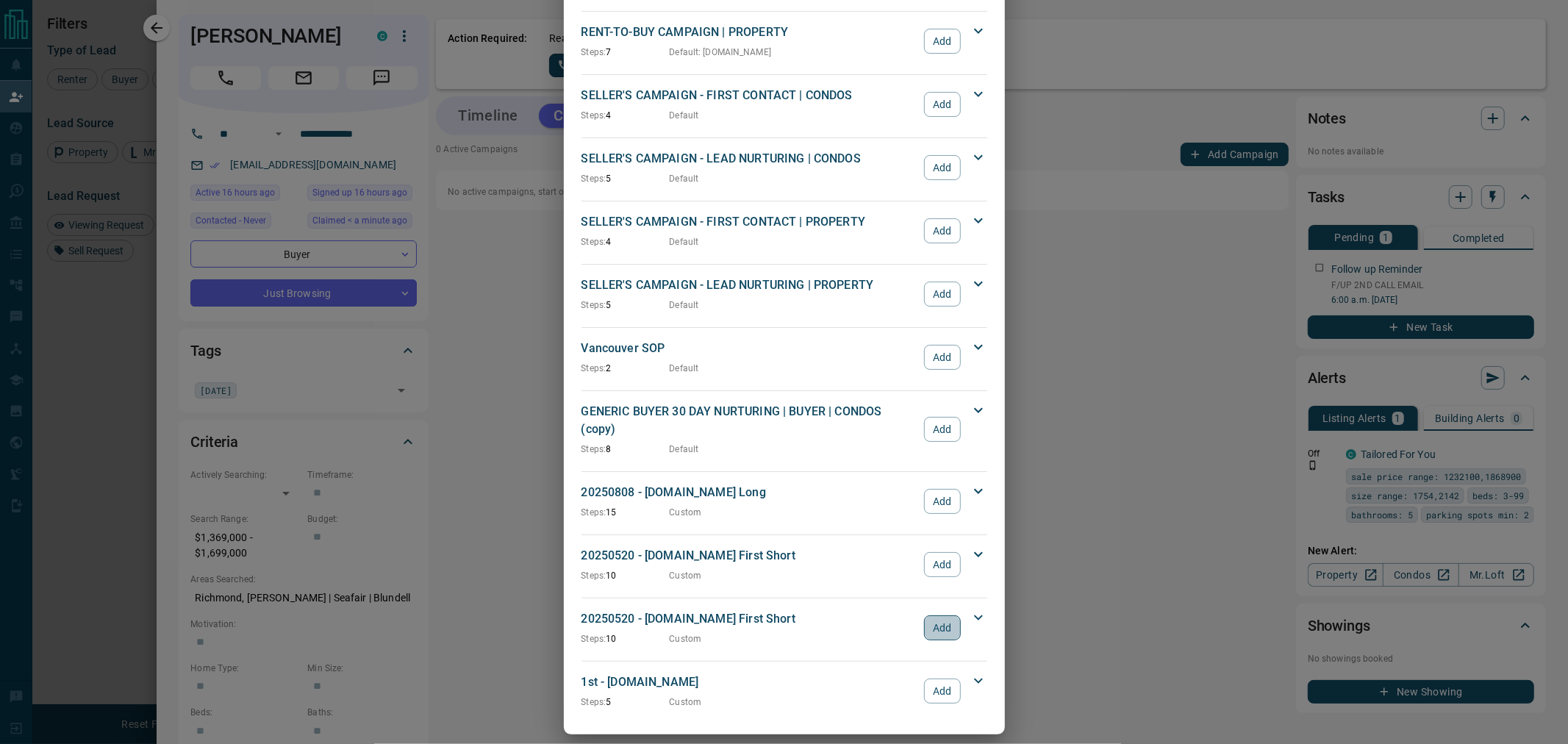
click at [939, 616] on button "Add" at bounding box center [942, 628] width 36 height 25
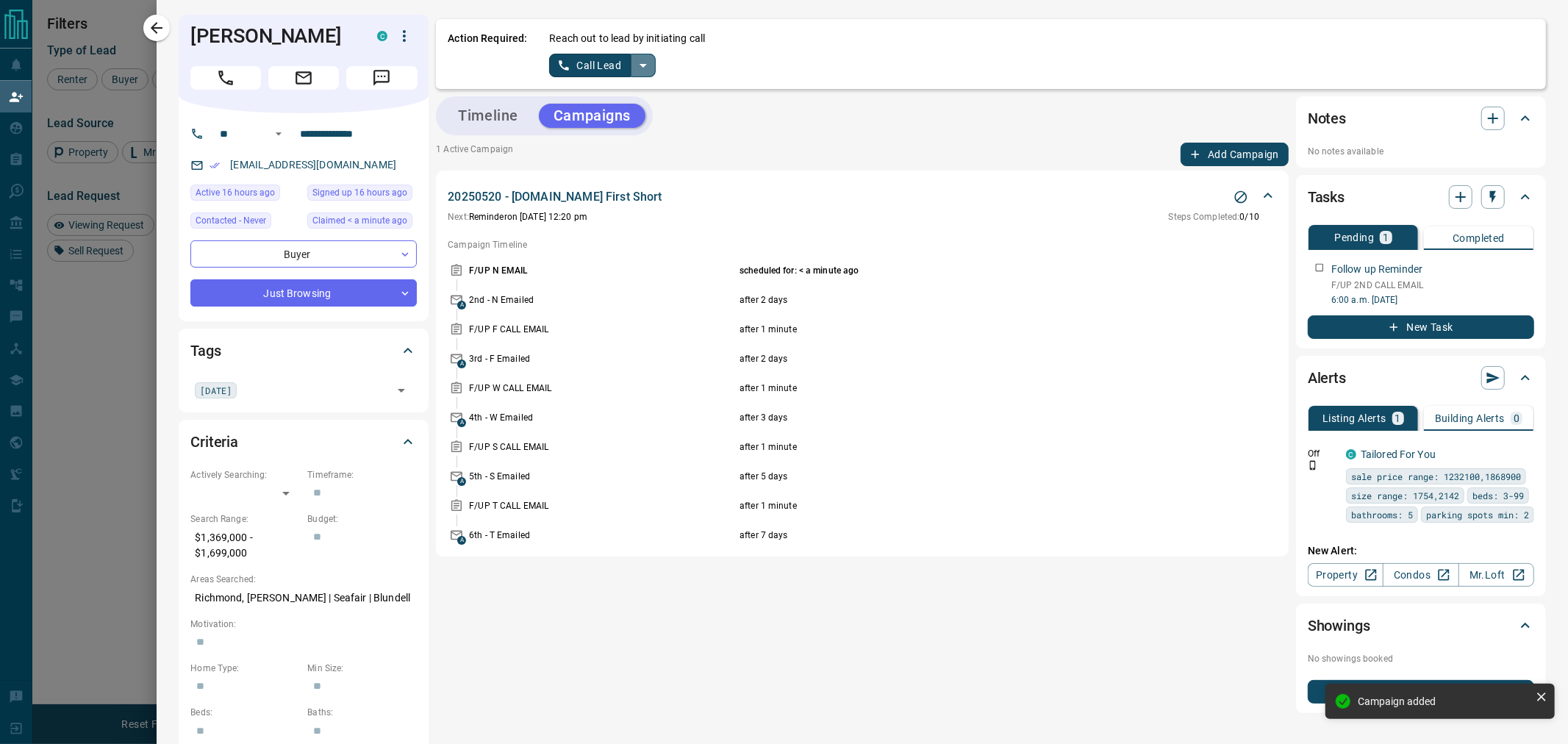
click at [643, 69] on icon "split button" at bounding box center [643, 66] width 18 height 18
click at [590, 111] on li "Log Manual Call" at bounding box center [602, 115] width 89 height 22
click at [594, 67] on button "Log Manual Call" at bounding box center [598, 66] width 97 height 24
click at [590, 70] on button "No" at bounding box center [592, 65] width 26 height 23
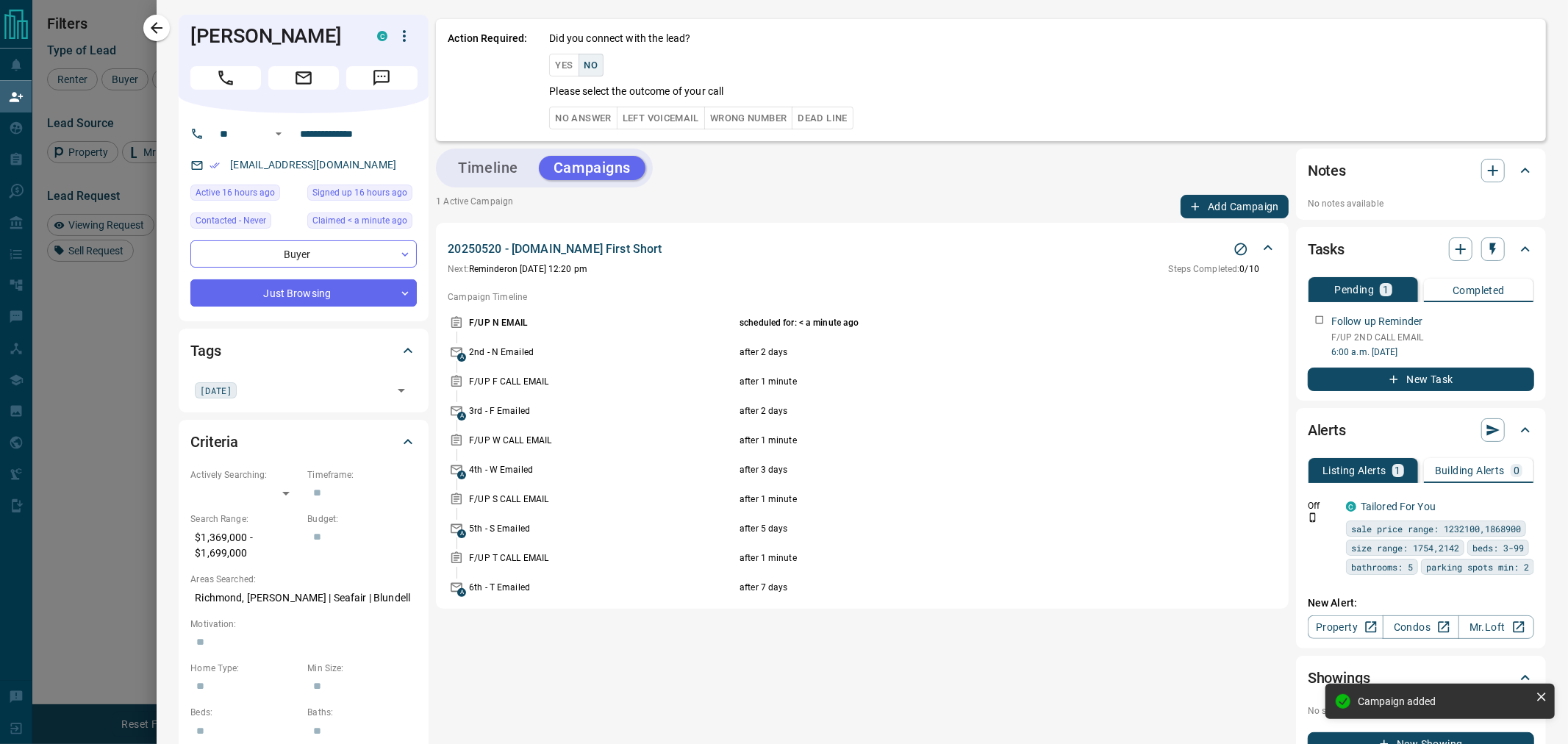
click at [588, 116] on button "No Answer" at bounding box center [583, 117] width 68 height 23
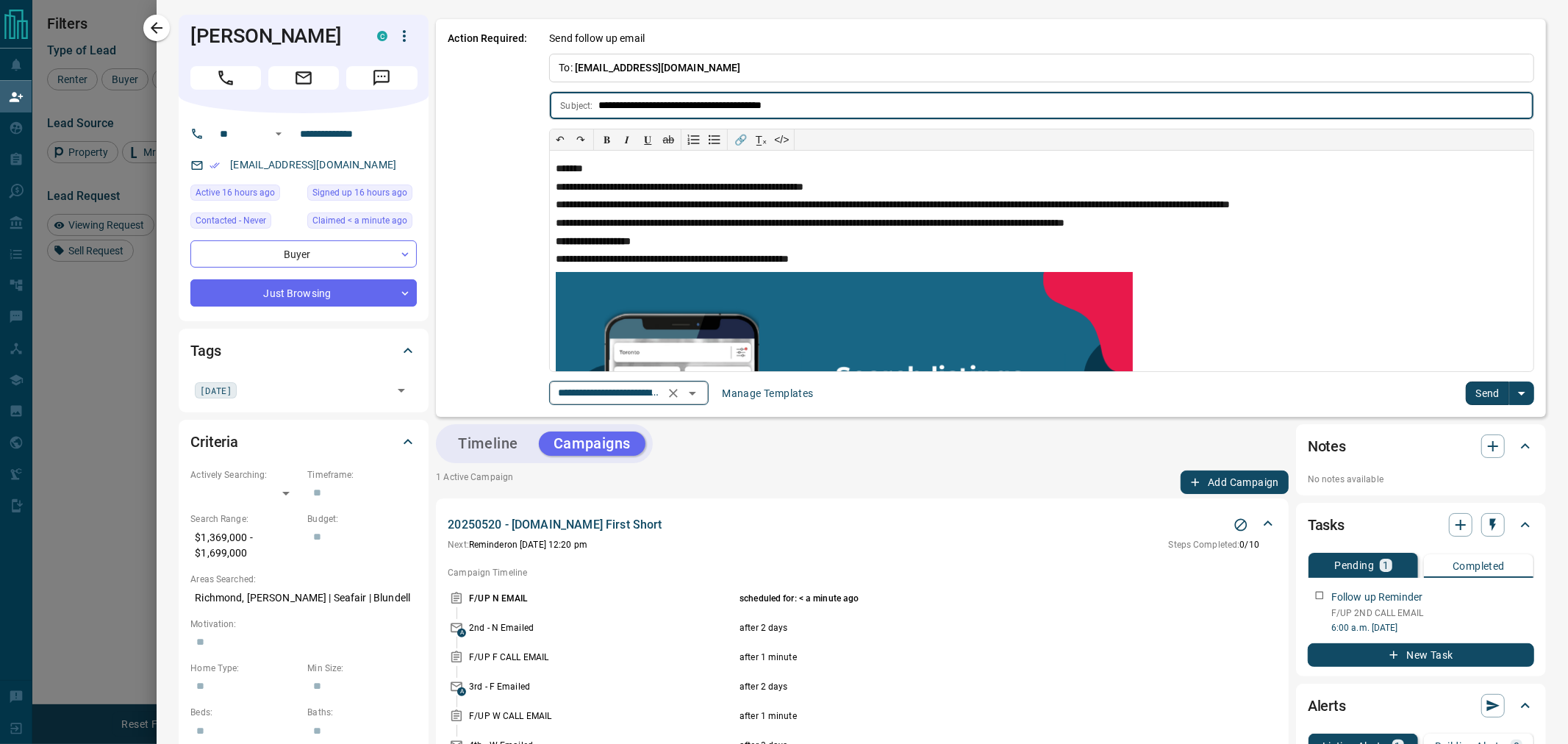
click at [654, 393] on input "**********" at bounding box center [608, 393] width 112 height 19
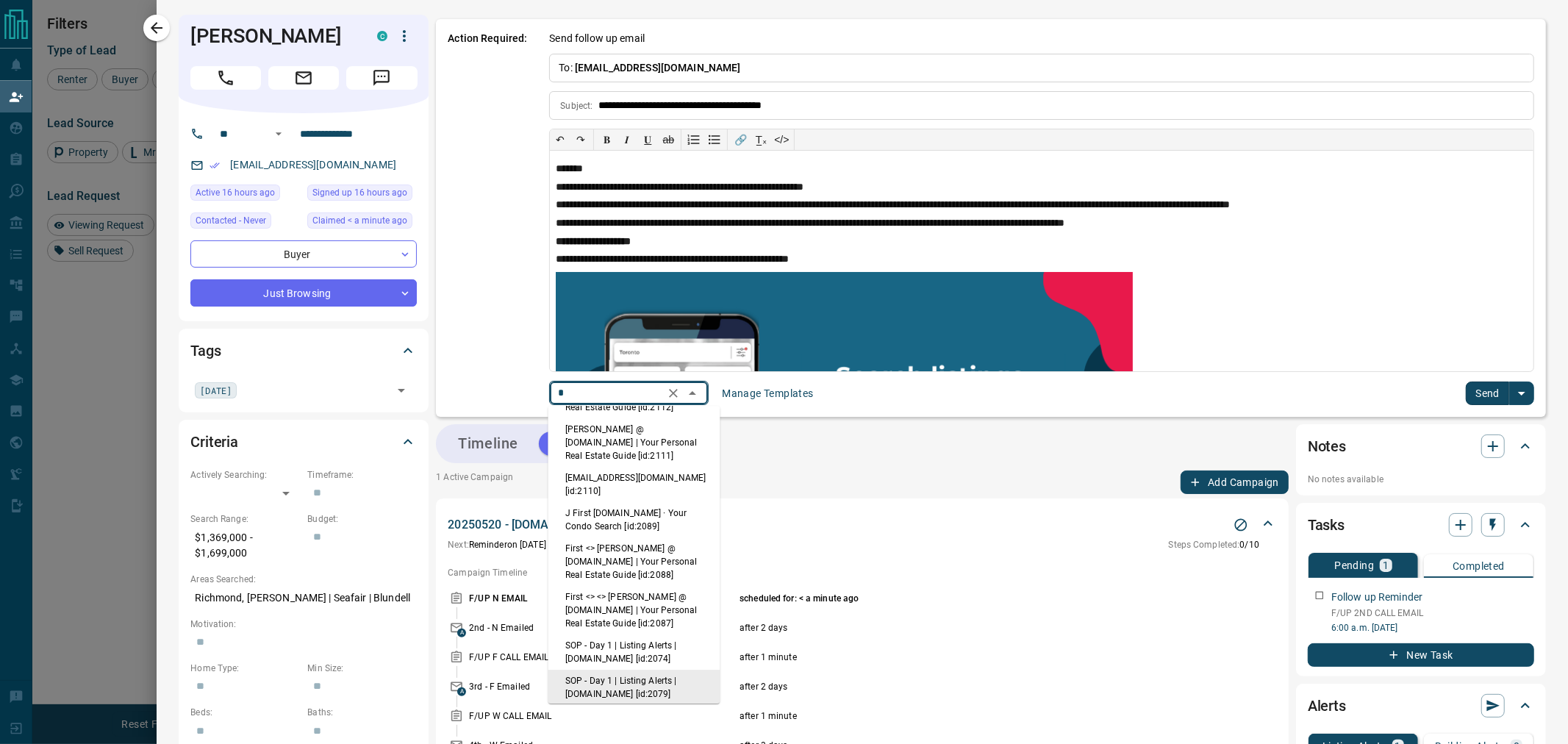
scroll to position [0, 0]
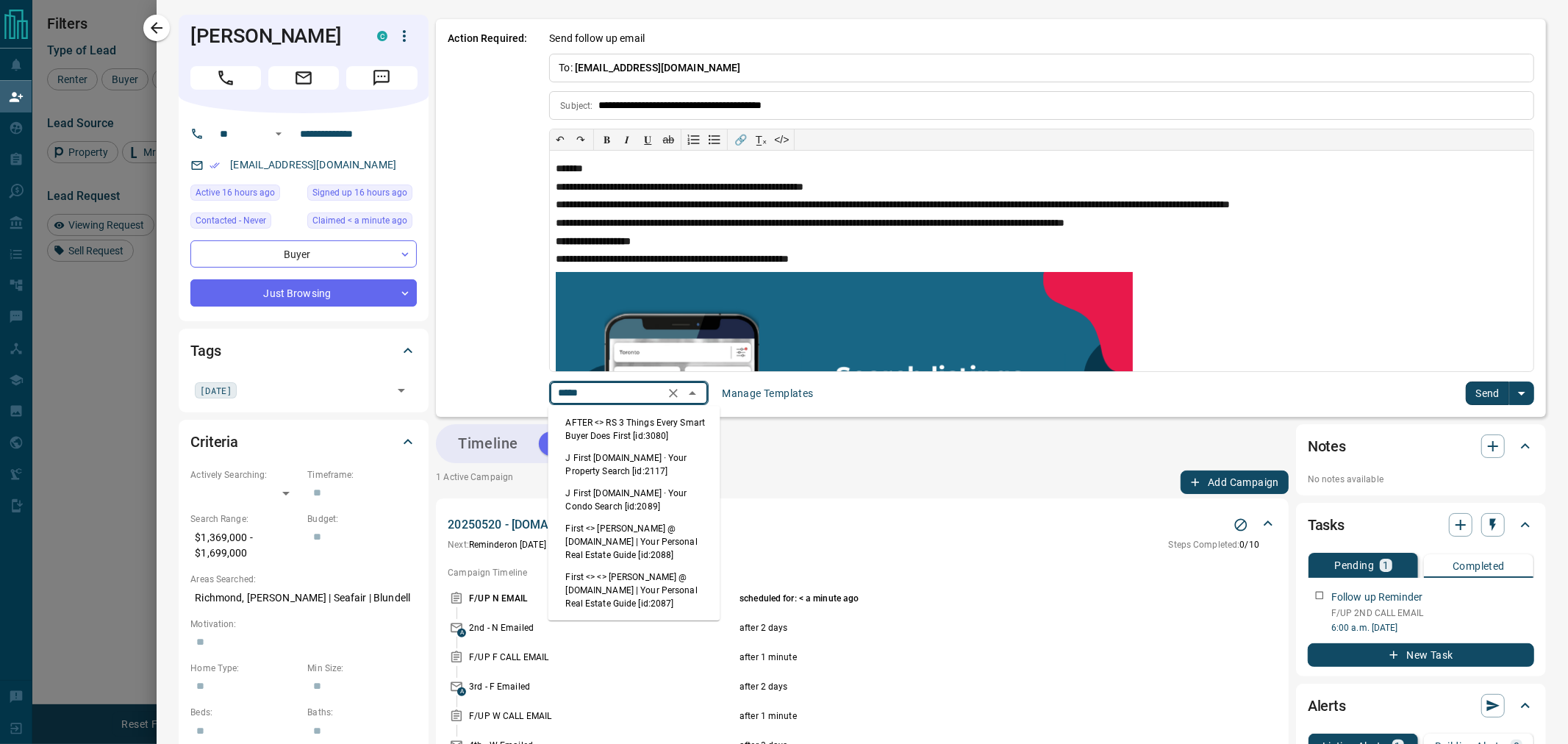
click at [641, 577] on li "First <> <> [PERSON_NAME] @ [DOMAIN_NAME] | Your Personal Real Estate Guide [id…" at bounding box center [634, 590] width 172 height 49
type input "*****"
type input "**********"
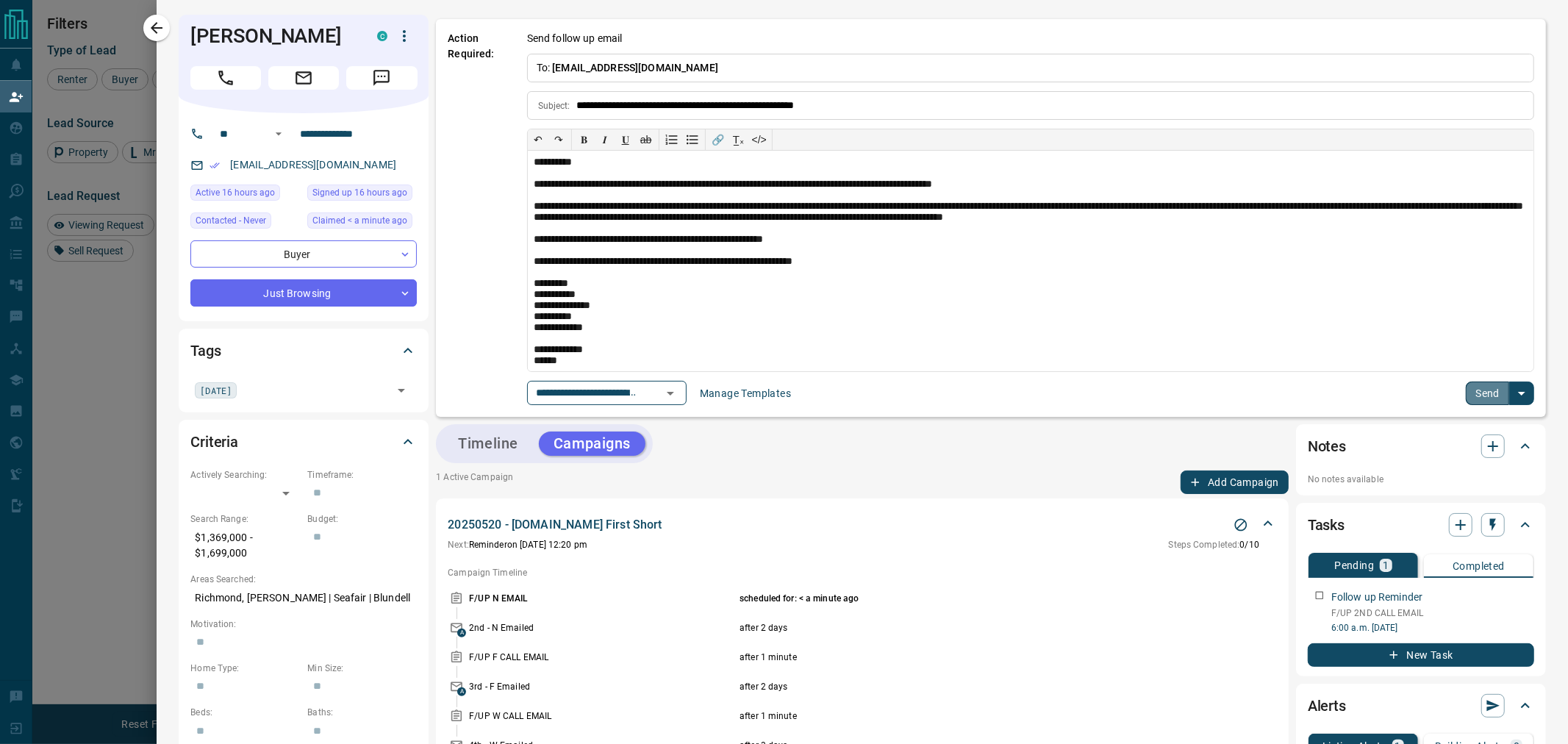
click at [1481, 391] on button "Send" at bounding box center [1488, 393] width 44 height 24
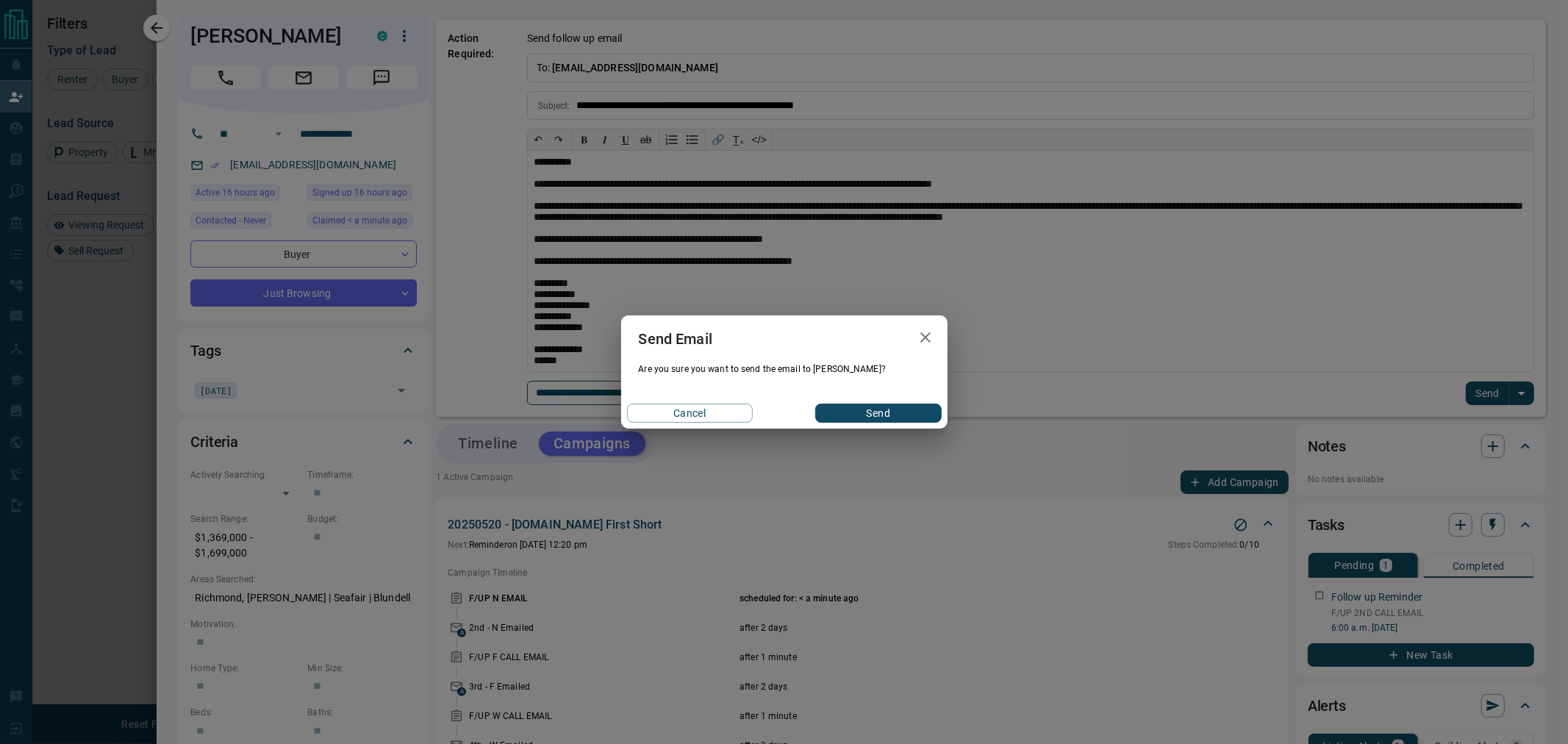
click at [876, 414] on button "Send" at bounding box center [878, 413] width 126 height 19
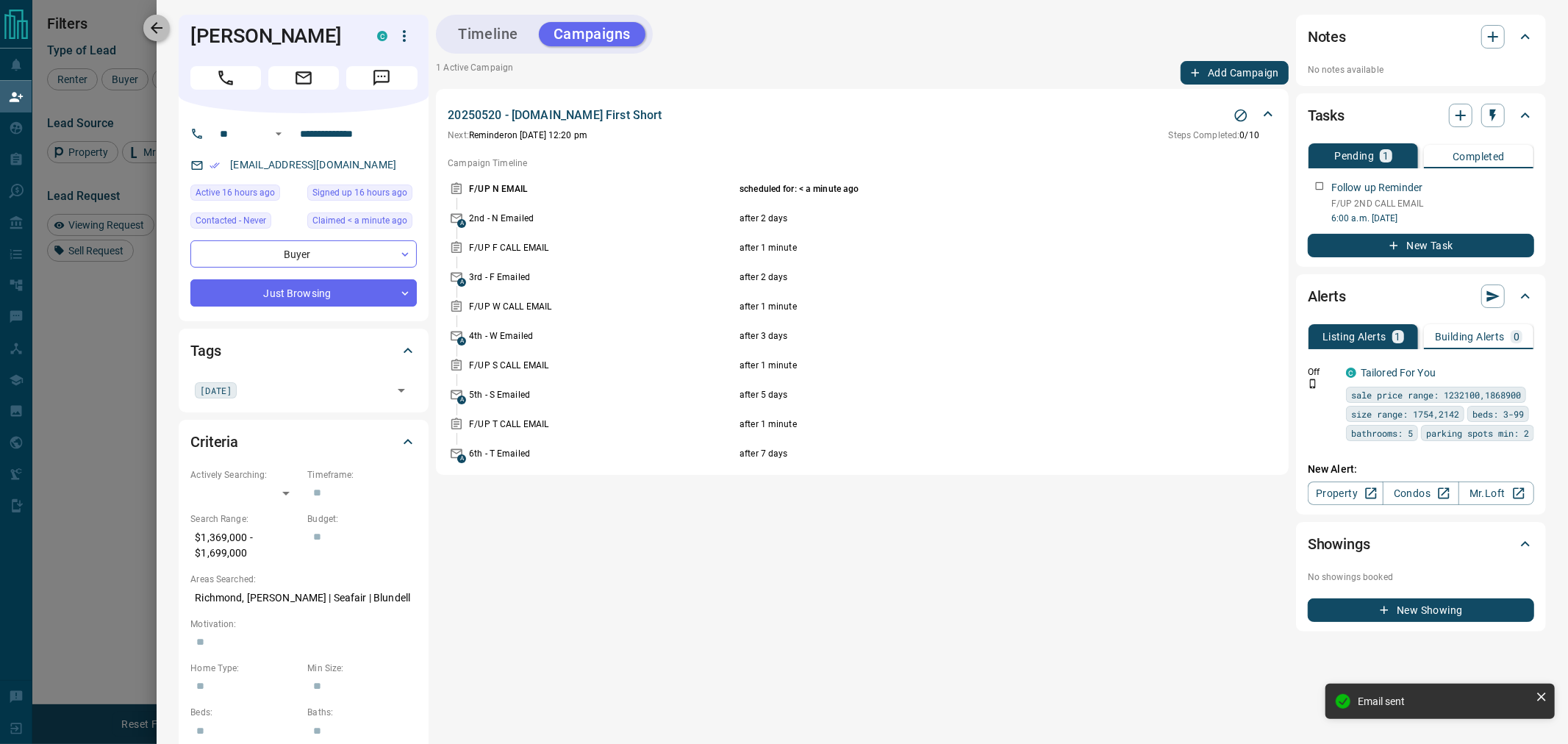
click at [162, 30] on icon "button" at bounding box center [157, 28] width 18 height 18
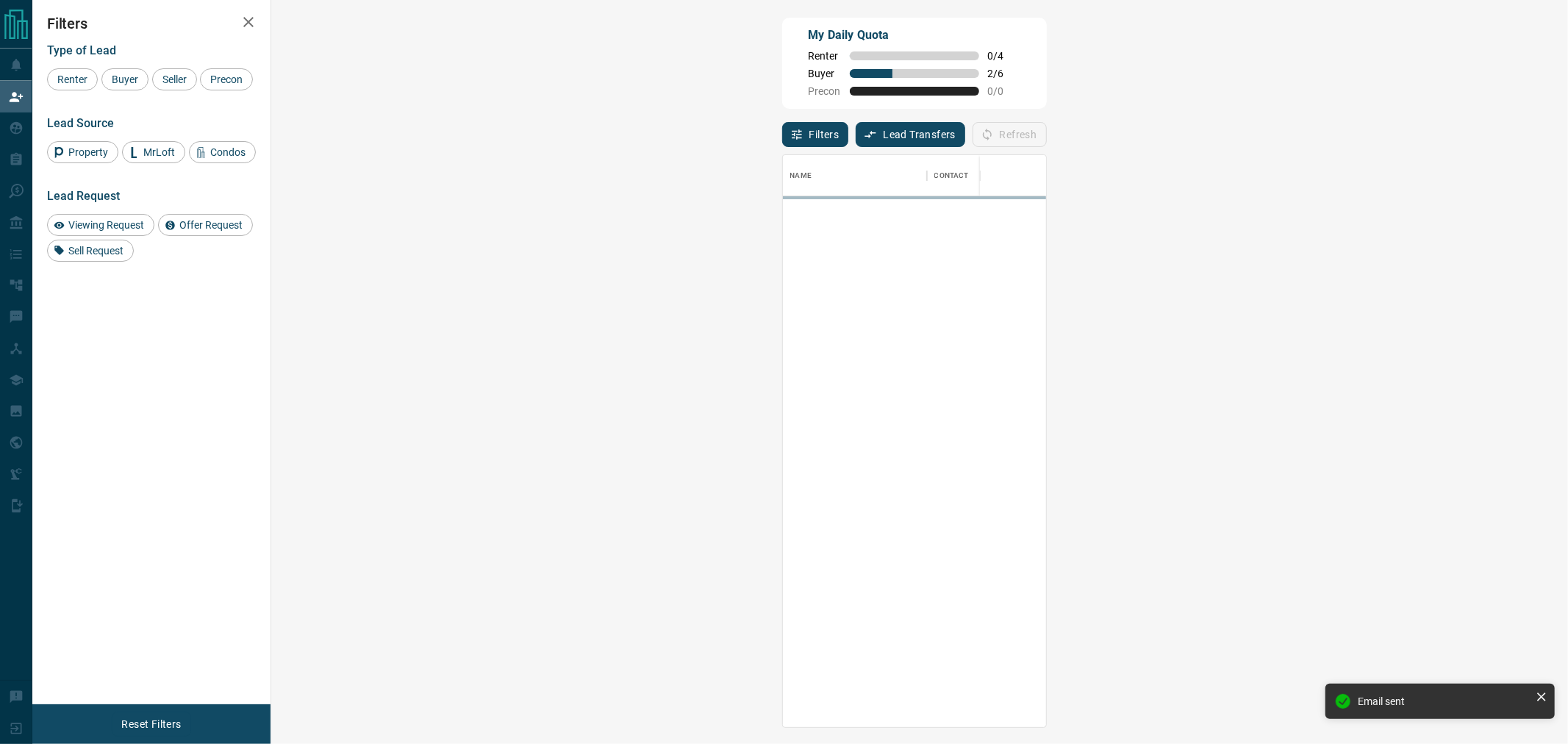
scroll to position [559, 1253]
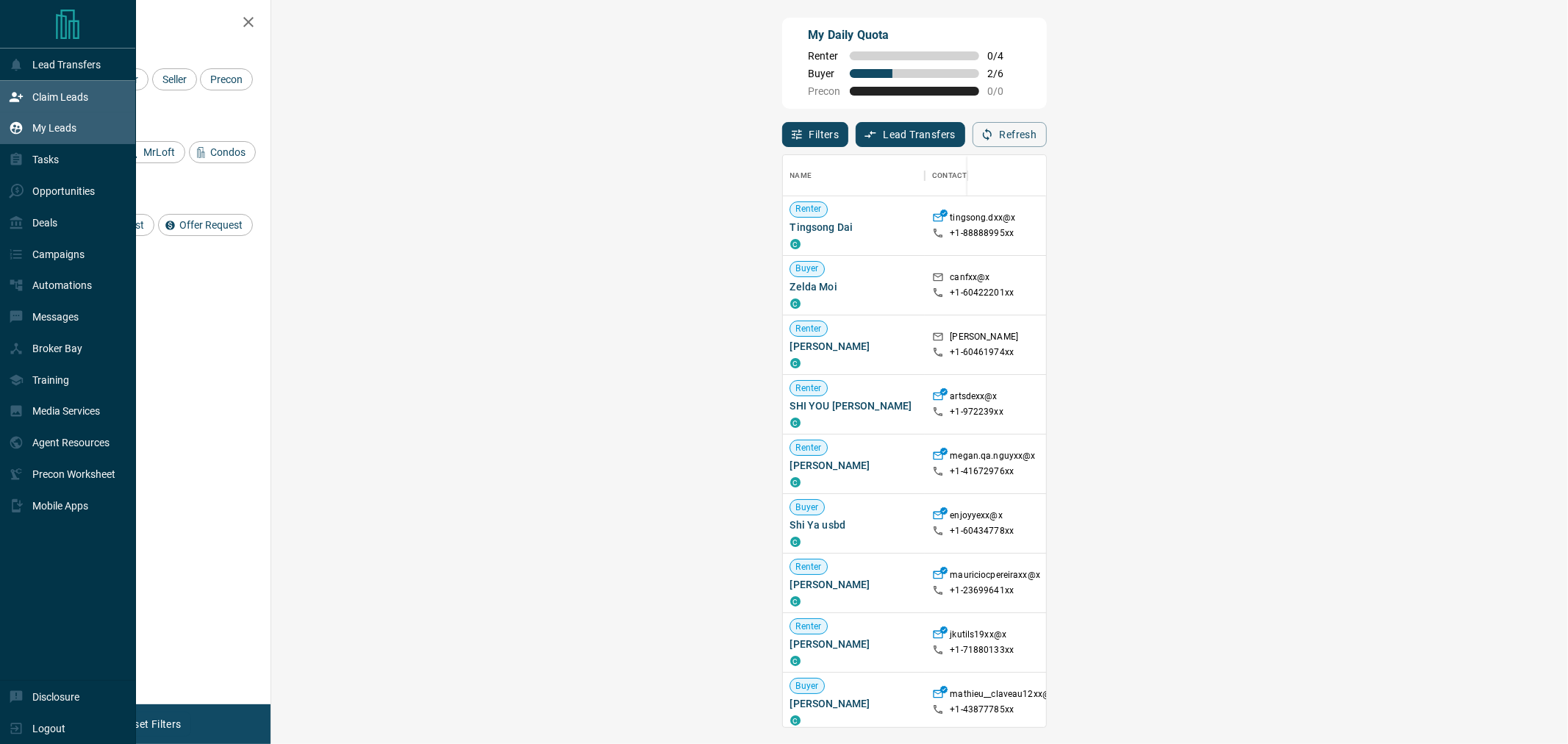
click at [44, 127] on p "My Leads" at bounding box center [55, 128] width 44 height 12
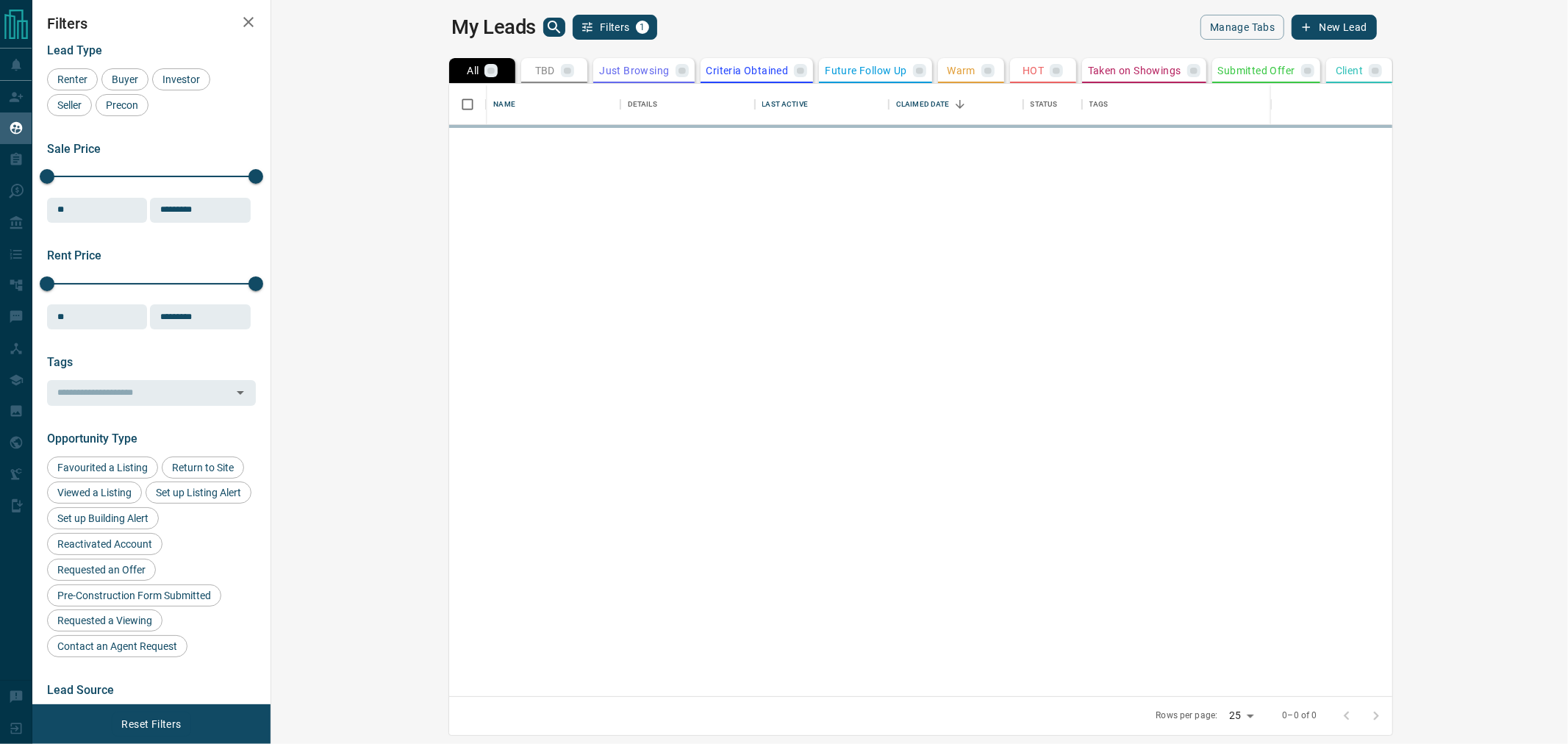
scroll to position [599, 1277]
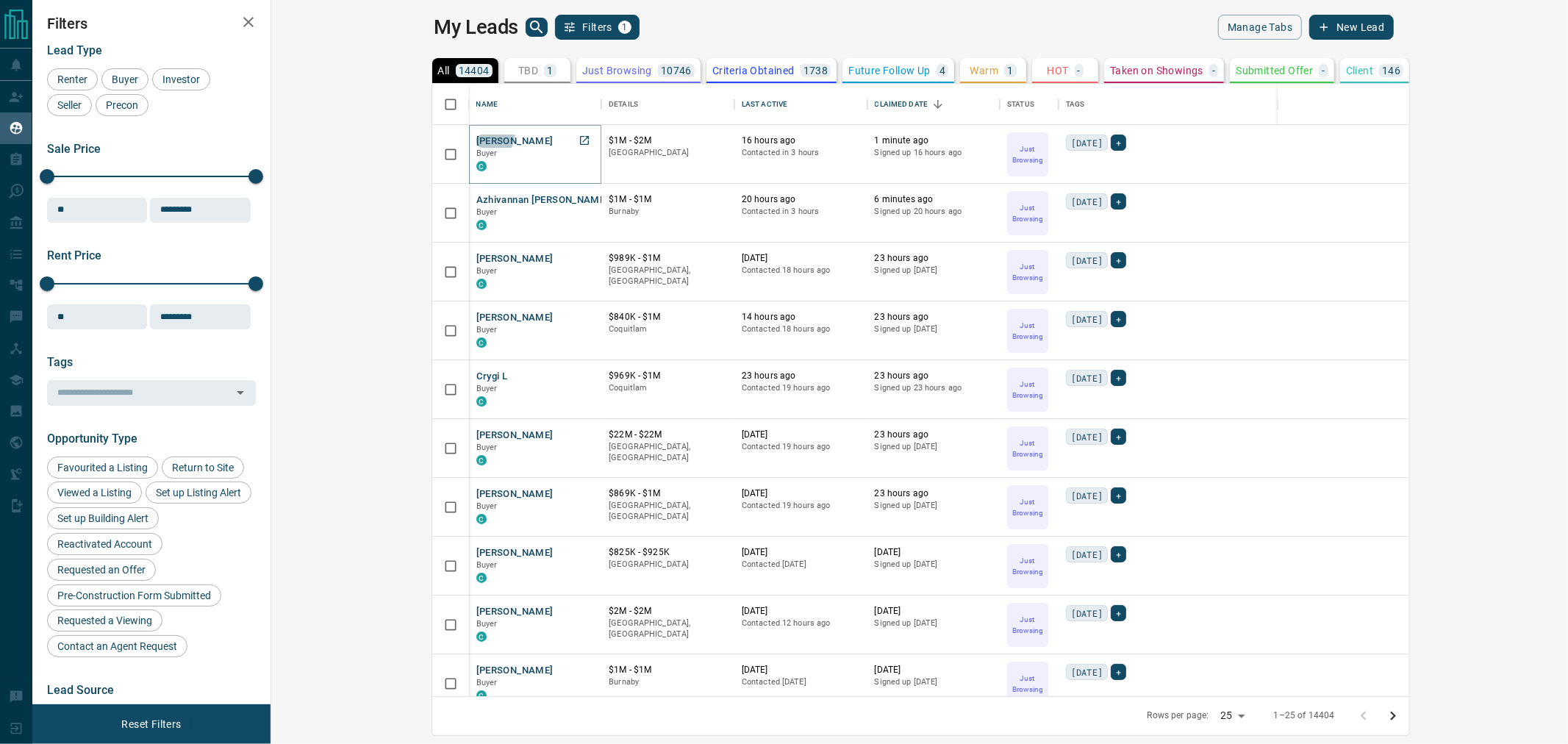
click at [477, 135] on button "[PERSON_NAME]" at bounding box center [515, 142] width 77 height 14
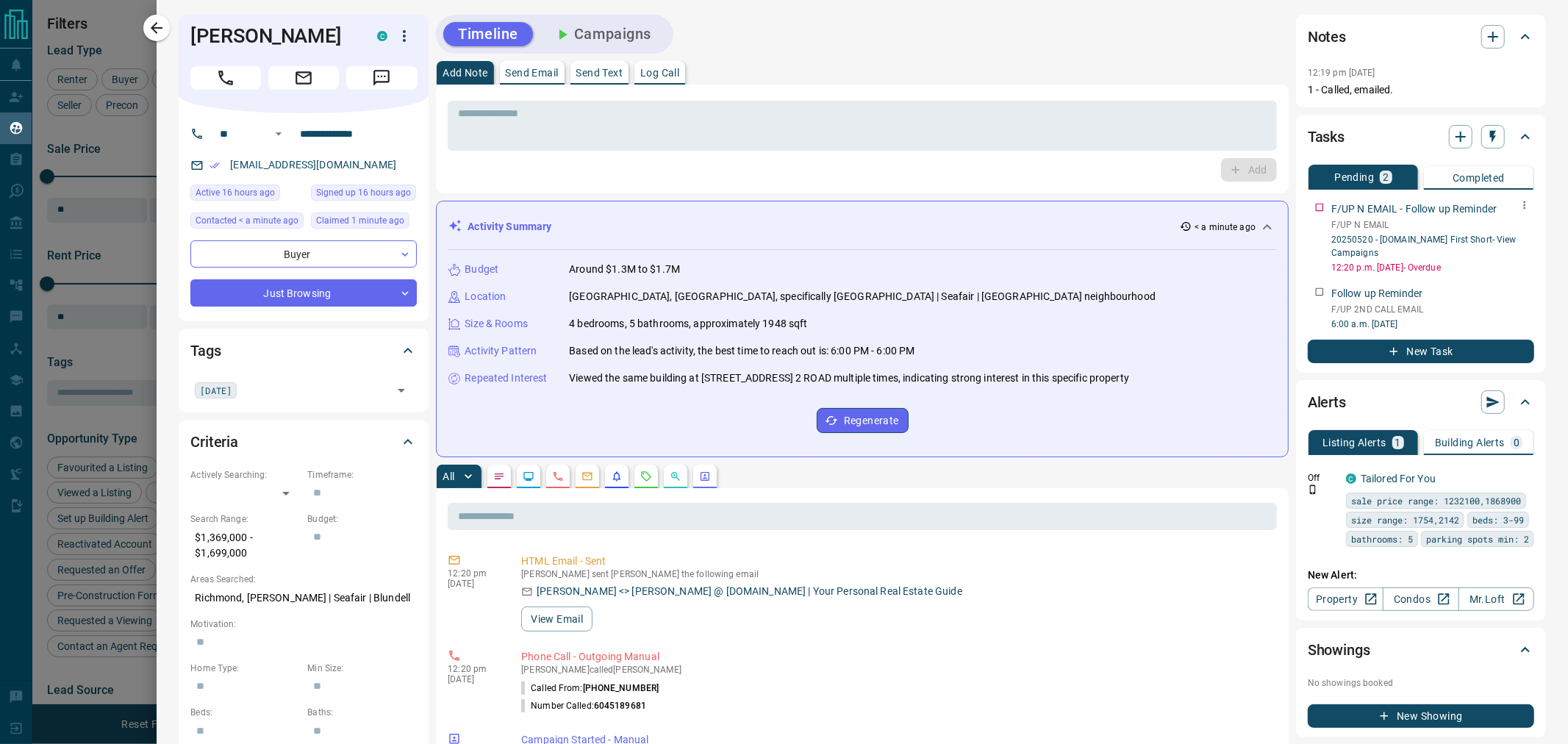
click at [1519, 206] on icon "button" at bounding box center [1525, 206] width 12 height 12
click at [1492, 255] on li "Delete" at bounding box center [1490, 254] width 65 height 22
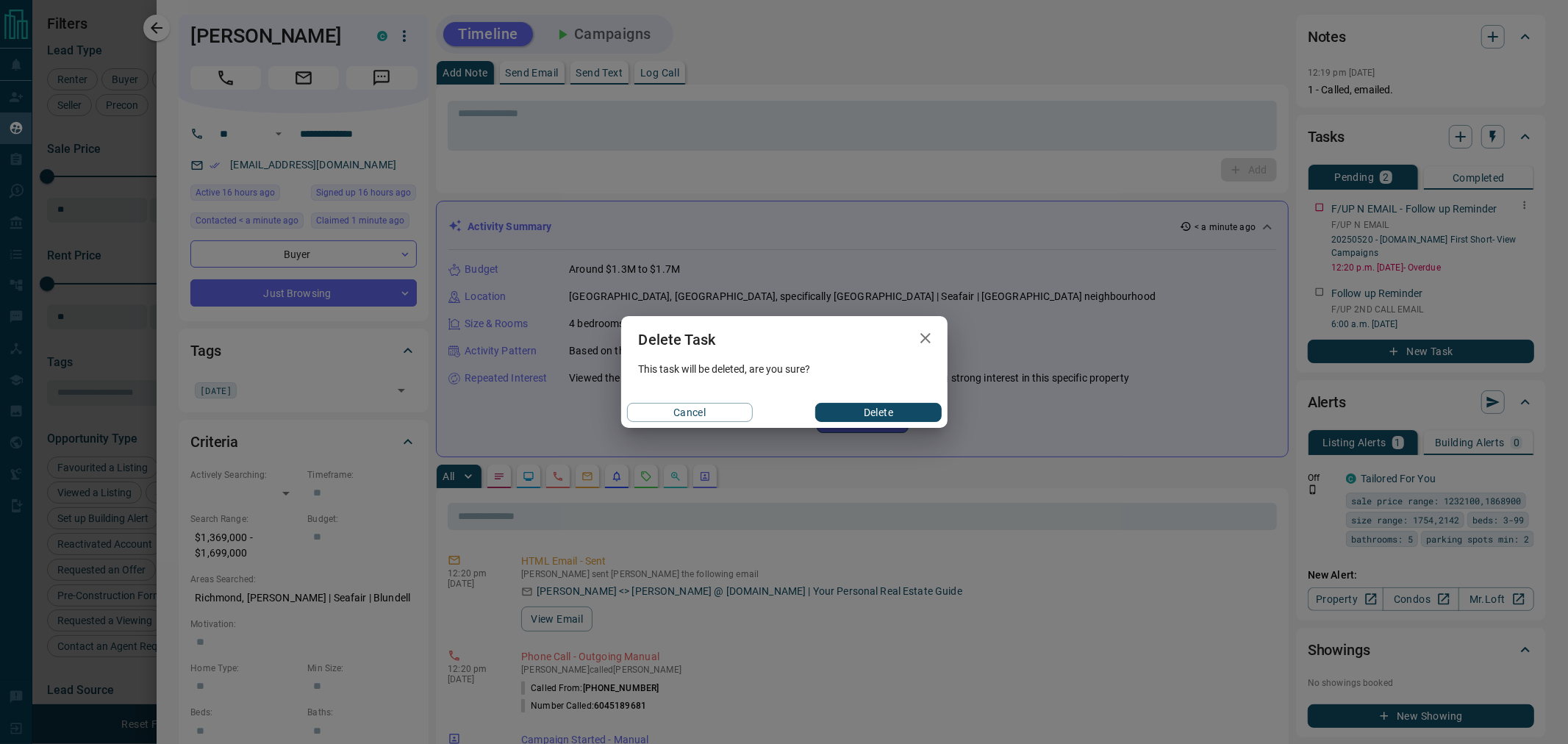
click at [884, 407] on button "Delete" at bounding box center [878, 412] width 126 height 19
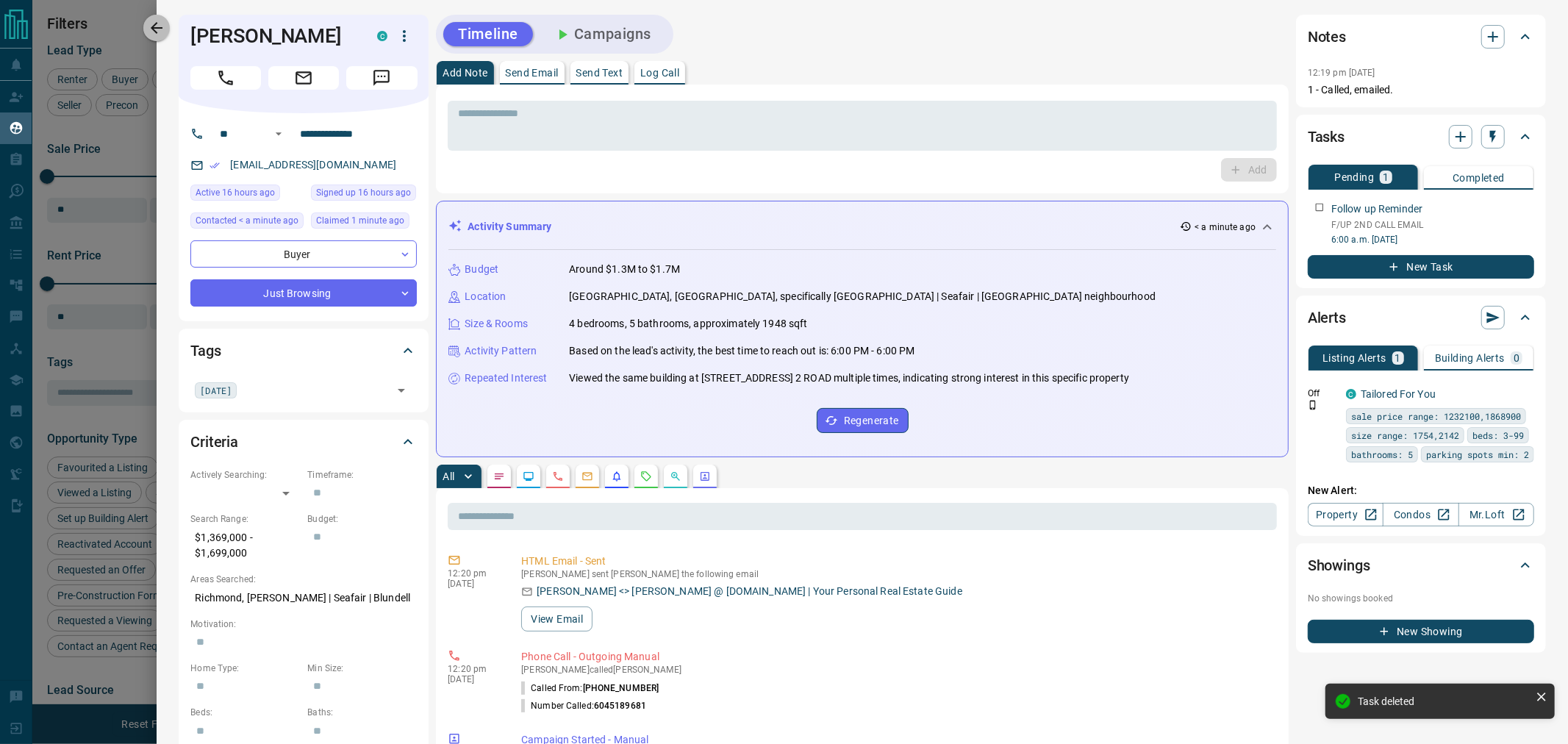
drag, startPoint x: 149, startPoint y: 25, endPoint x: 425, endPoint y: 132, distance: 296.0
click at [150, 25] on icon "button" at bounding box center [157, 28] width 18 height 18
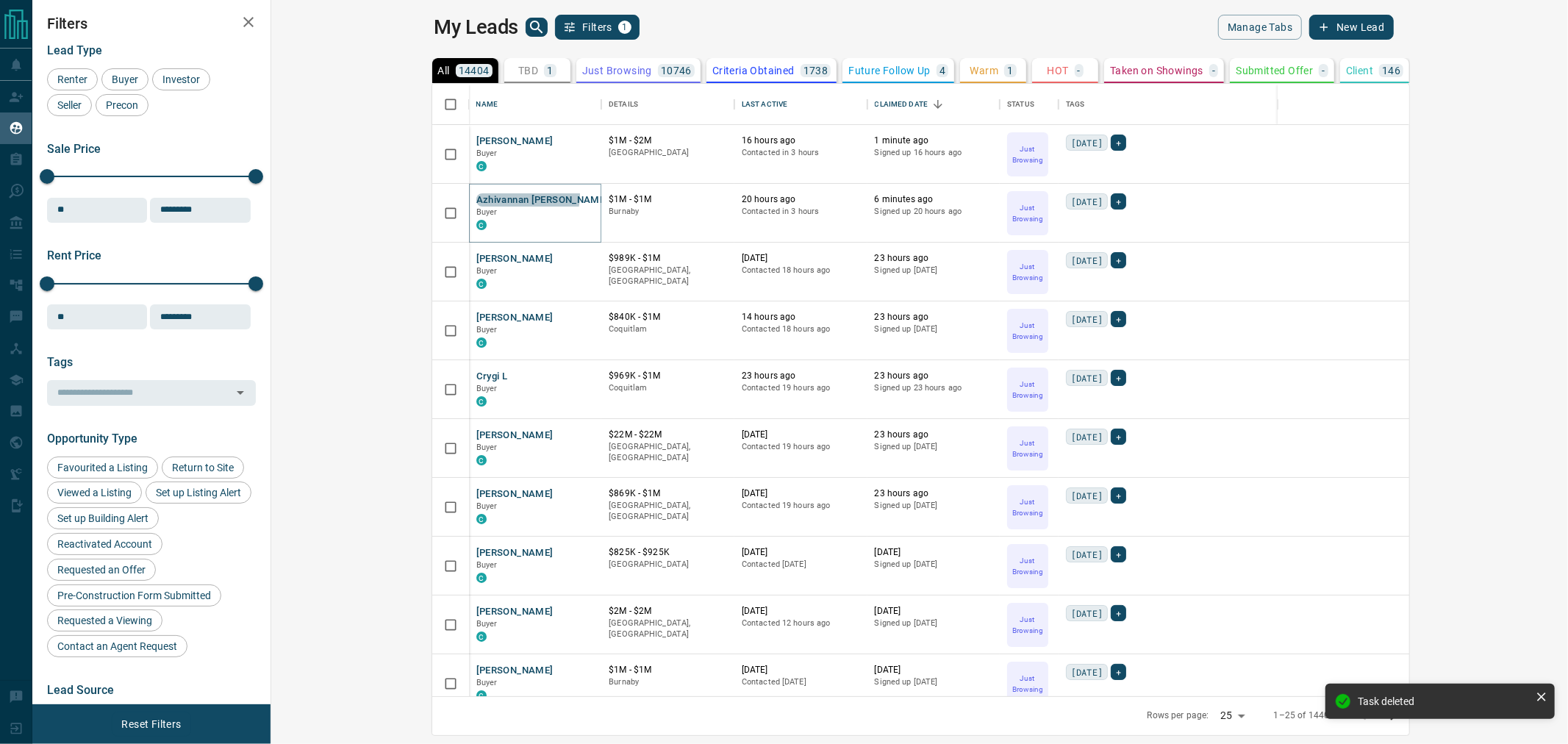
click at [477, 196] on button "Azhivannan [PERSON_NAME]" at bounding box center [542, 201] width 132 height 14
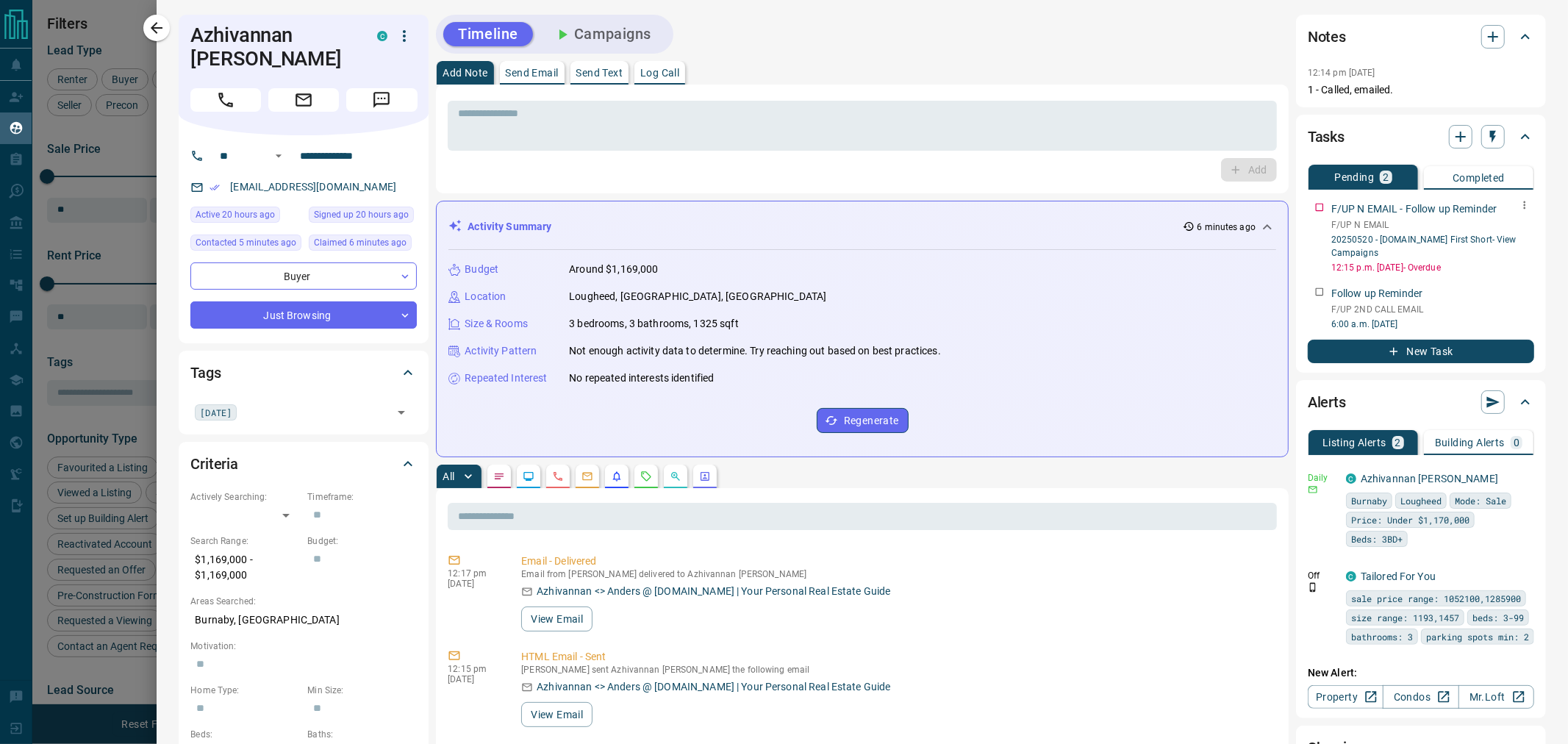
click at [1524, 207] on icon "button" at bounding box center [1525, 206] width 2 height 8
click at [1489, 254] on li "Delete" at bounding box center [1490, 254] width 65 height 22
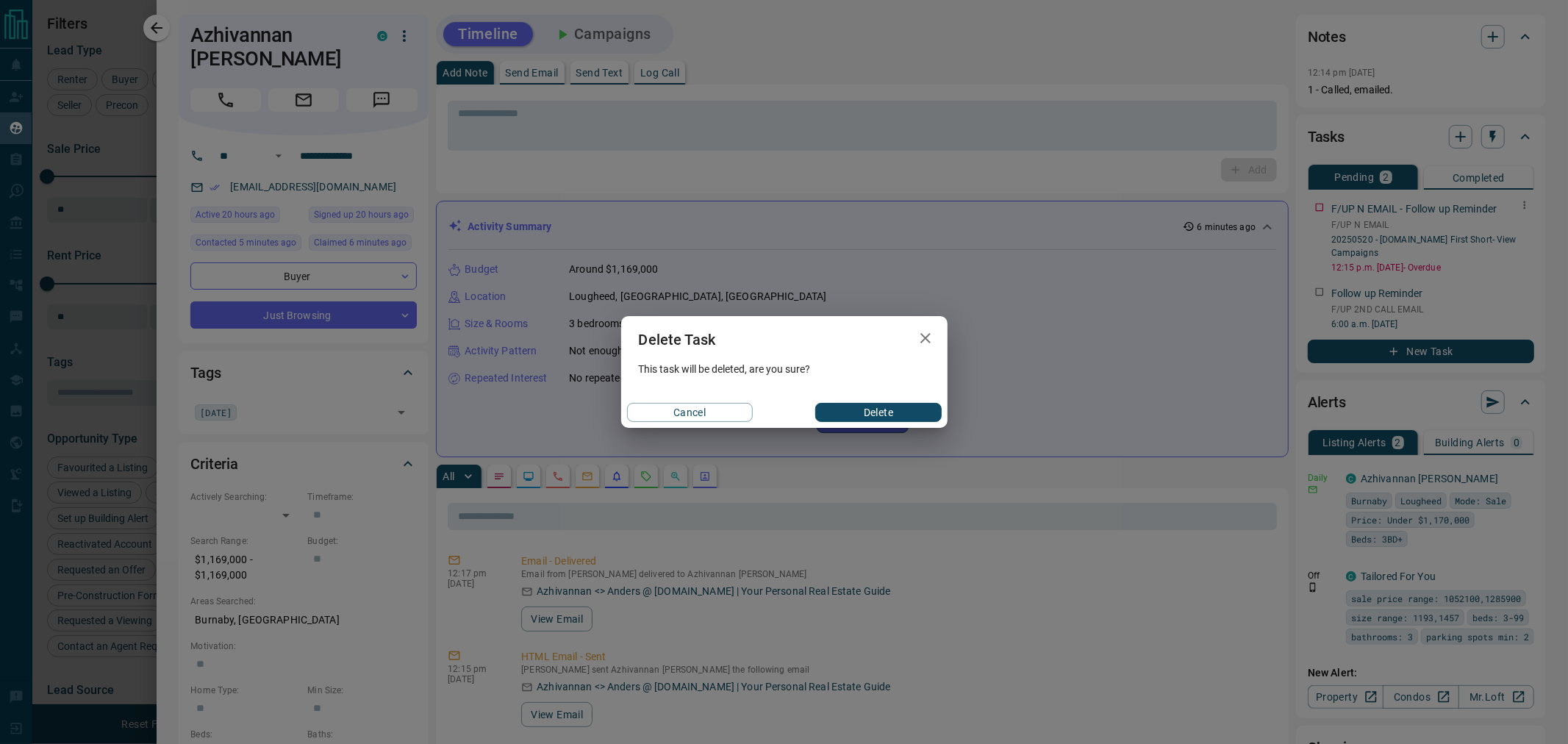
click at [873, 410] on button "Delete" at bounding box center [878, 412] width 126 height 19
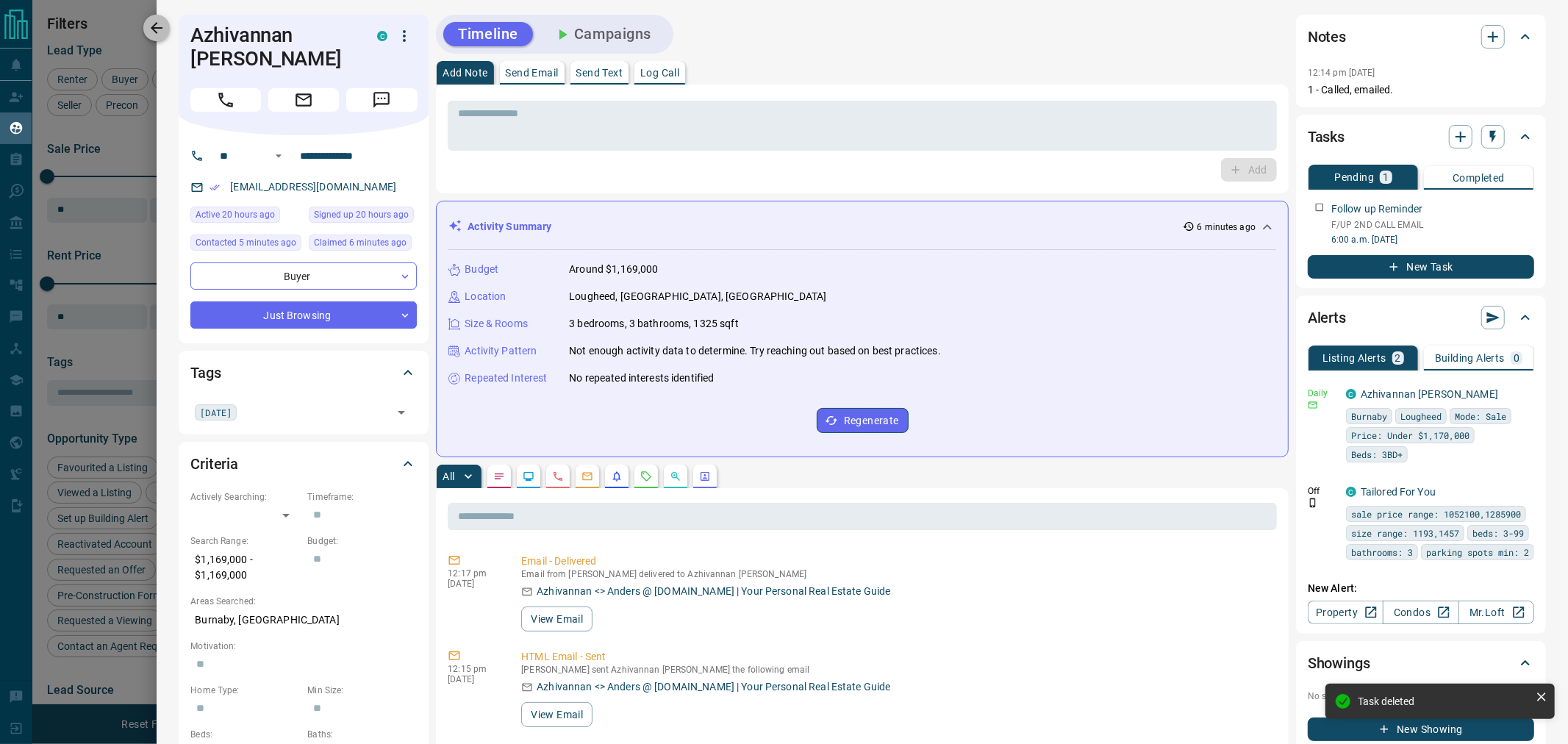
click at [155, 36] on icon "button" at bounding box center [157, 28] width 18 height 18
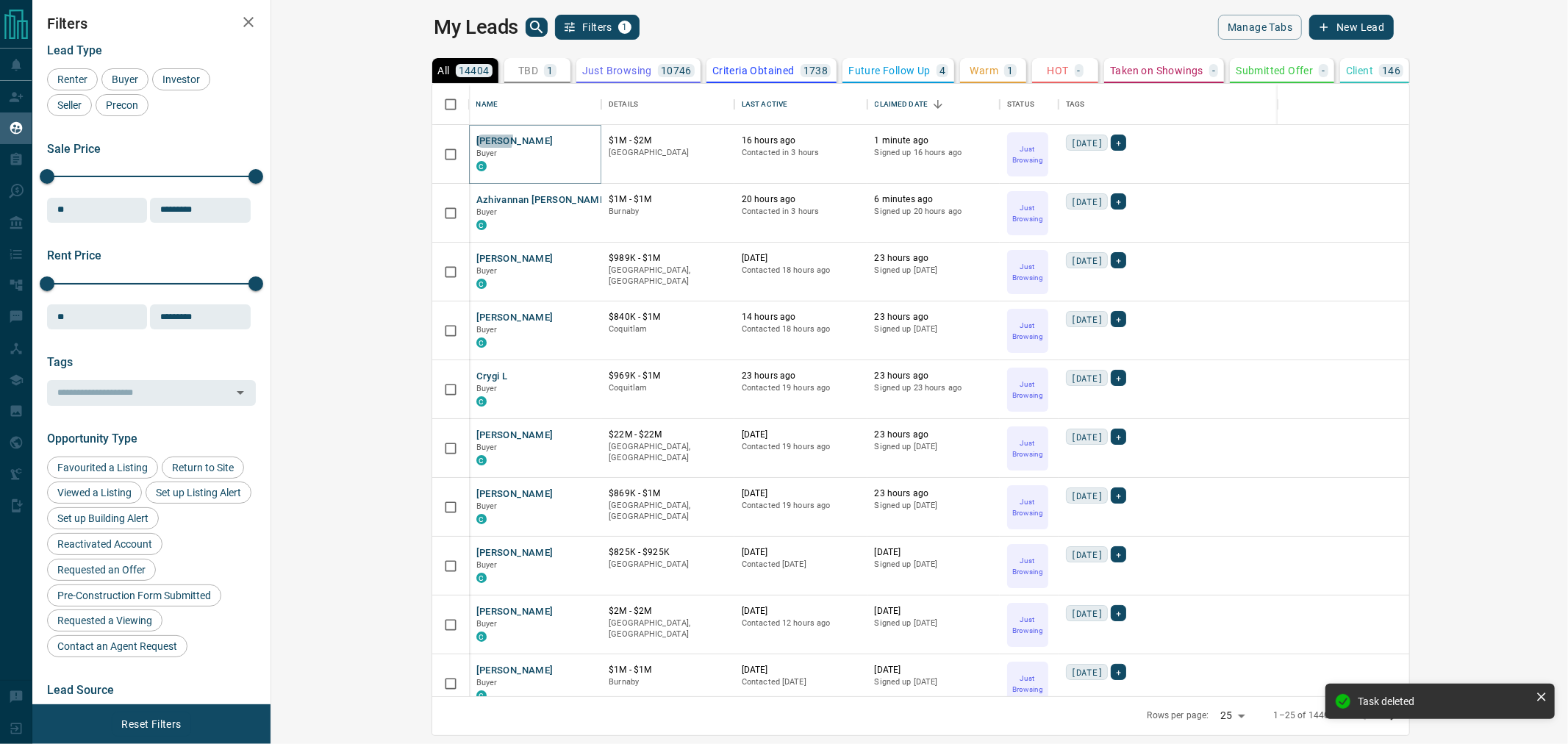
click at [477, 137] on button "[PERSON_NAME]" at bounding box center [515, 142] width 77 height 14
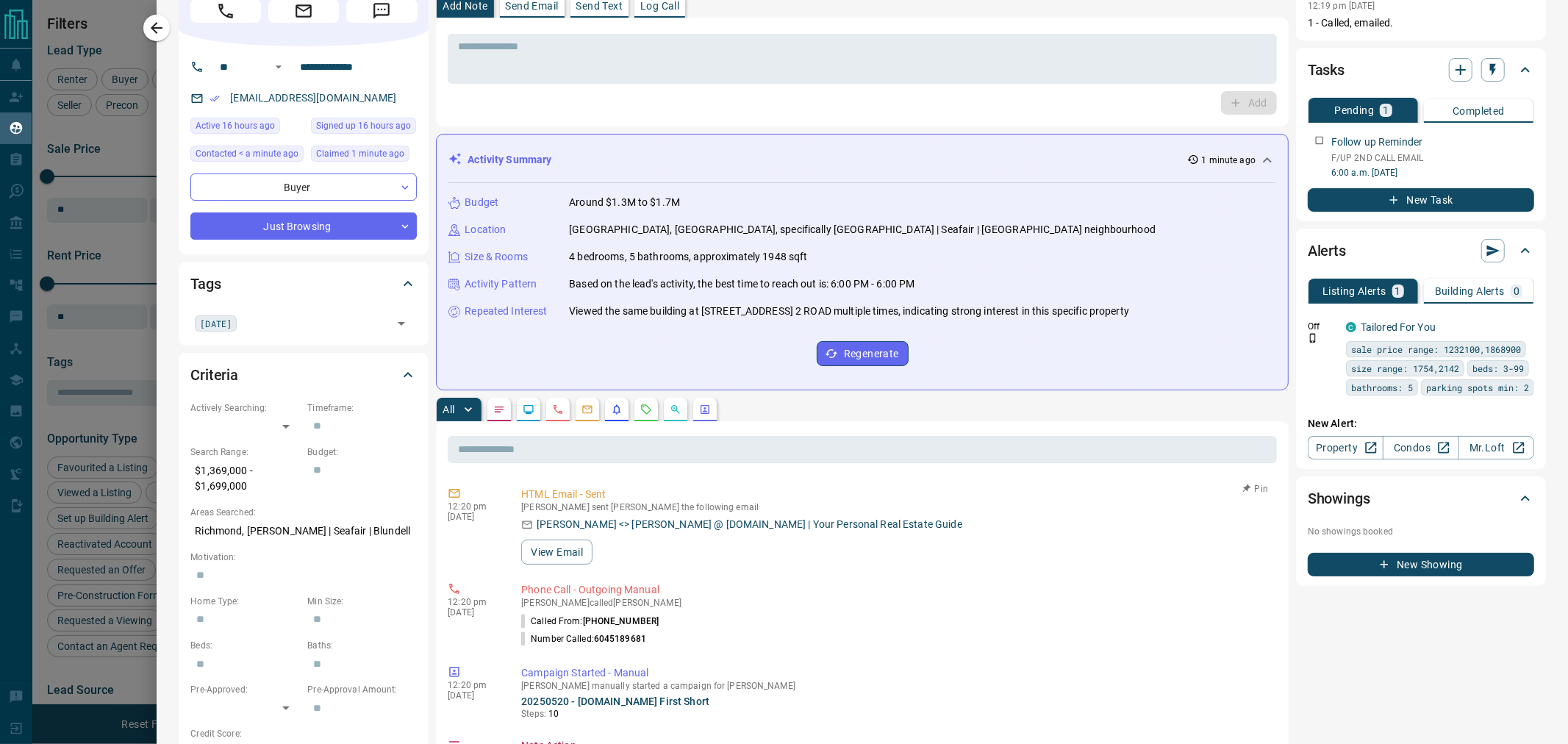
scroll to position [0, 0]
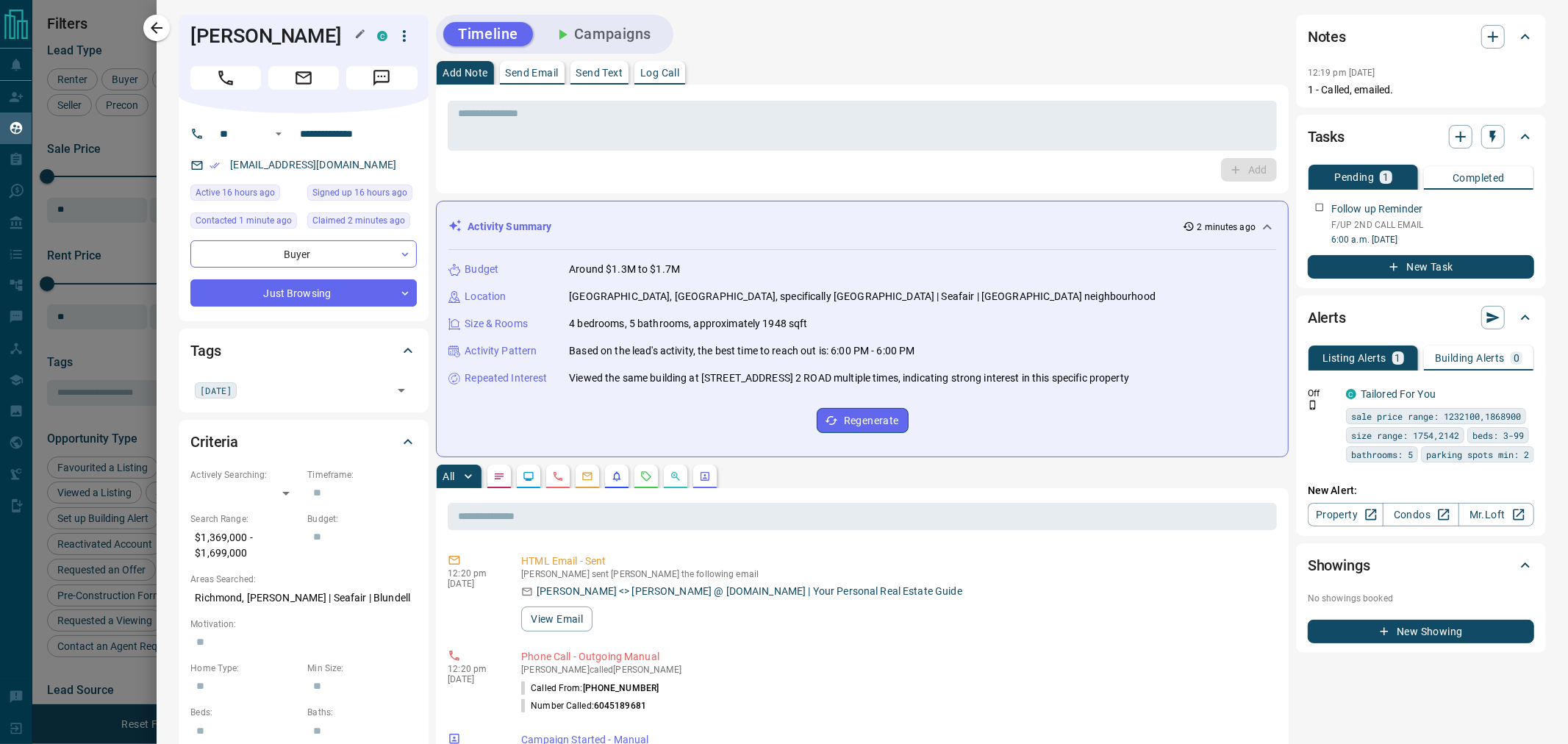
click at [239, 39] on h1 "[PERSON_NAME]" at bounding box center [273, 36] width 165 height 24
copy div "[PERSON_NAME]"
